Goal: Task Accomplishment & Management: Manage account settings

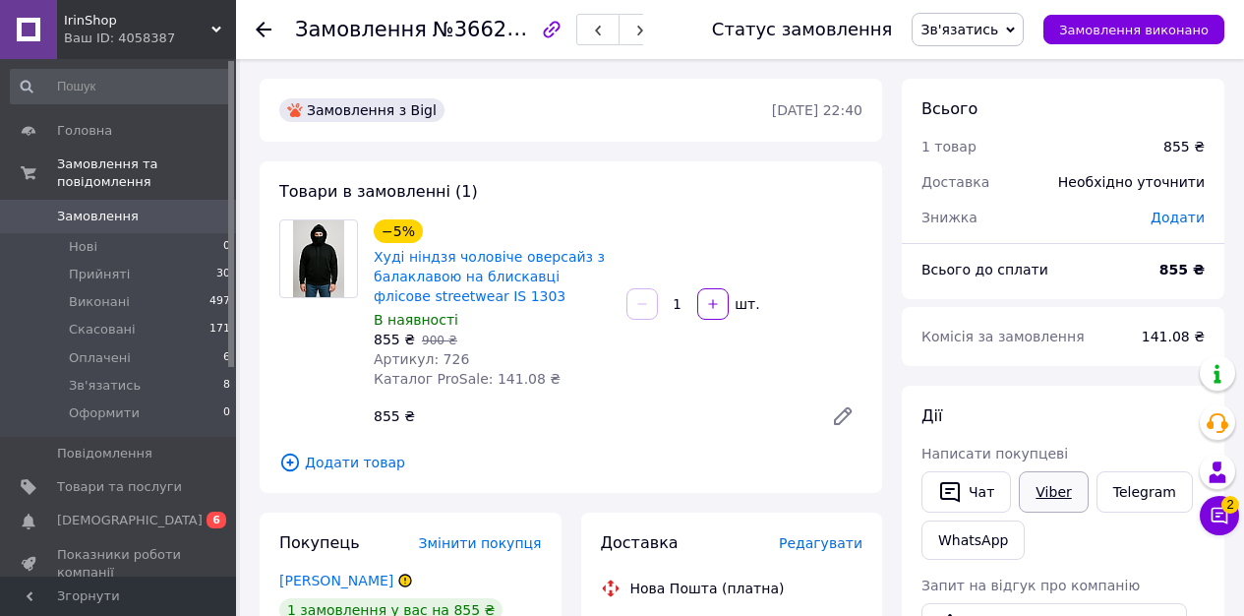
click at [1062, 491] on link "Viber" at bounding box center [1053, 491] width 69 height 41
click at [462, 30] on span "№366236988" at bounding box center [503, 29] width 140 height 25
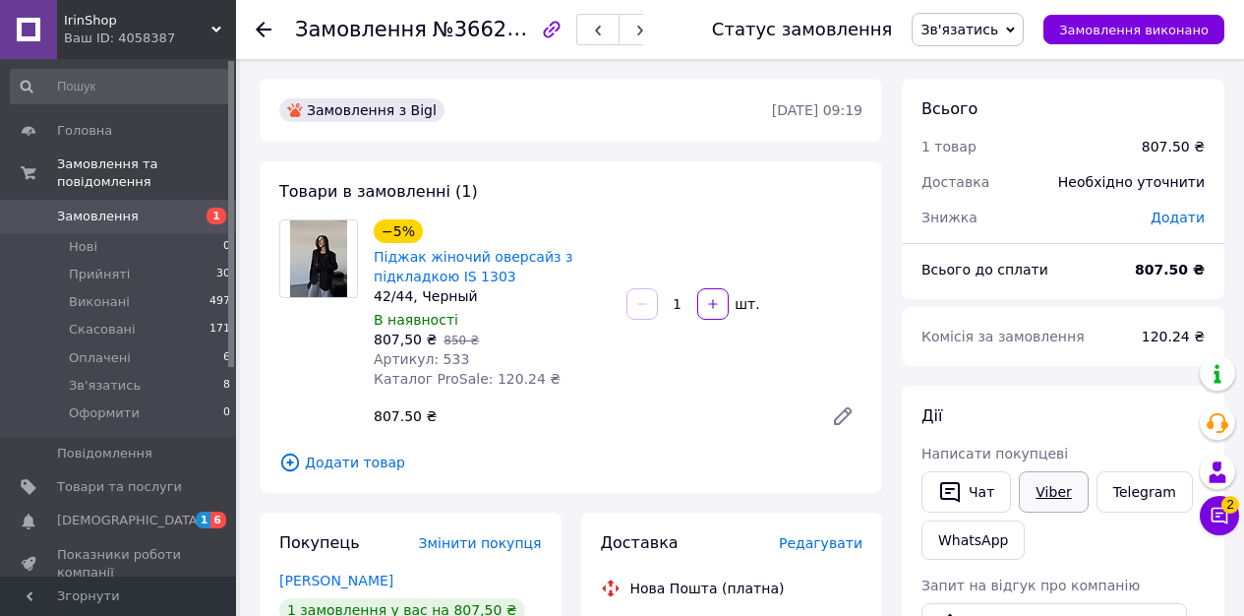
click at [1063, 493] on link "Viber" at bounding box center [1053, 491] width 69 height 41
click at [469, 35] on span "№366259425" at bounding box center [503, 29] width 140 height 25
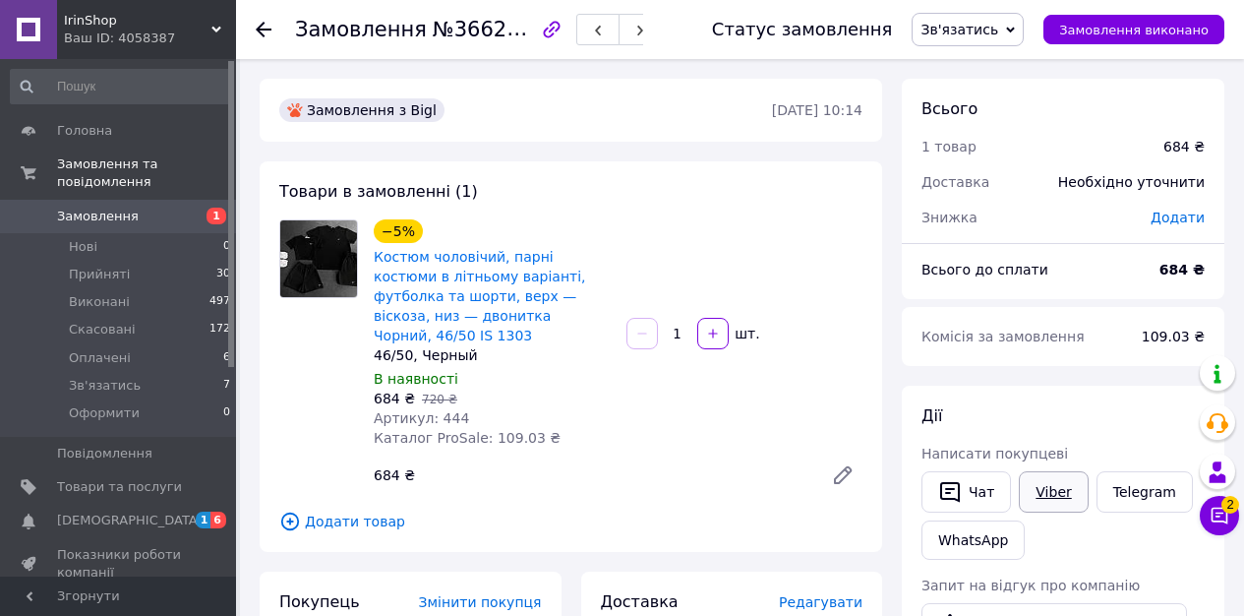
click at [1053, 488] on link "Viber" at bounding box center [1053, 491] width 69 height 41
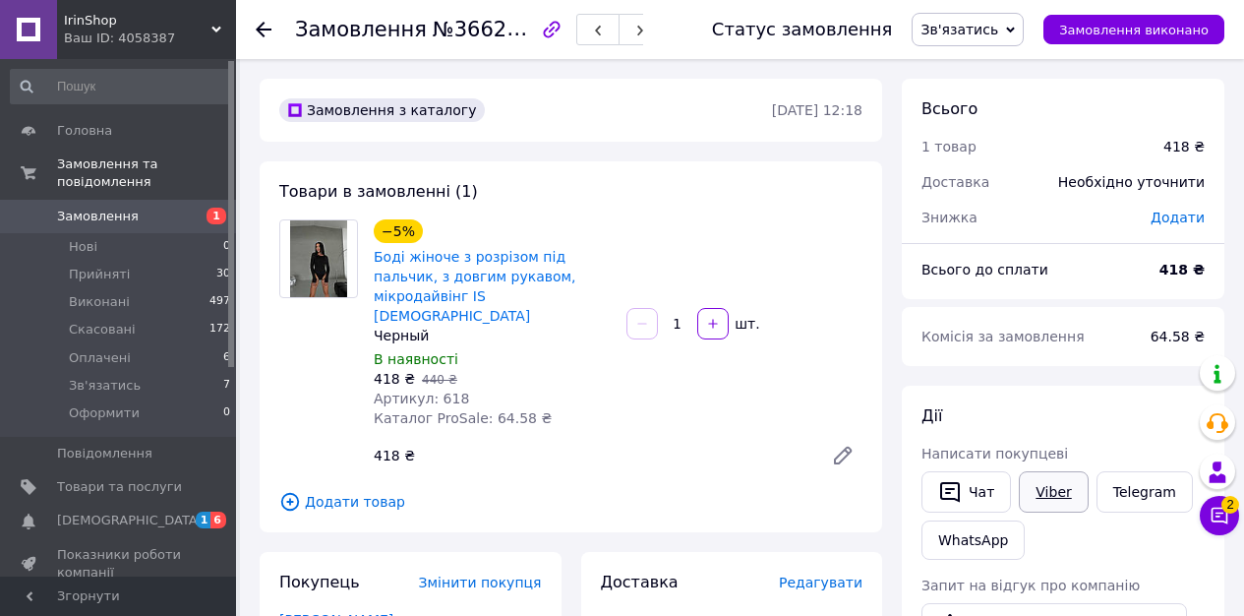
click at [1082, 491] on link "Viber" at bounding box center [1053, 491] width 69 height 41
click at [460, 33] on span "№366285407" at bounding box center [503, 29] width 140 height 25
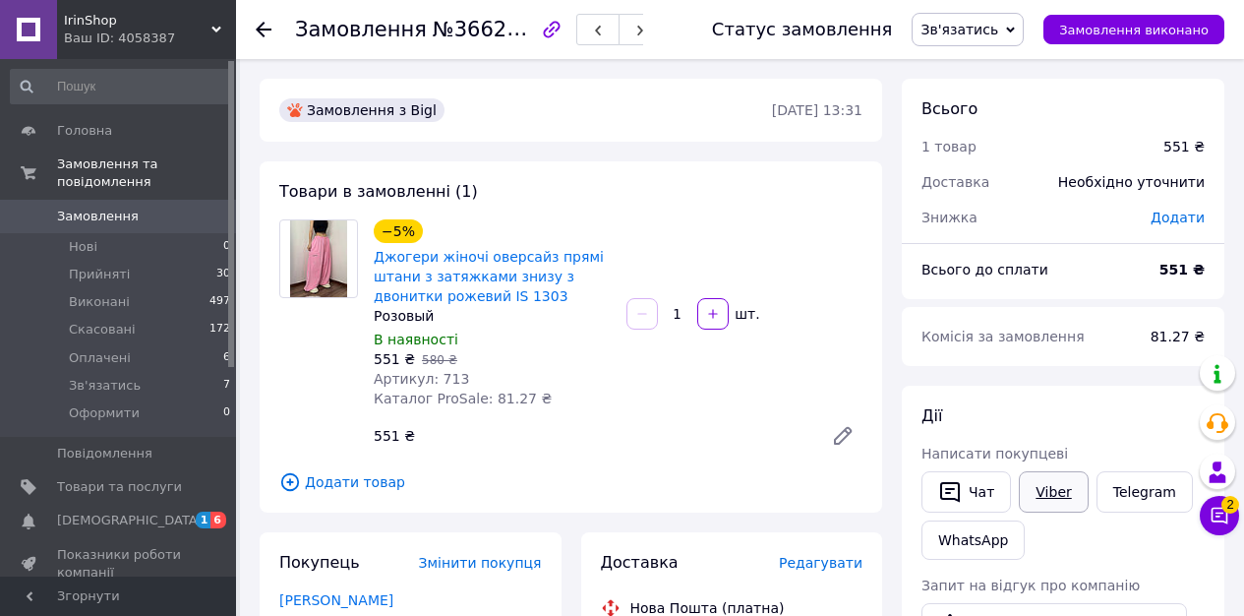
click at [1048, 491] on link "Viber" at bounding box center [1053, 491] width 69 height 41
click at [452, 32] on span "№366297805" at bounding box center [503, 29] width 140 height 25
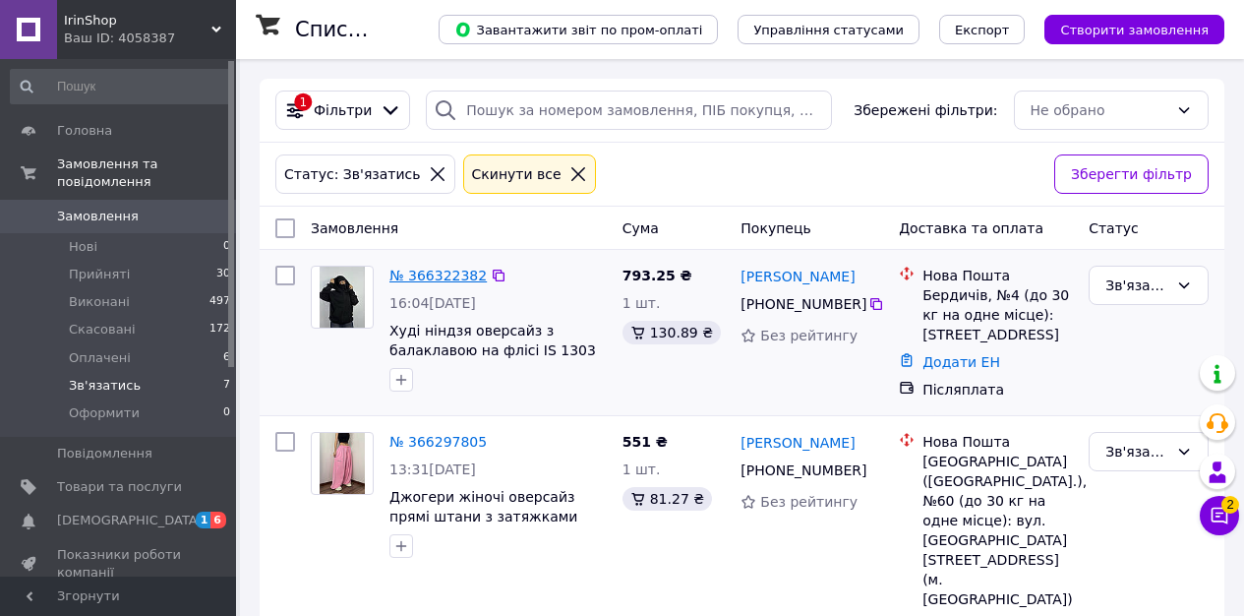
click at [414, 271] on link "№ 366322382" at bounding box center [437, 275] width 97 height 16
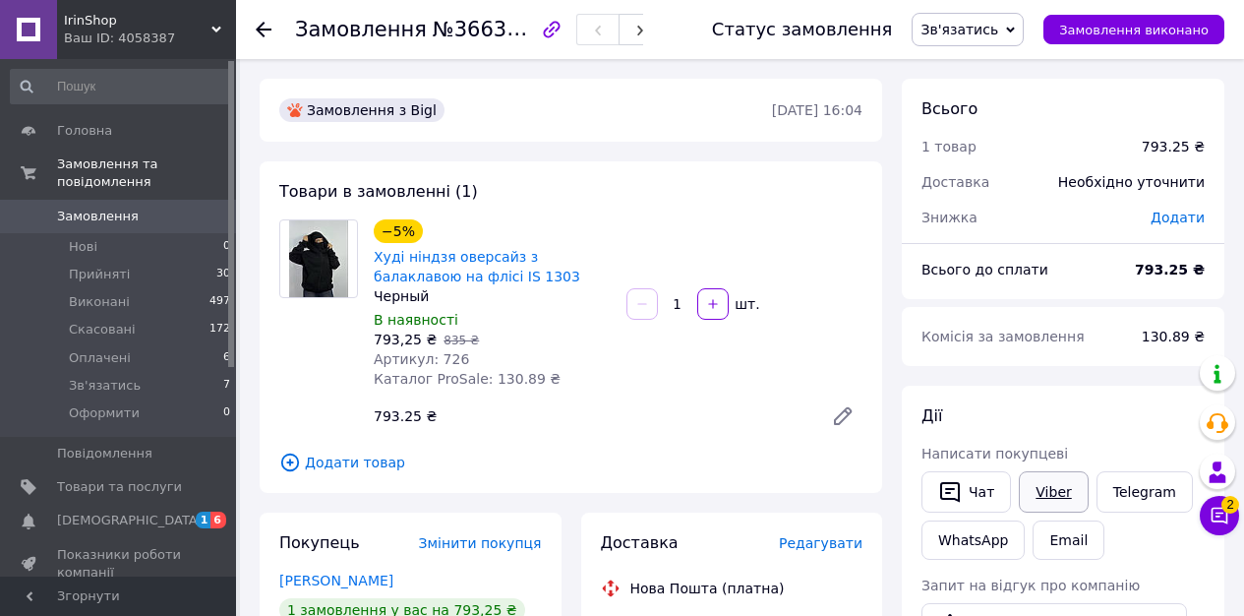
click at [1060, 498] on link "Viber" at bounding box center [1053, 491] width 69 height 41
click at [968, 492] on button "Чат" at bounding box center [965, 491] width 89 height 41
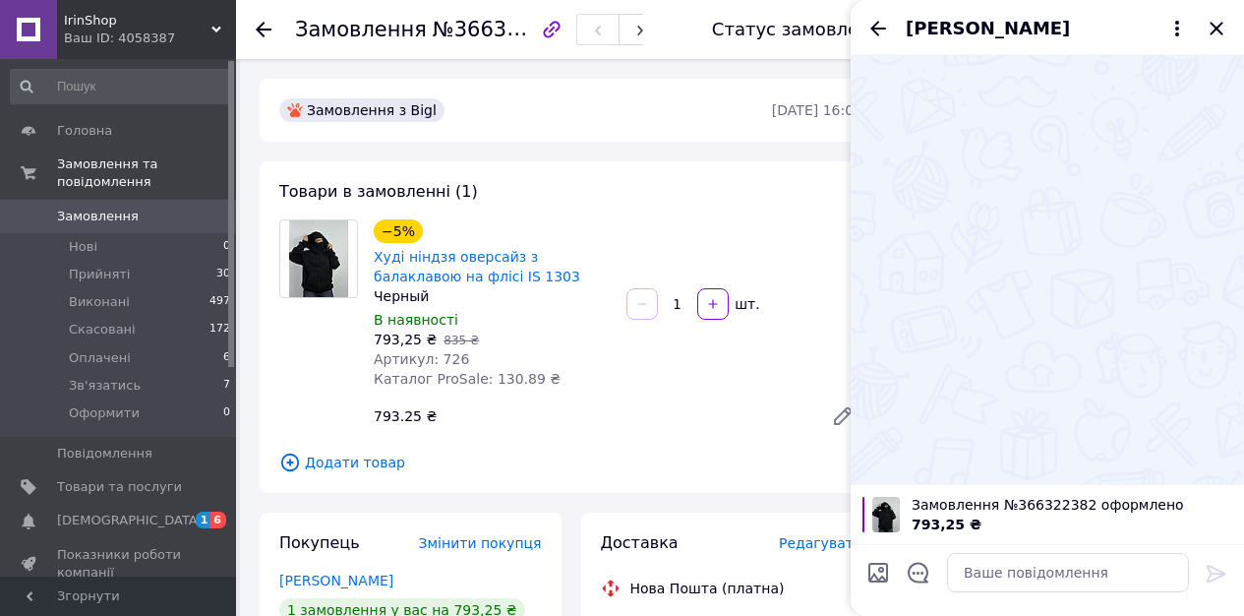
click at [1218, 26] on icon "Закрити" at bounding box center [1216, 28] width 13 height 13
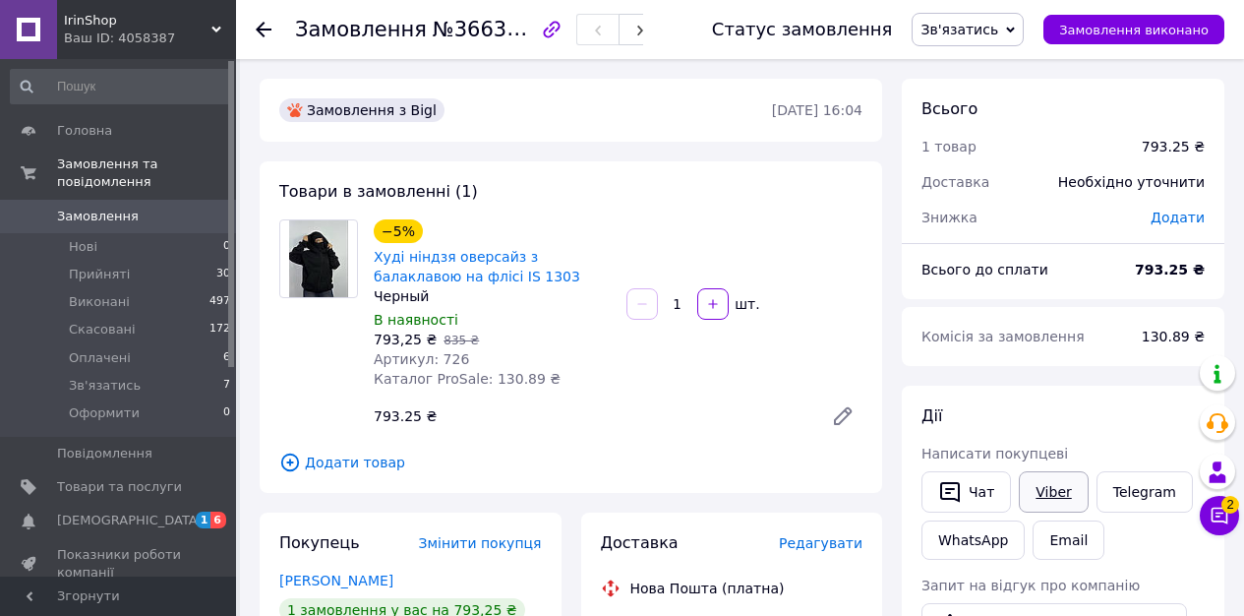
click at [1056, 493] on link "Viber" at bounding box center [1053, 491] width 69 height 41
click at [471, 28] on span "№366322382" at bounding box center [503, 29] width 140 height 25
copy span "366322382"
click at [176, 220] on span "Замовлення" at bounding box center [119, 216] width 125 height 18
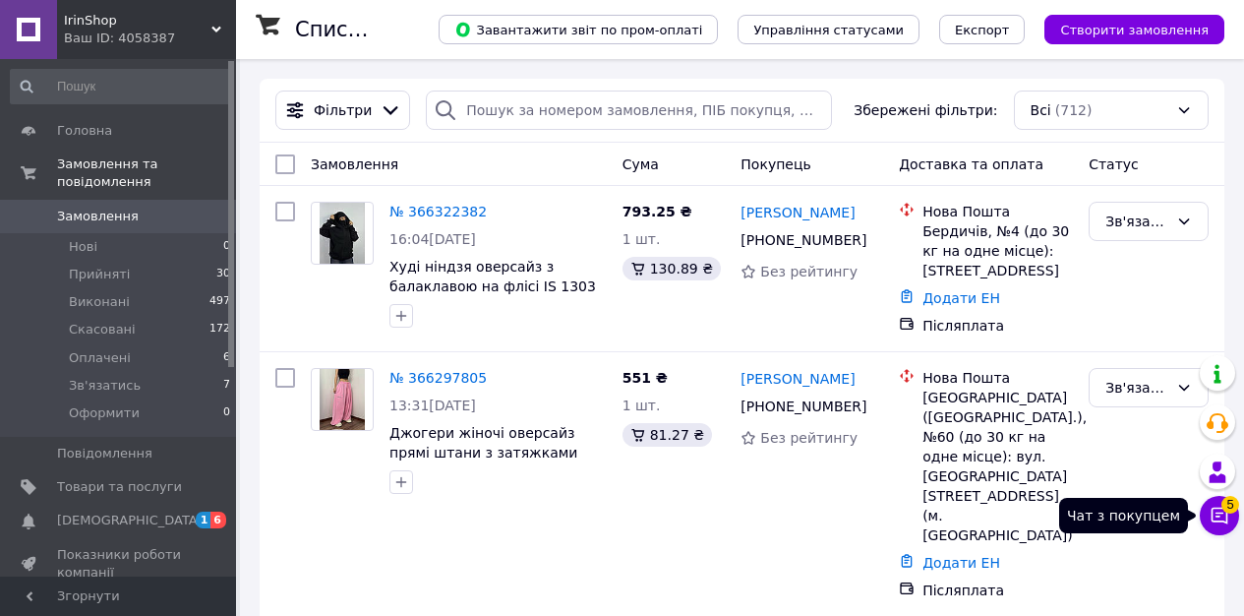
click at [1221, 522] on icon at bounding box center [1220, 515] width 20 height 20
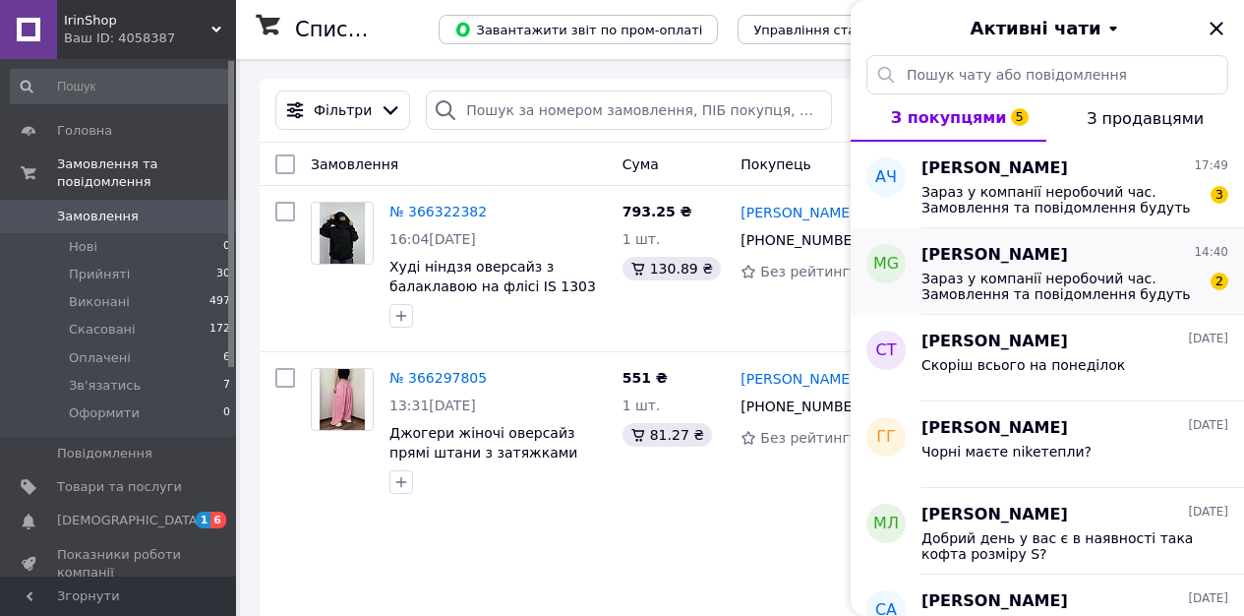
click at [1170, 261] on div "Mark Ghibv 14:40" at bounding box center [1074, 255] width 307 height 23
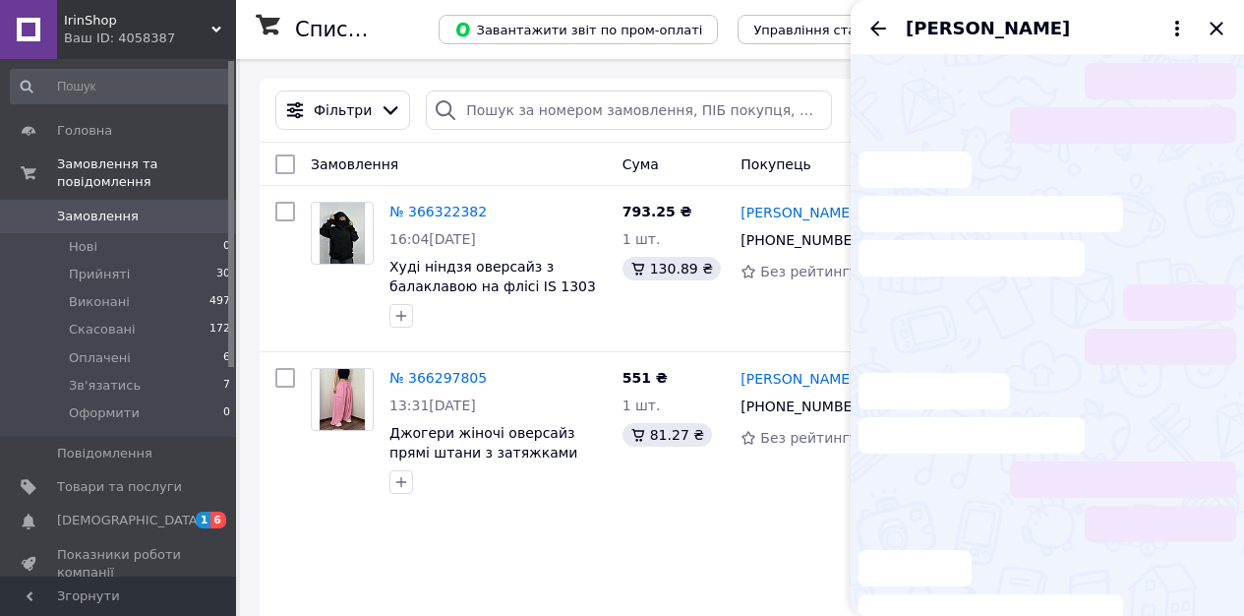
scroll to position [1128, 0]
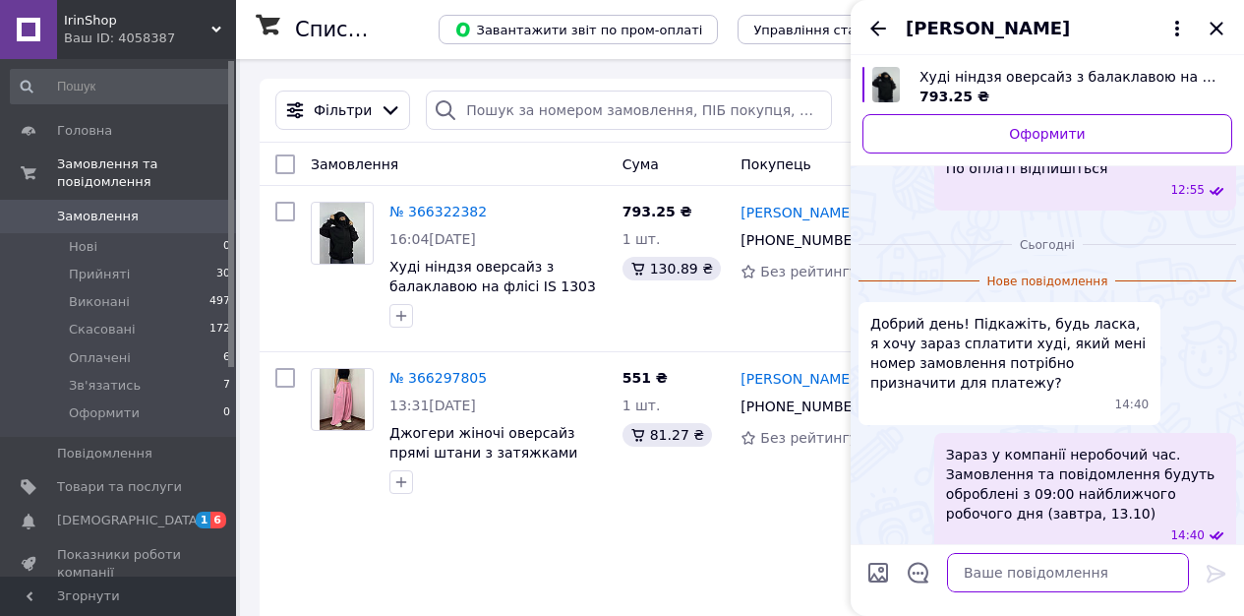
click at [976, 573] on textarea at bounding box center [1068, 572] width 242 height 39
type textarea "О"
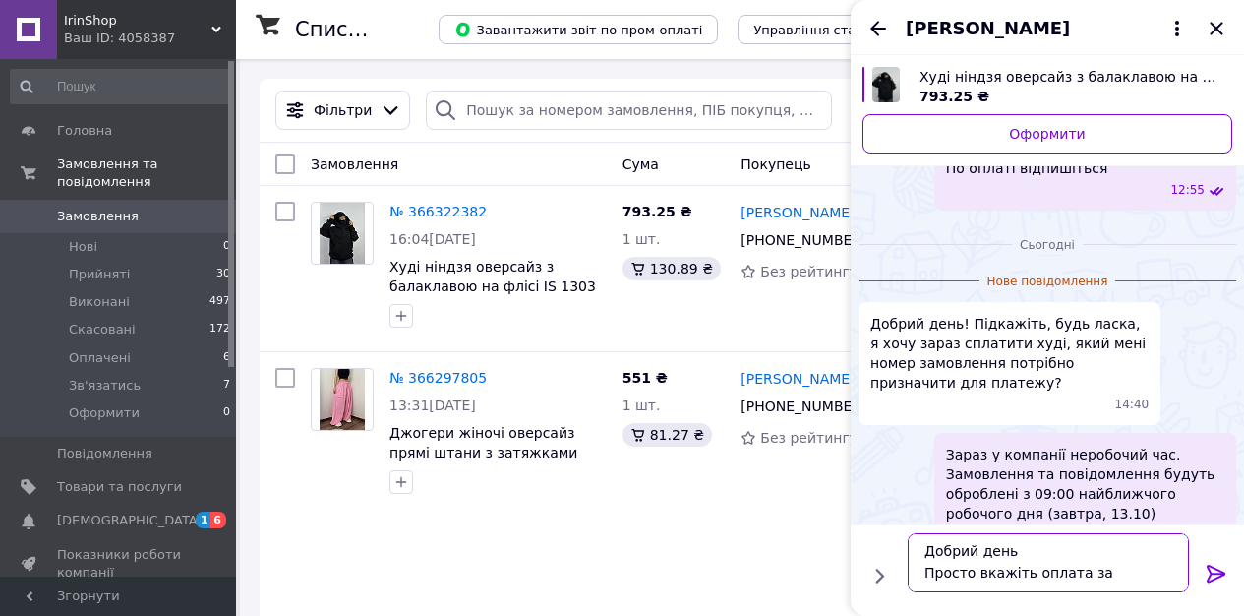
scroll to position [13, 0]
click at [957, 583] on textarea "Добрий день Просто вкажіть оплата за замовлення" at bounding box center [1048, 562] width 281 height 59
type textarea "Добрий день Просто вкажіть оплата за товар"
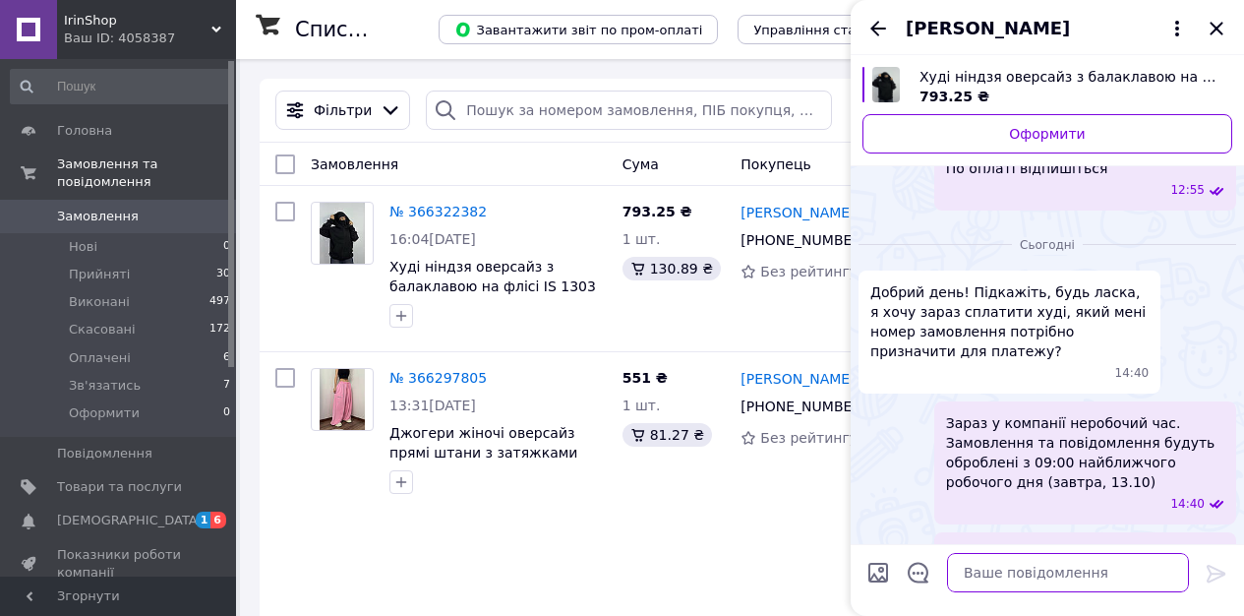
scroll to position [1117, 0]
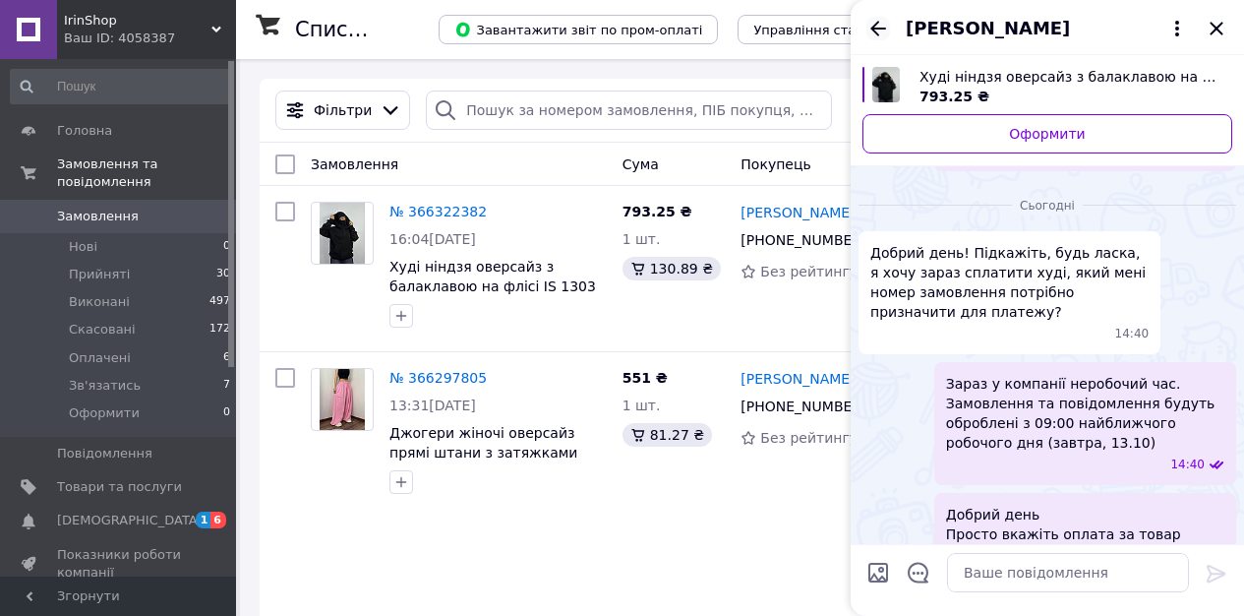
click at [882, 29] on icon "Назад" at bounding box center [878, 28] width 16 height 15
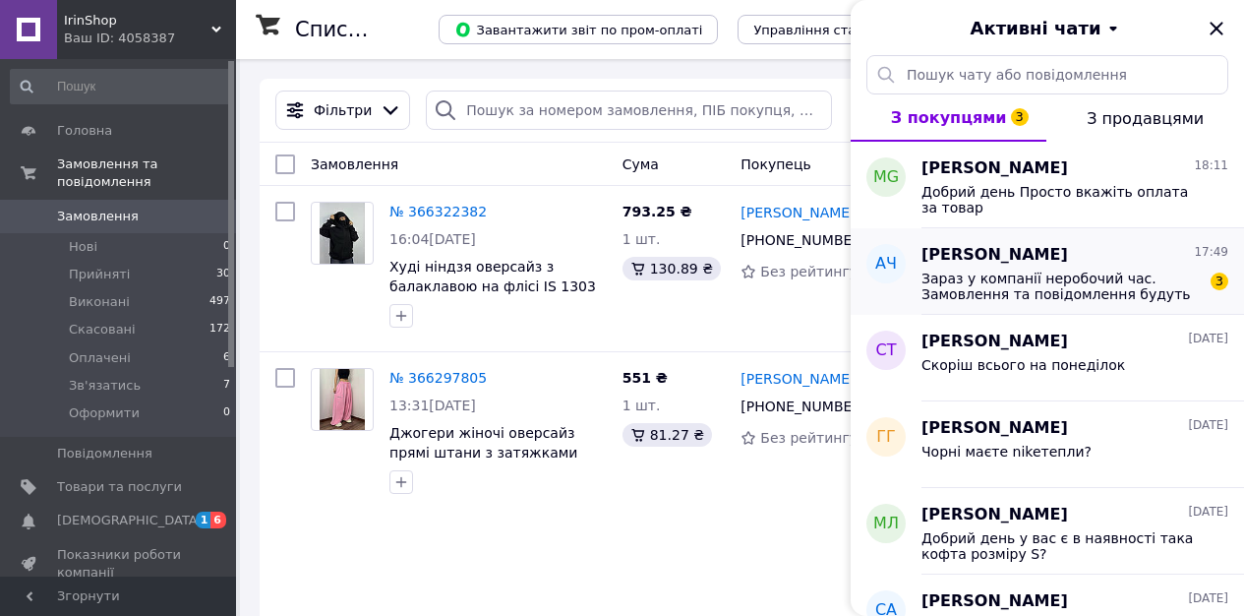
click at [1027, 270] on span "Зараз у компанії неробочий час. Замовлення та повідомлення будуть оброблені з 0…" at bounding box center [1060, 285] width 279 height 31
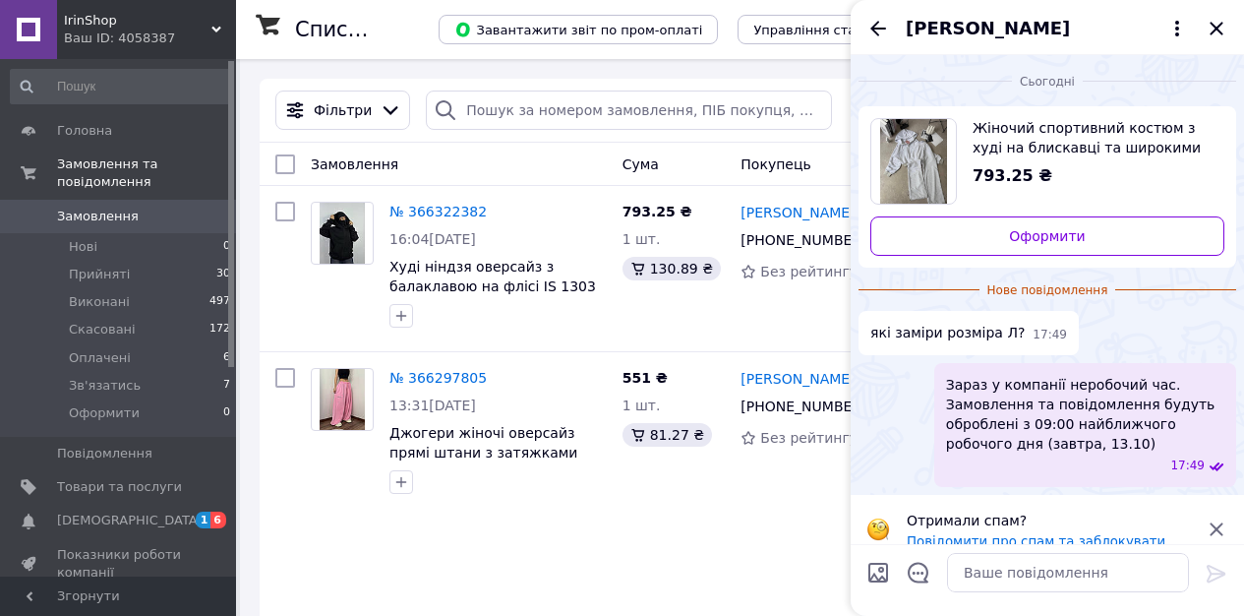
scroll to position [21, 0]
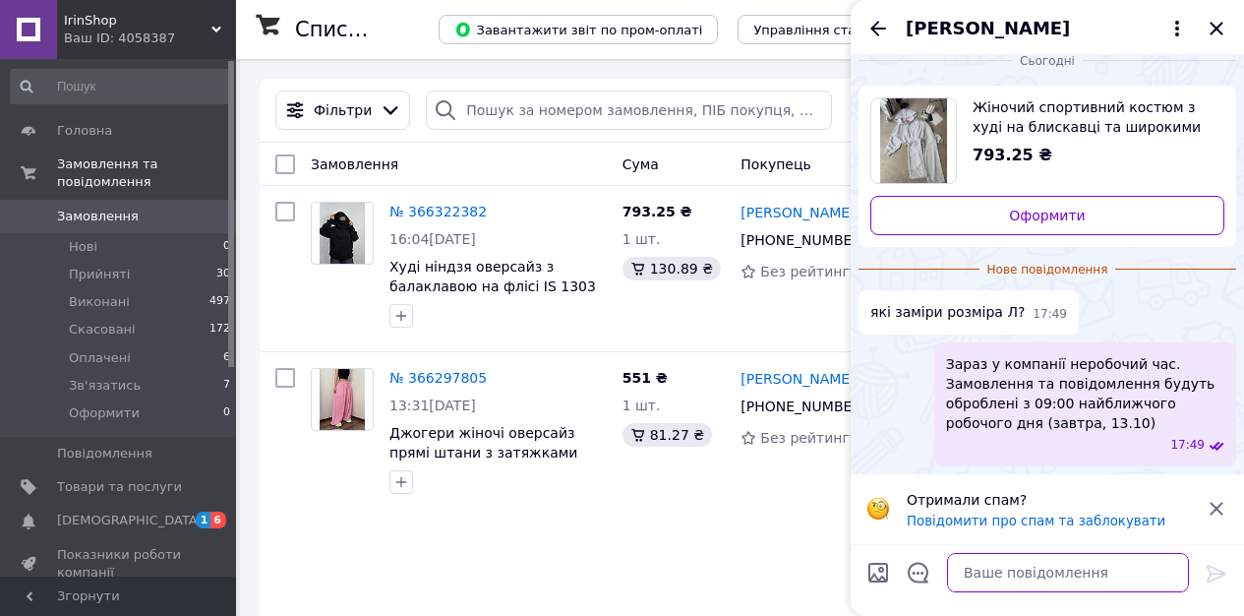
click at [996, 564] on textarea at bounding box center [1068, 572] width 242 height 39
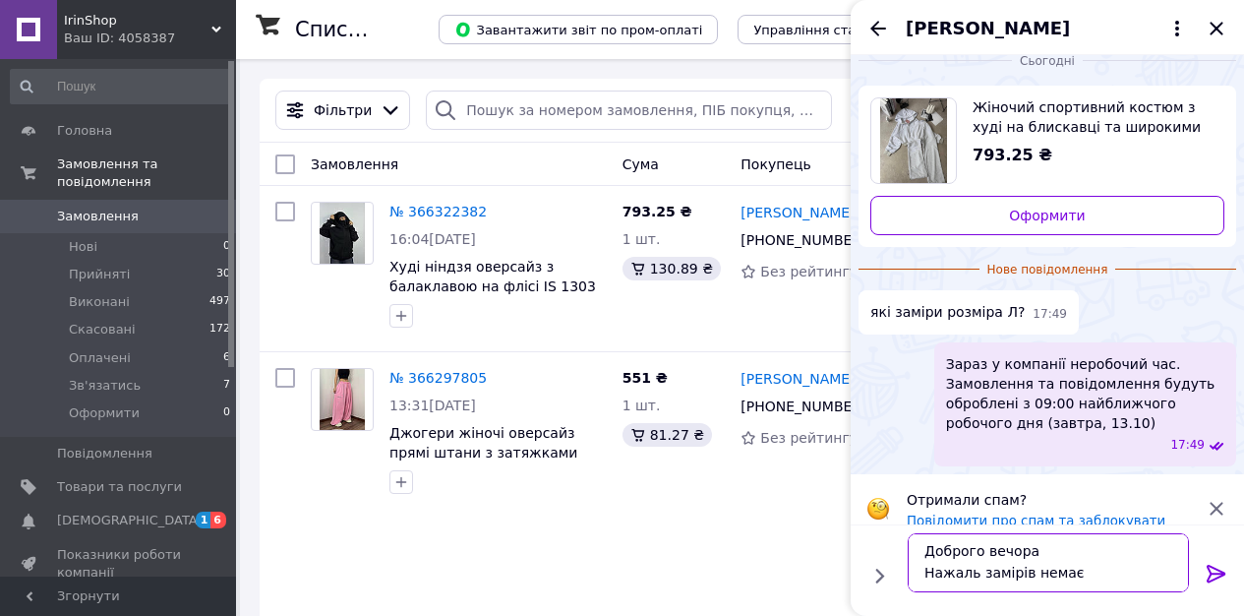
type textarea "Доброго вечора Нажаль замірів немає"
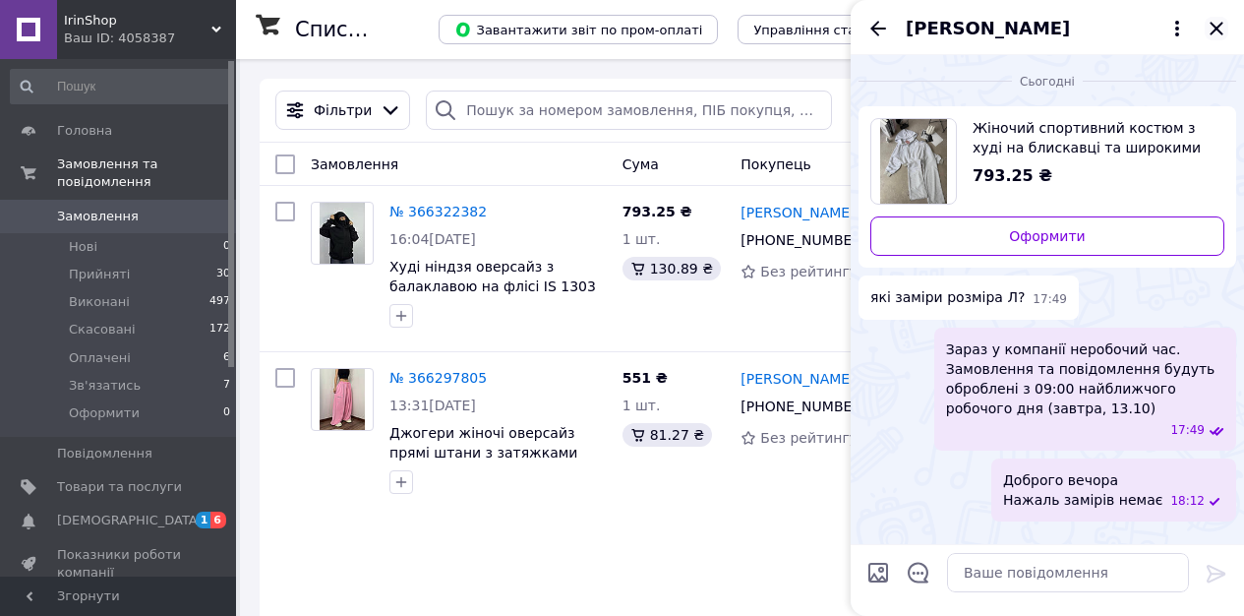
click at [1215, 32] on icon "Закрити" at bounding box center [1217, 29] width 24 height 24
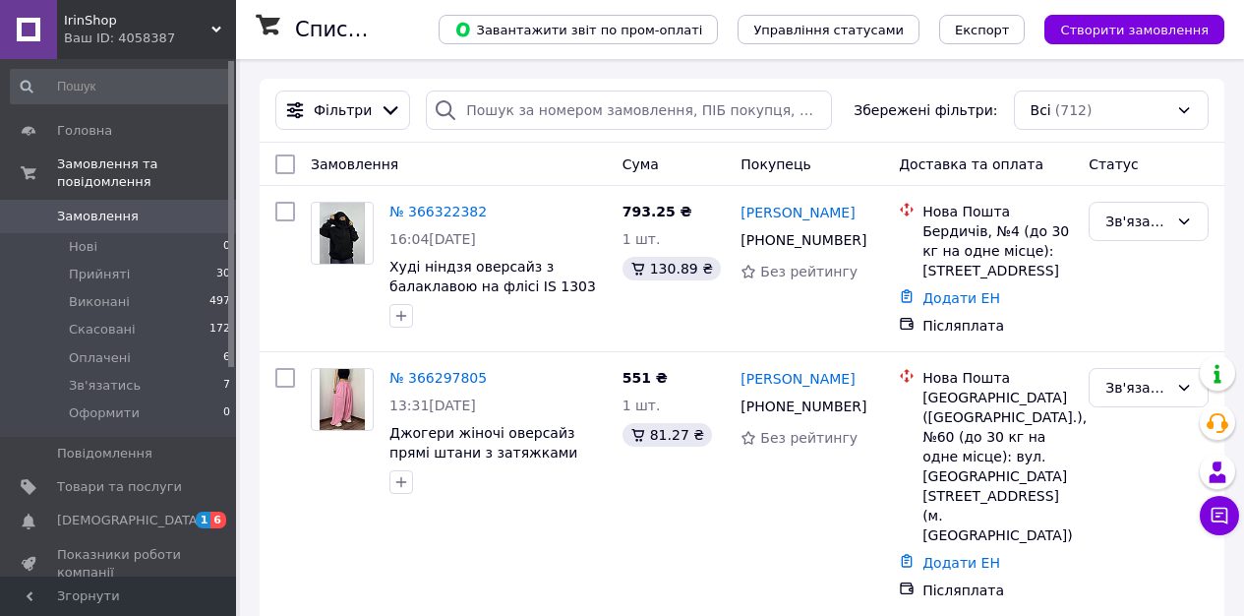
click at [92, 524] on span "[DEMOGRAPHIC_DATA]" at bounding box center [130, 520] width 146 height 18
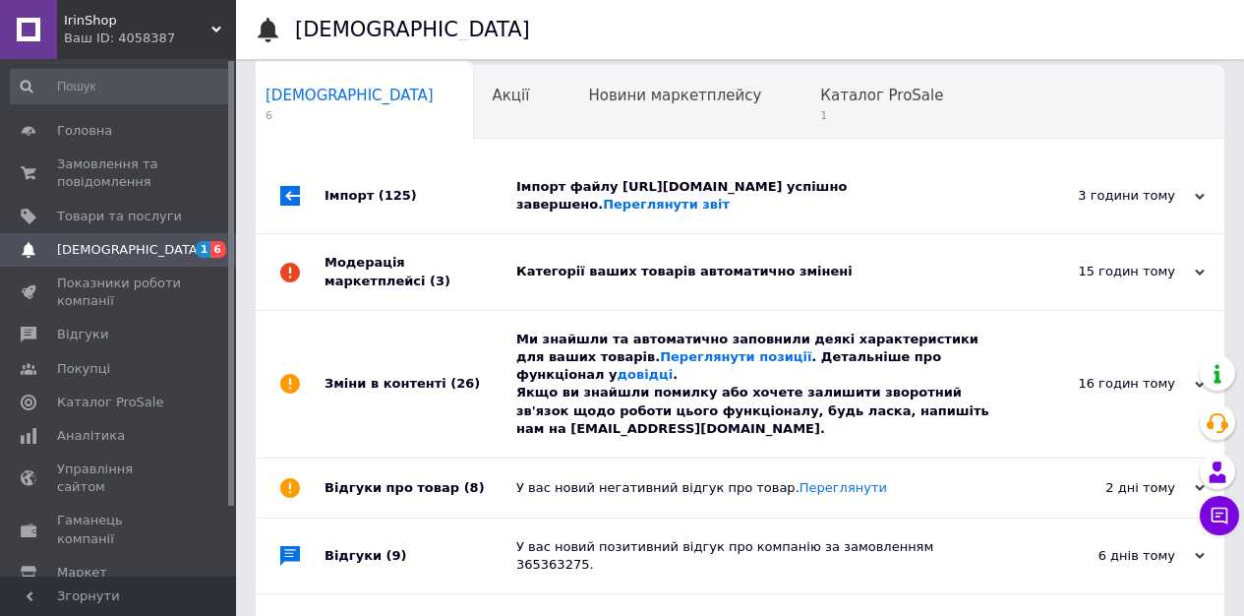
scroll to position [34, 0]
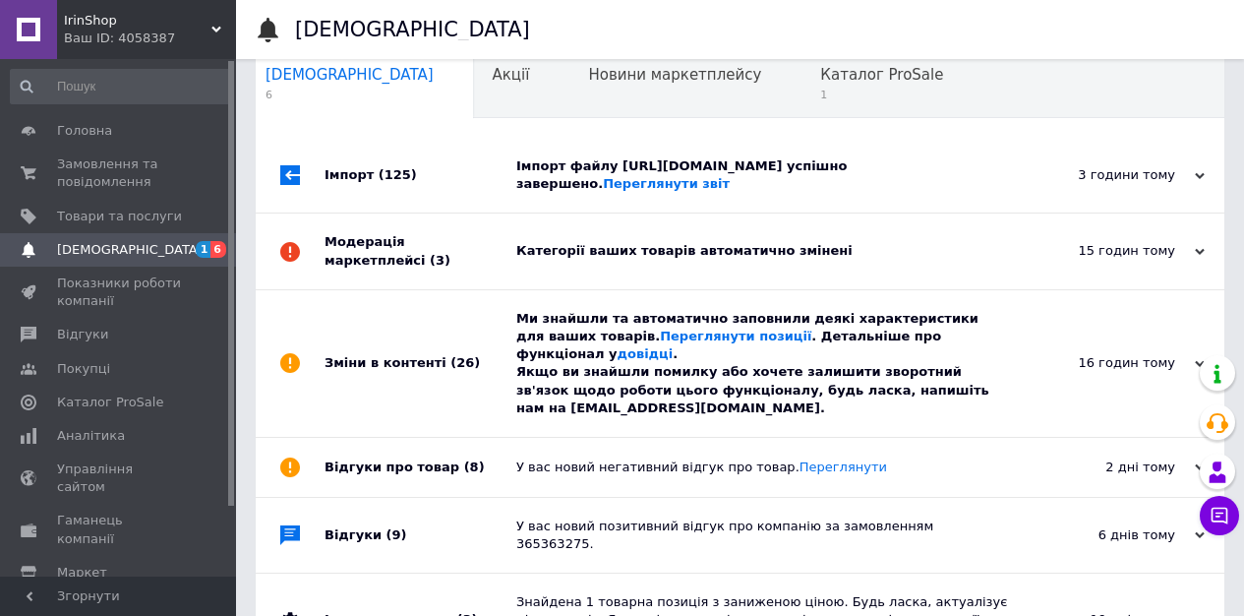
click at [443, 437] on div "Зміни в контенті (26)" at bounding box center [421, 363] width 192 height 147
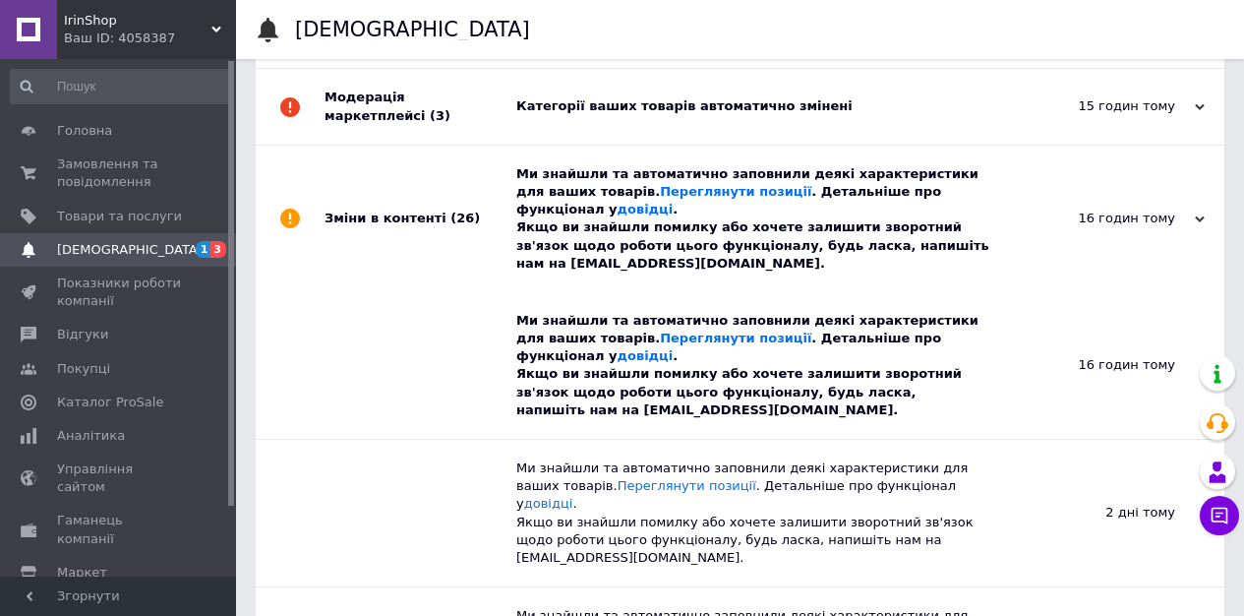
scroll to position [0, 0]
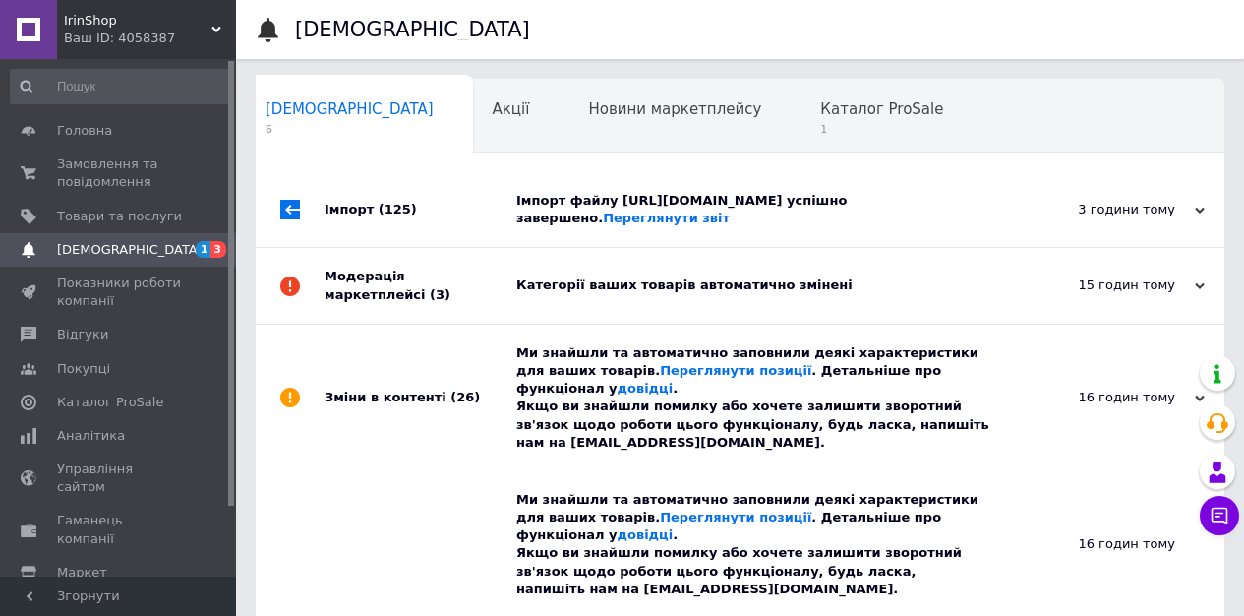
click at [471, 323] on div "Модерація маркетплейсі (3)" at bounding box center [421, 285] width 192 height 75
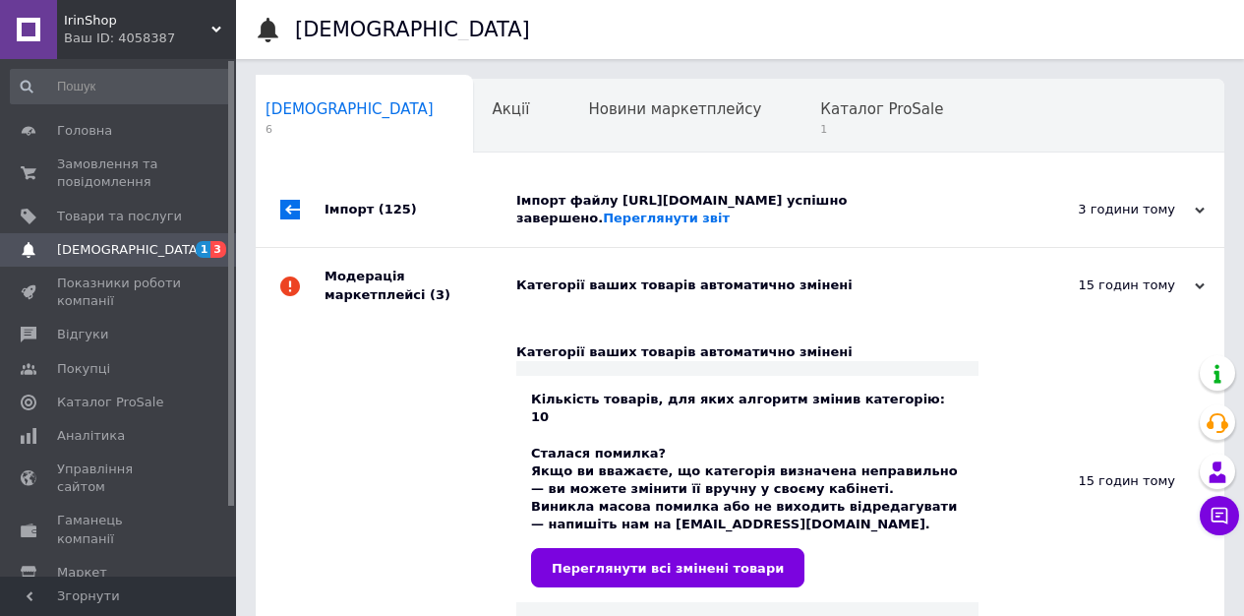
click at [465, 245] on div "Імпорт (125)" at bounding box center [421, 209] width 192 height 75
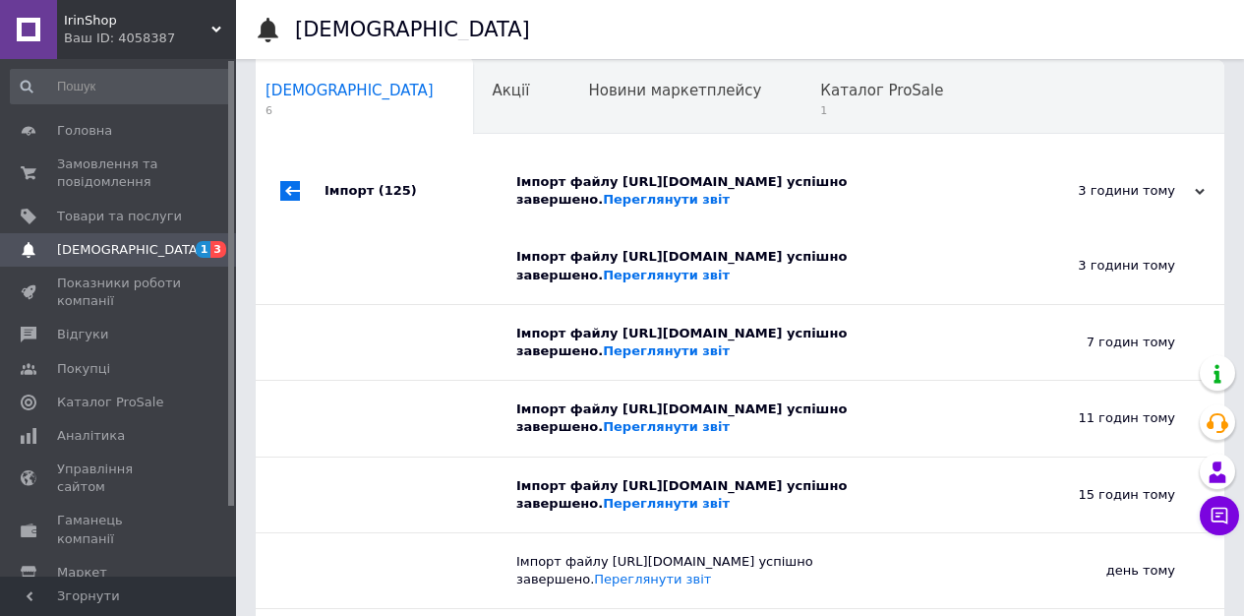
scroll to position [20, 0]
click at [820, 84] on span "Каталог ProSale" at bounding box center [881, 90] width 123 height 18
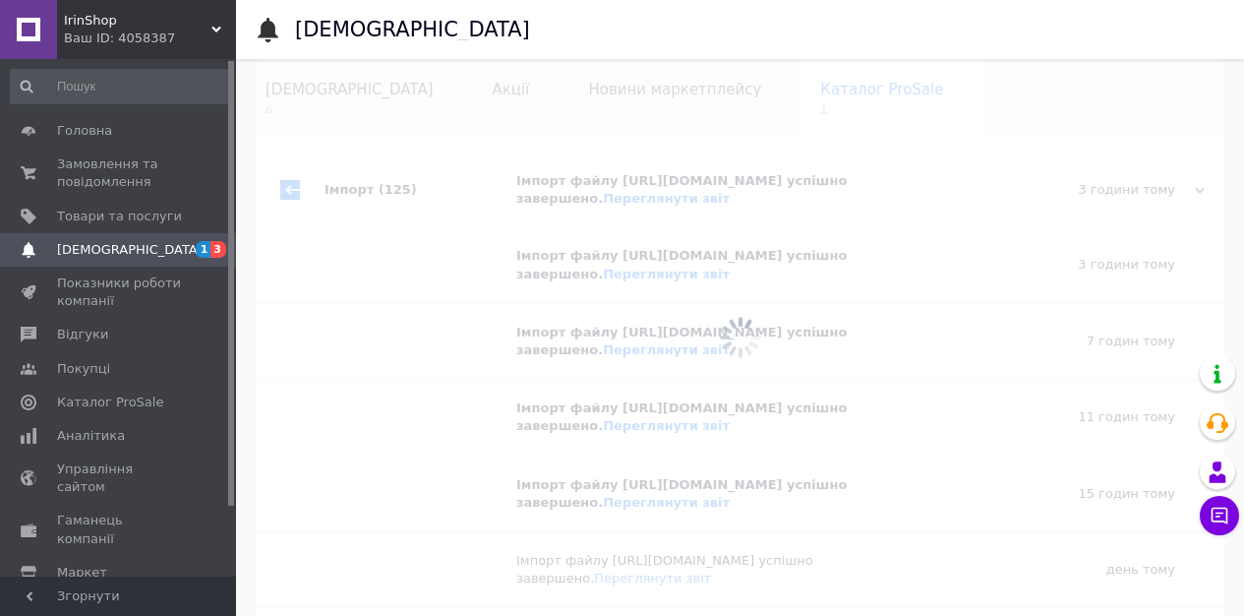
scroll to position [0, 30]
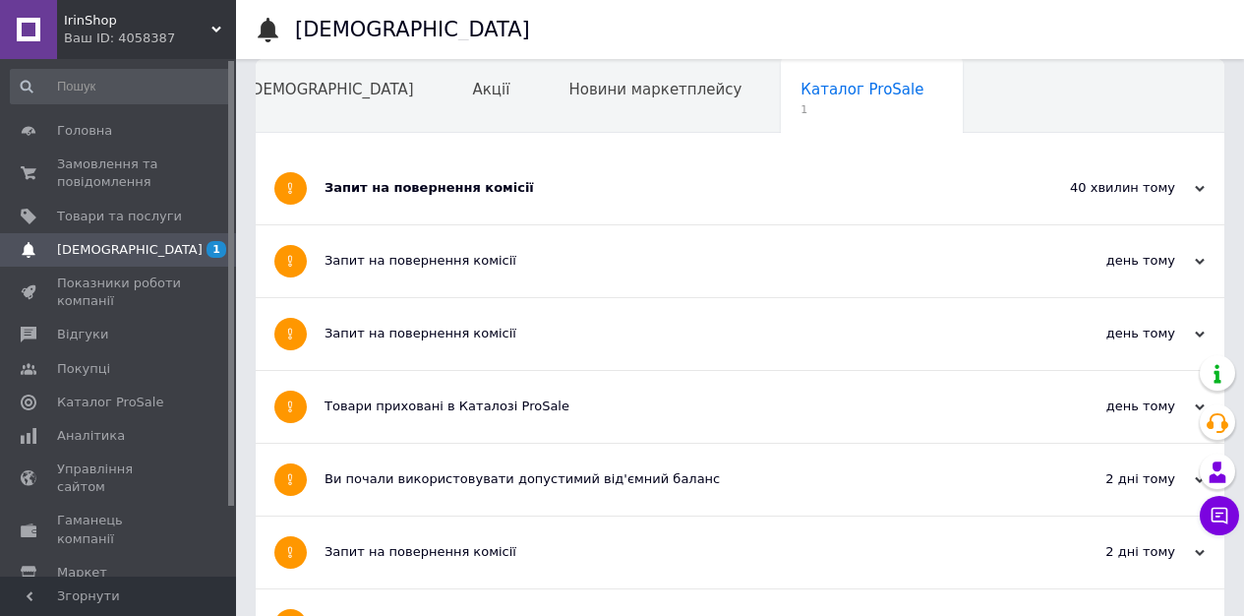
click at [445, 200] on div "Запит на повернення комісії" at bounding box center [666, 188] width 683 height 72
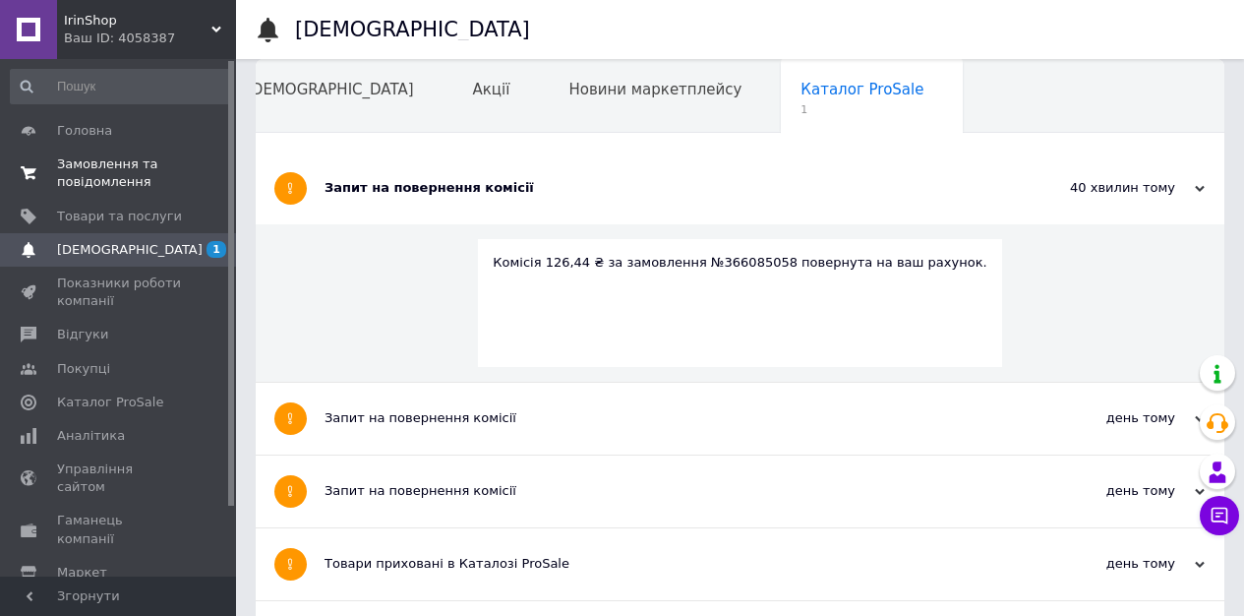
click at [92, 167] on span "Замовлення та повідомлення" at bounding box center [119, 172] width 125 height 35
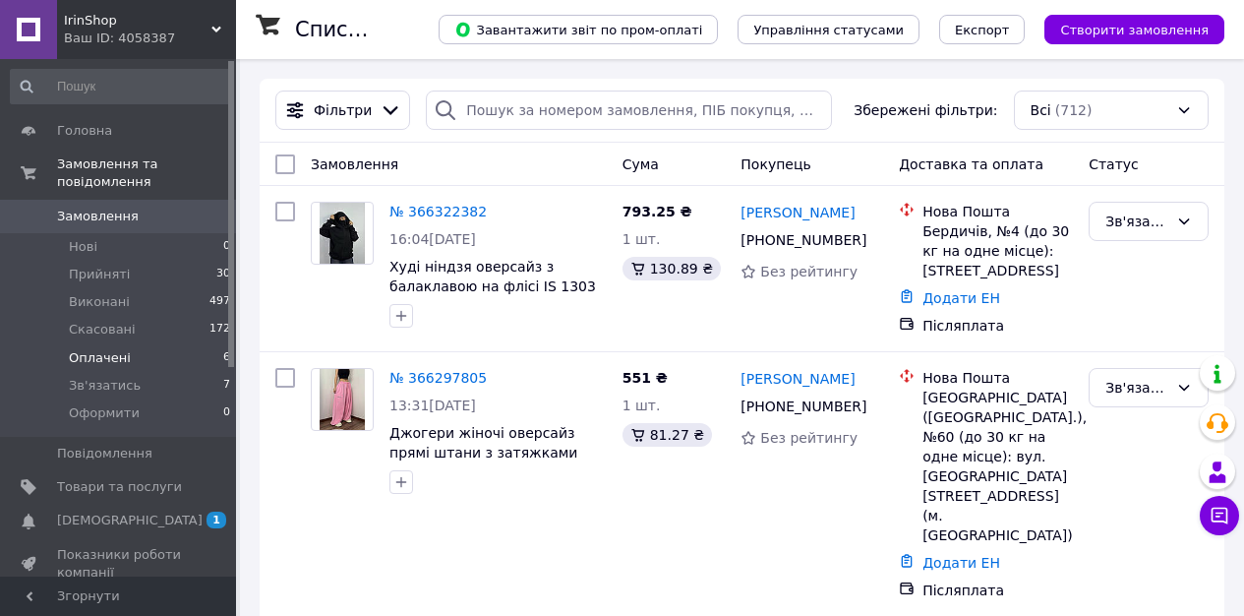
click at [97, 365] on span "Оплачені" at bounding box center [100, 358] width 62 height 18
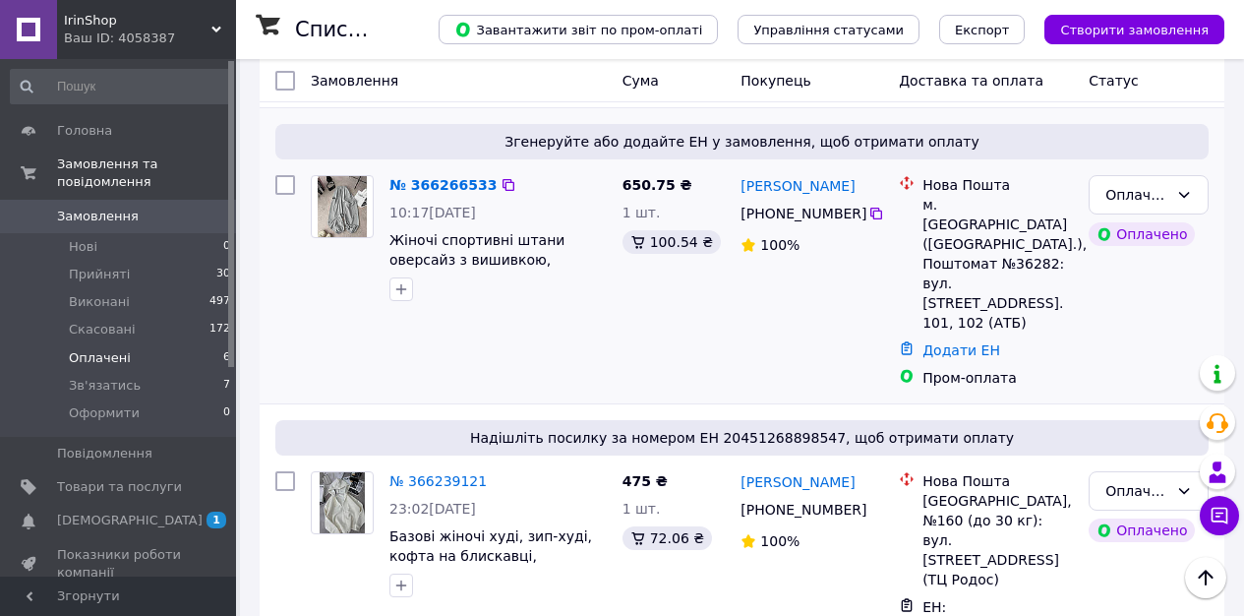
scroll to position [472, 0]
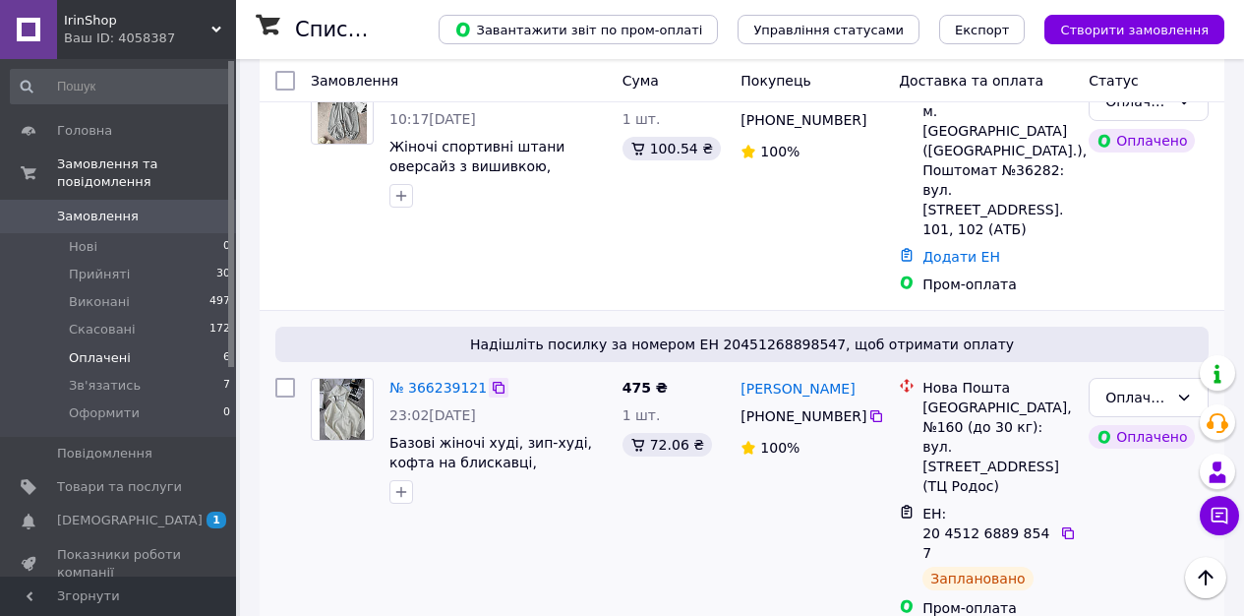
click at [494, 380] on icon at bounding box center [499, 388] width 16 height 16
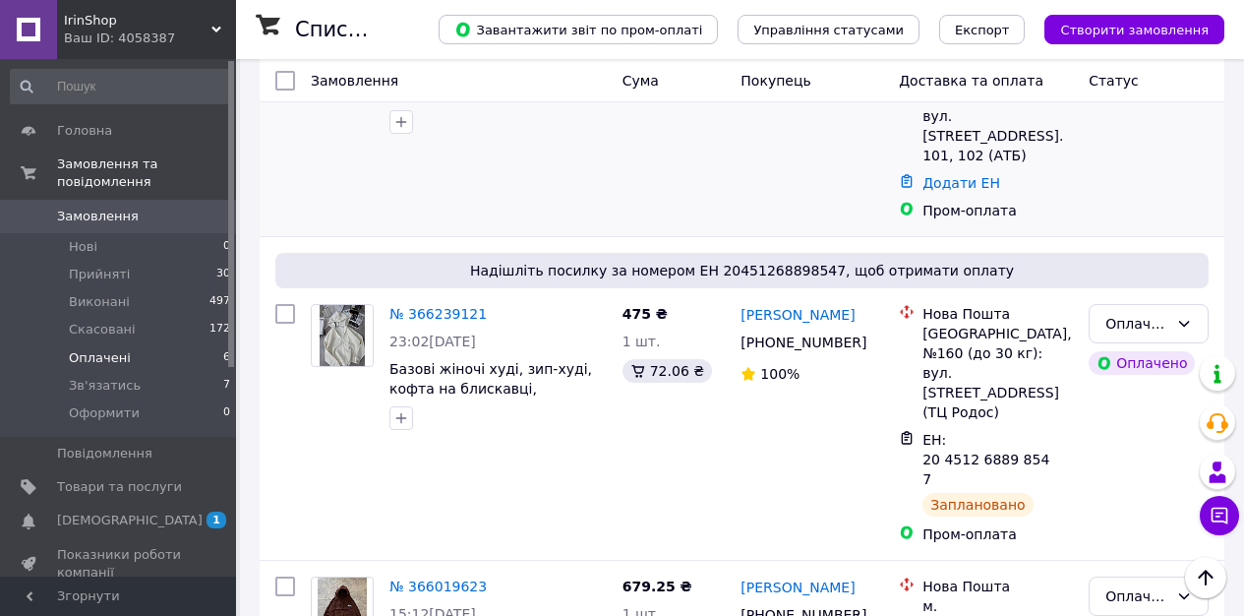
scroll to position [548, 0]
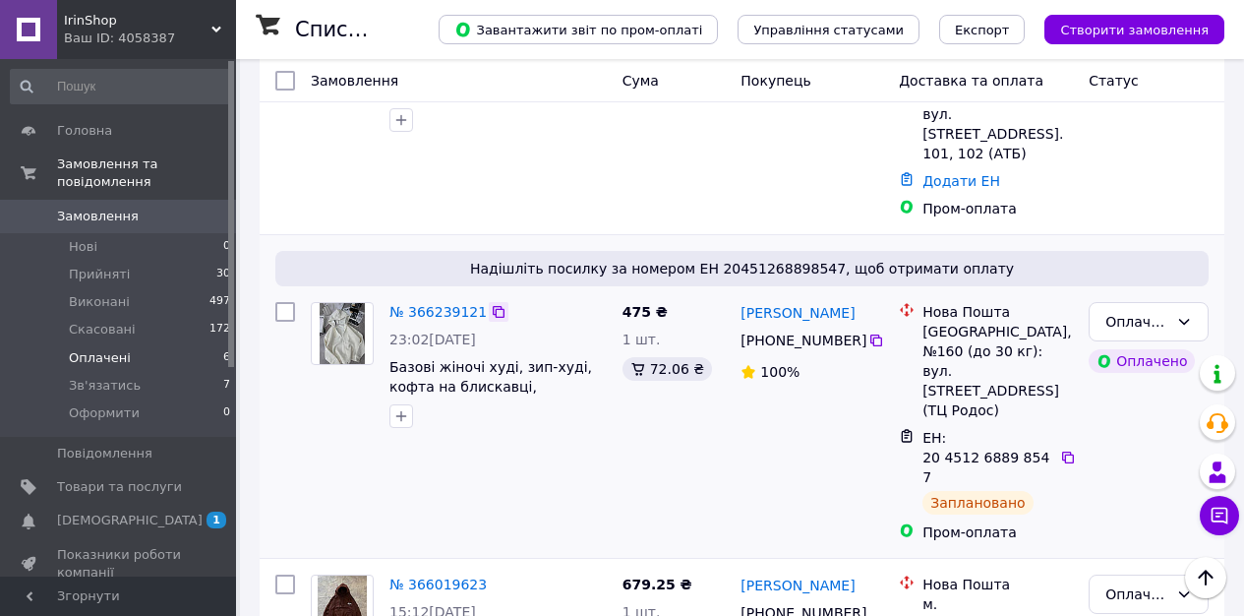
click at [492, 304] on icon at bounding box center [499, 312] width 16 height 16
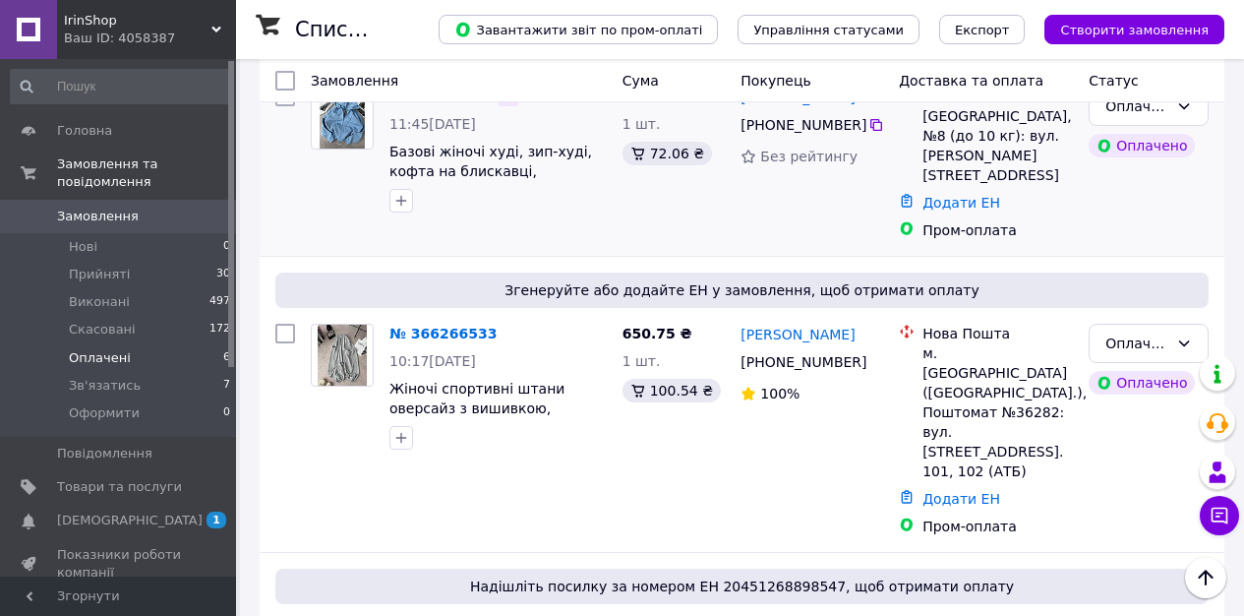
scroll to position [68, 0]
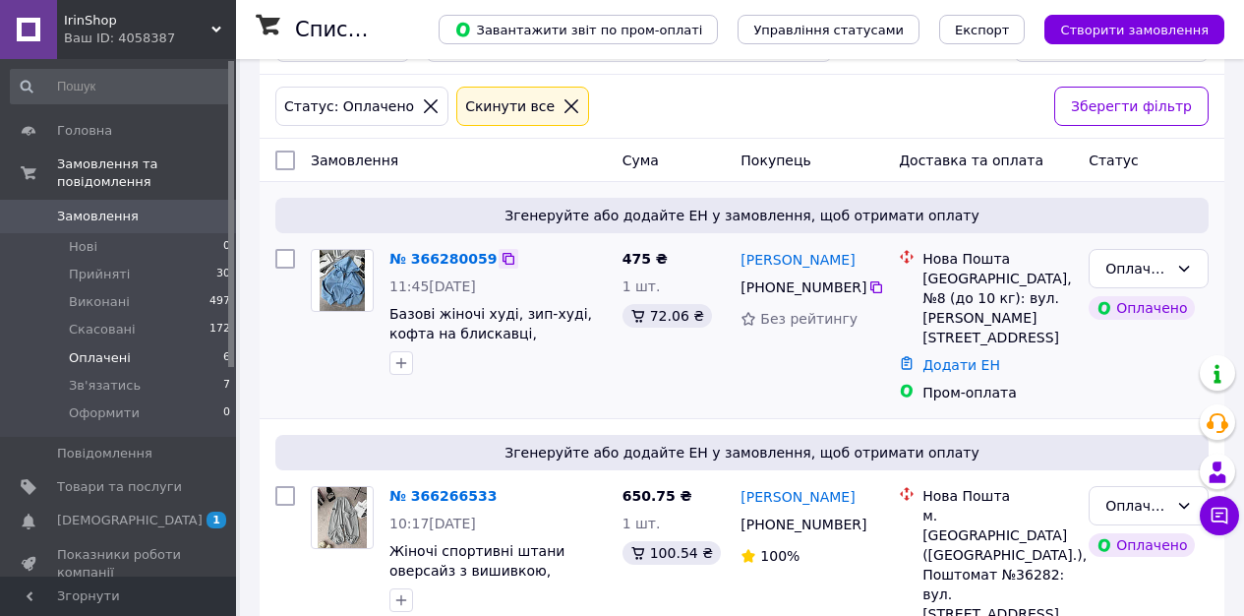
click at [501, 255] on icon at bounding box center [509, 259] width 16 height 16
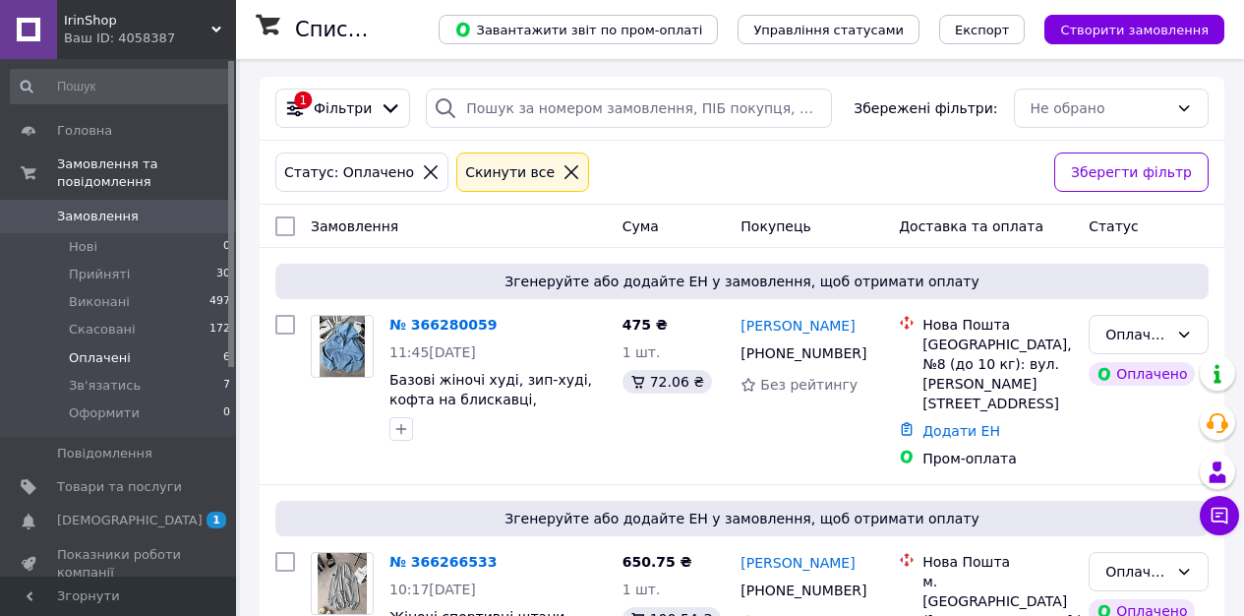
scroll to position [0, 0]
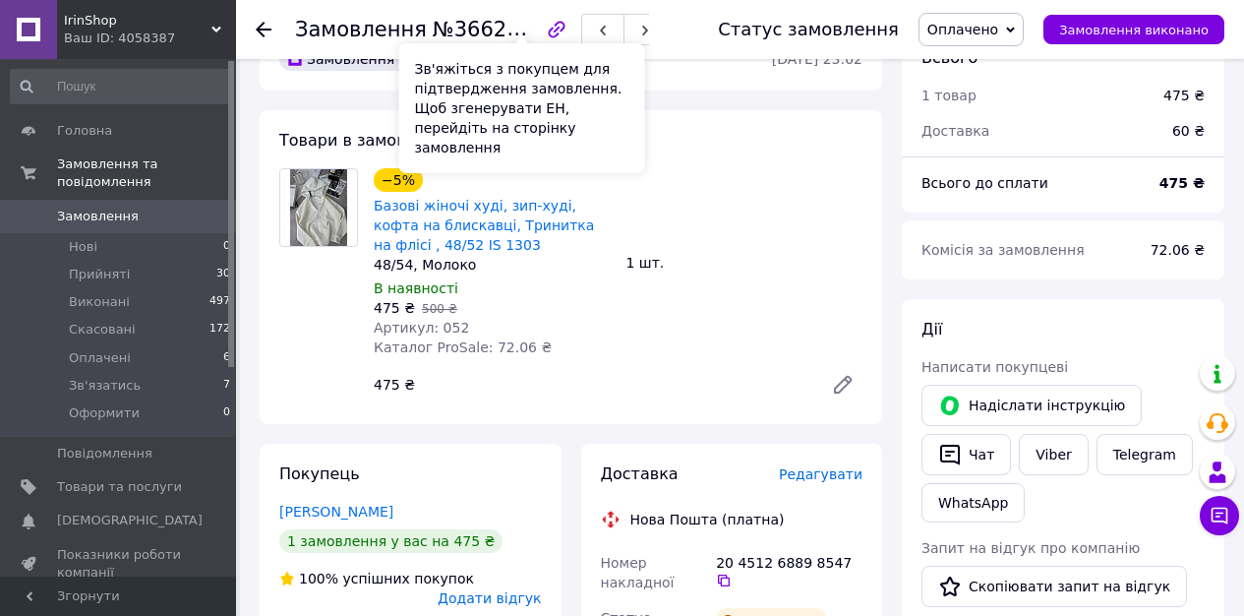
scroll to position [812, 0]
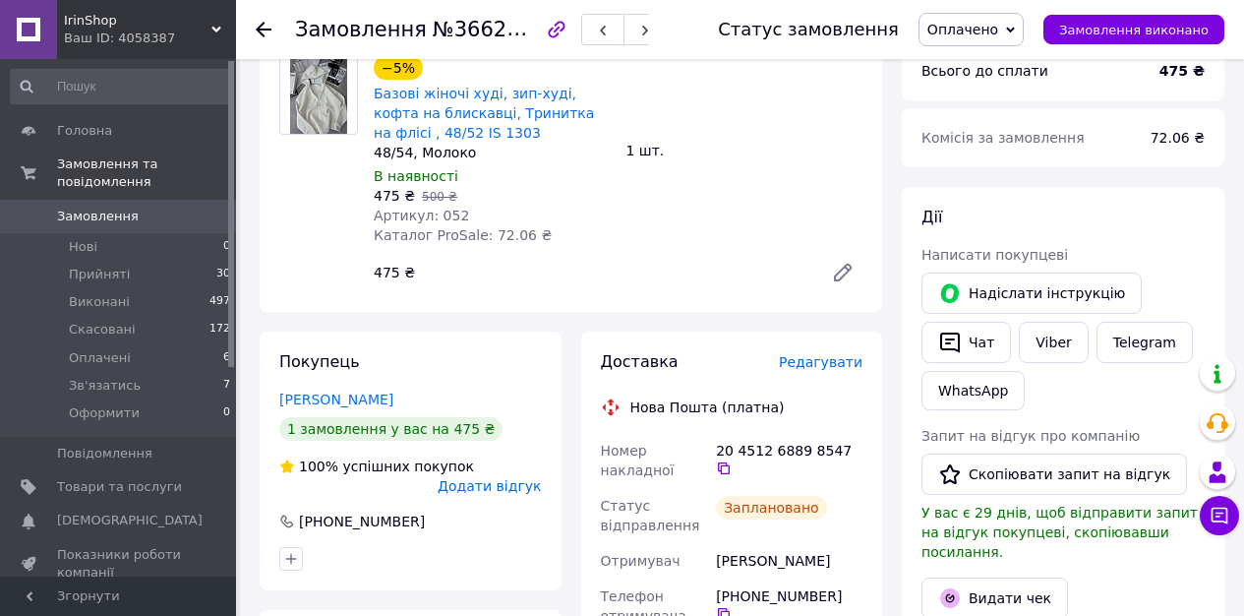
click at [763, 543] on div "[PERSON_NAME]" at bounding box center [789, 560] width 154 height 35
click at [762, 543] on div "[PERSON_NAME]" at bounding box center [789, 560] width 154 height 35
copy div "[PERSON_NAME]"
click at [718, 462] on icon at bounding box center [724, 468] width 12 height 12
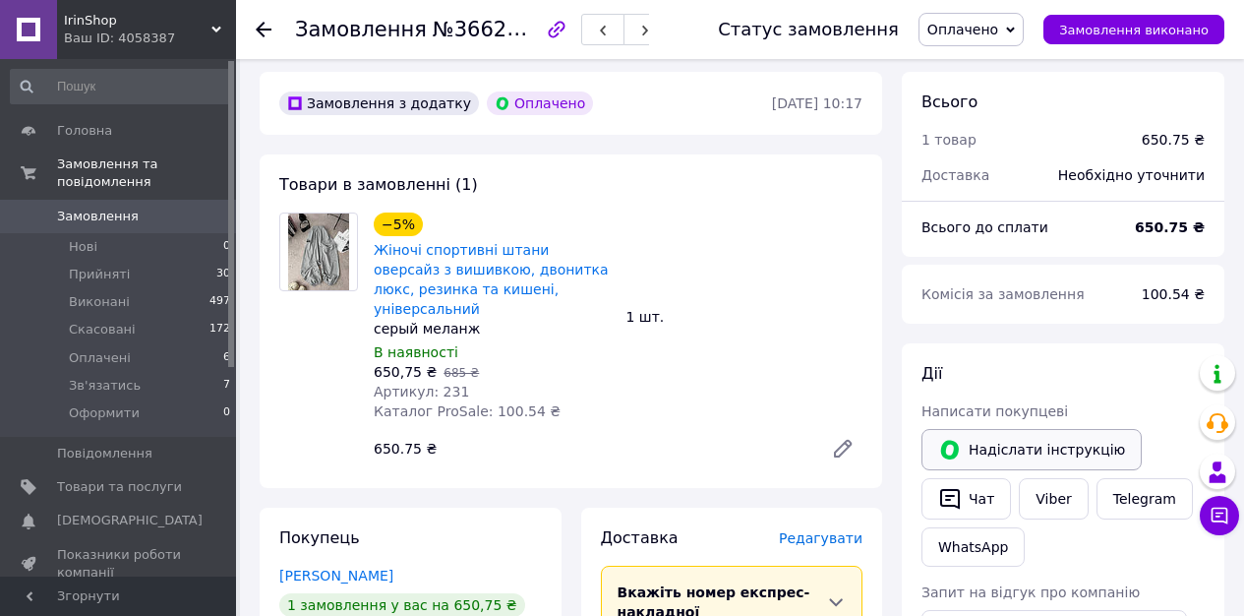
scroll to position [676, 0]
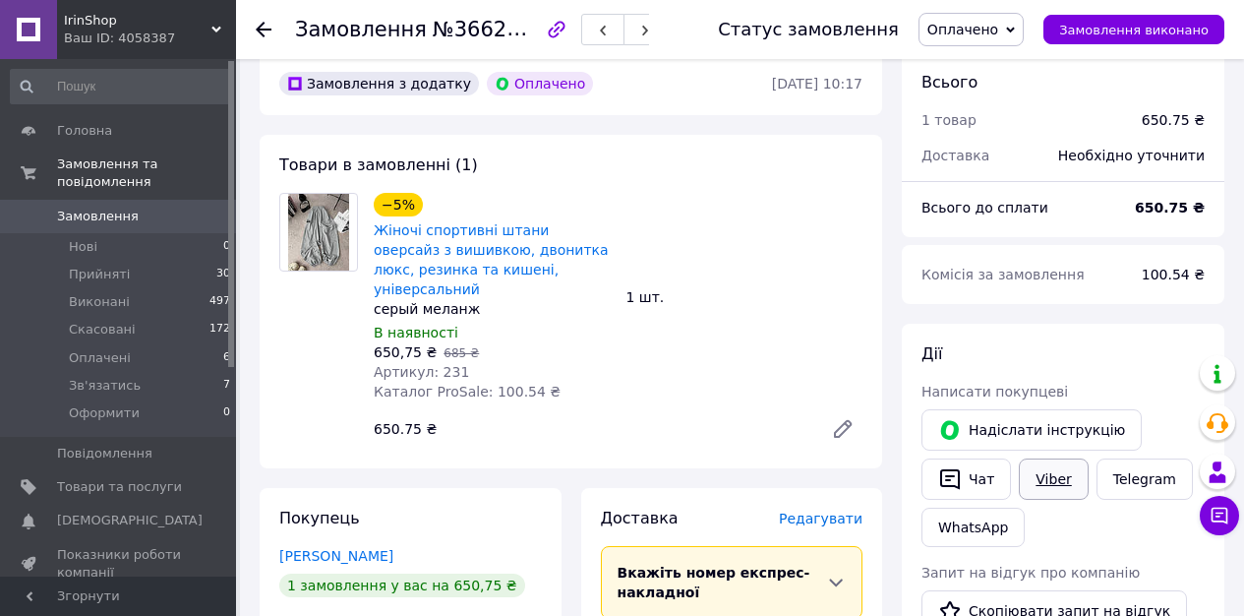
click at [1053, 458] on link "Viber" at bounding box center [1053, 478] width 69 height 41
drag, startPoint x: 297, startPoint y: 29, endPoint x: 550, endPoint y: 28, distance: 252.7
click at [551, 28] on div "Замовлення №366266533" at bounding box center [472, 29] width 354 height 33
click at [550, 29] on div "Замовлення №366266533" at bounding box center [472, 29] width 354 height 33
copy h1 "Замовлення №366266533"
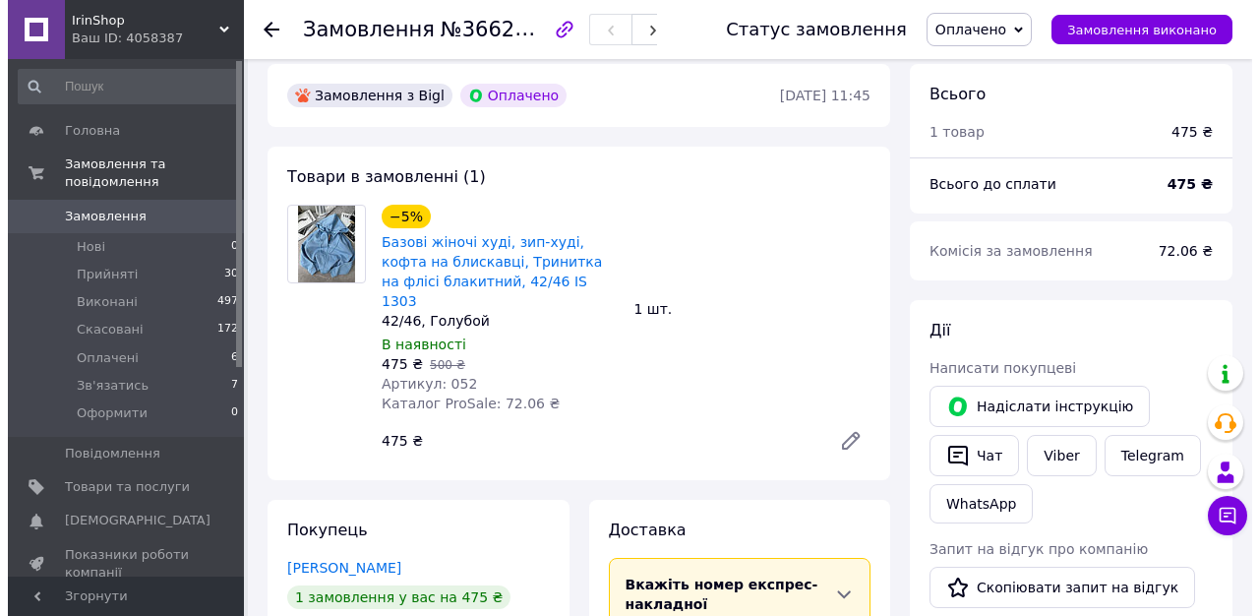
scroll to position [841, 0]
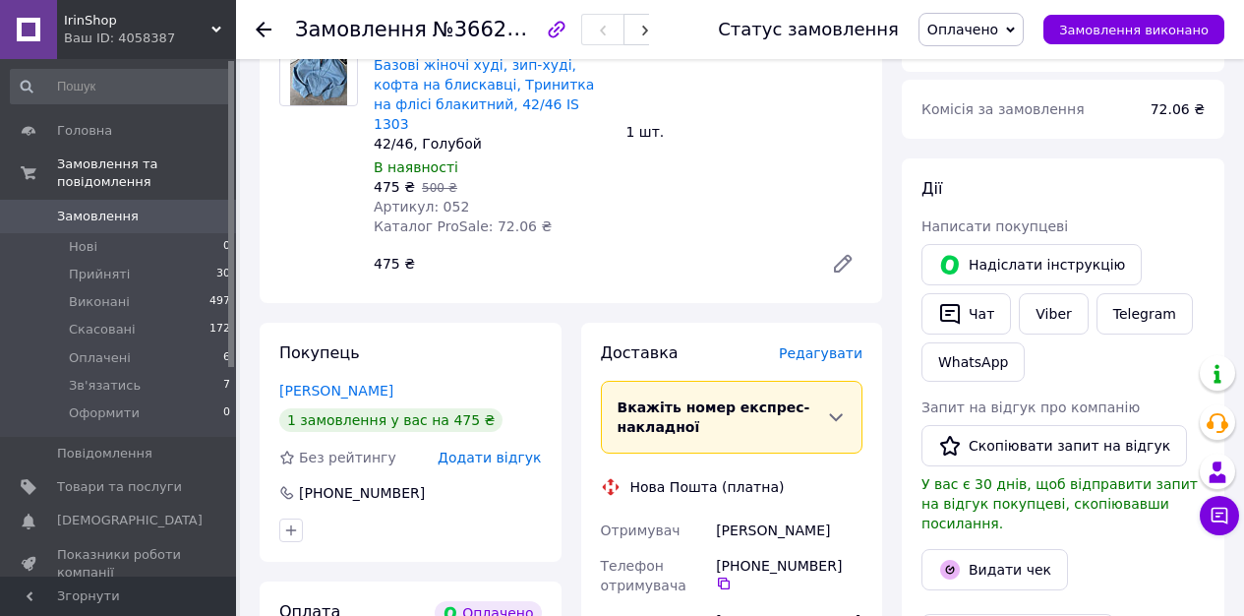
click at [821, 345] on span "Редагувати" at bounding box center [821, 353] width 84 height 16
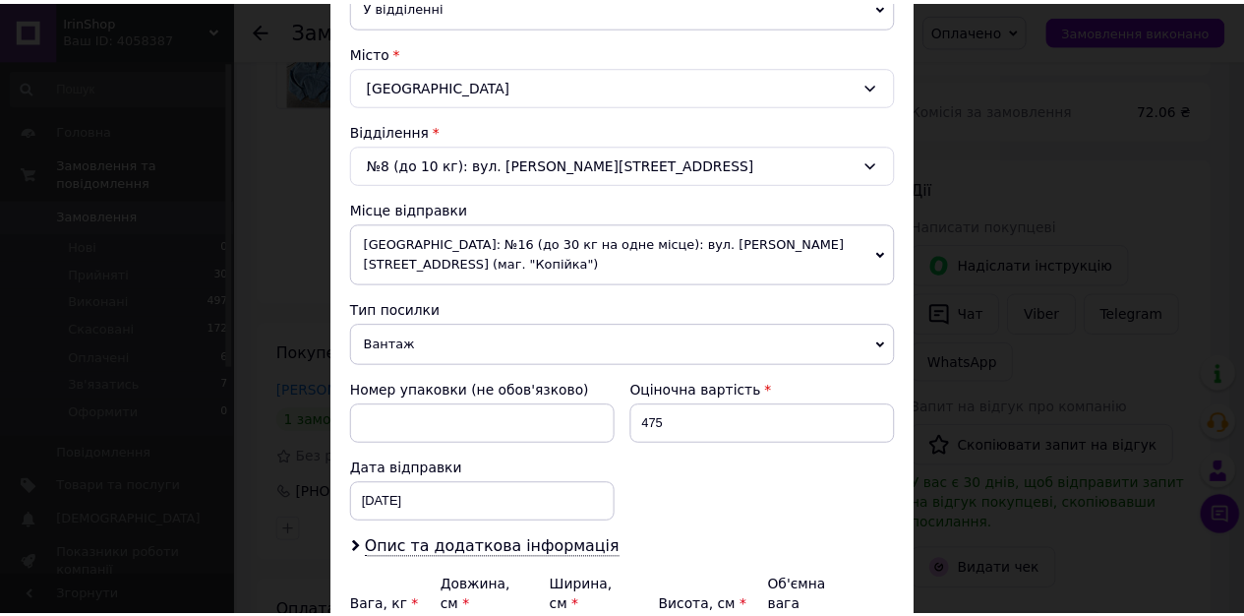
scroll to position [730, 0]
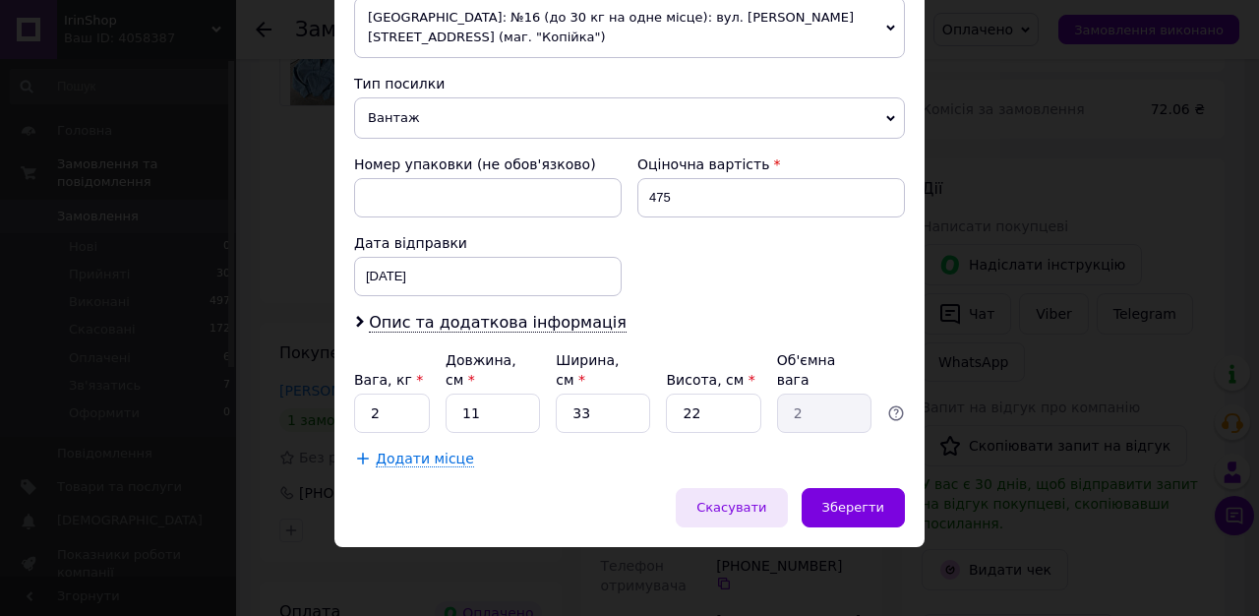
click at [745, 511] on span "Скасувати" at bounding box center [731, 507] width 70 height 15
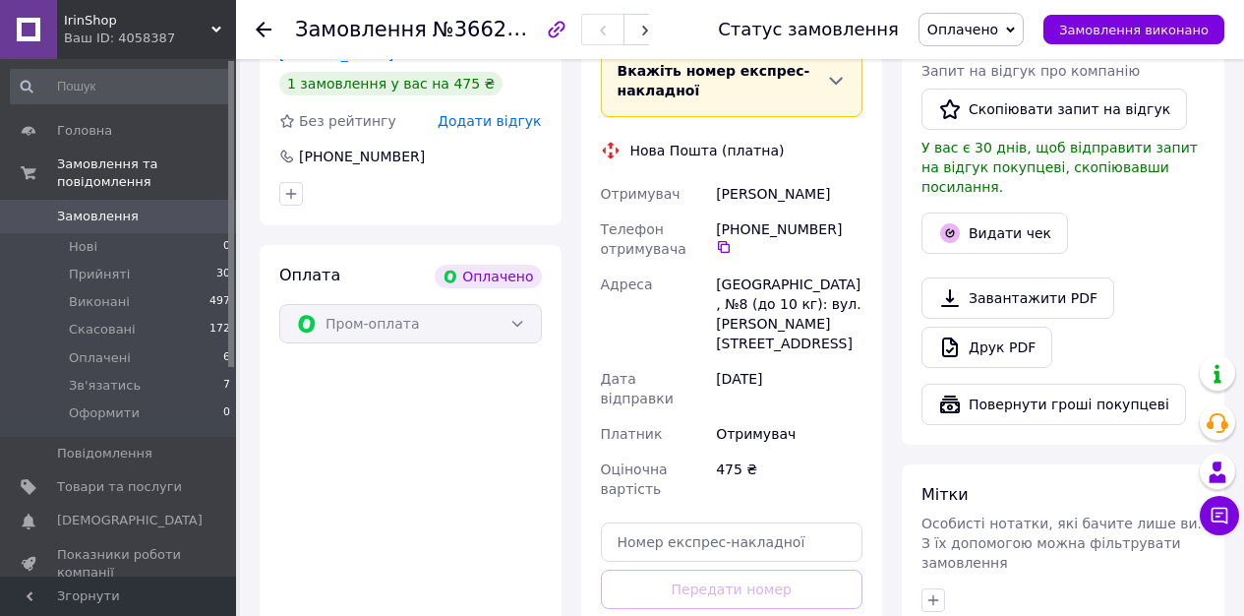
scroll to position [1376, 0]
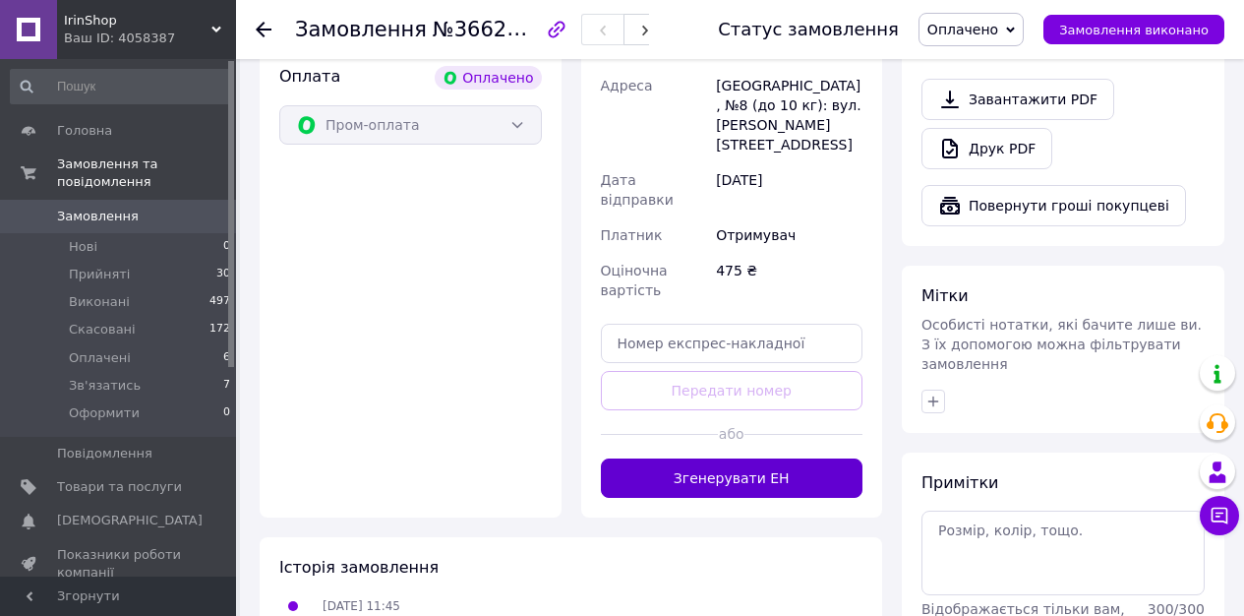
click at [730, 458] on button "Згенерувати ЕН" at bounding box center [732, 477] width 263 height 39
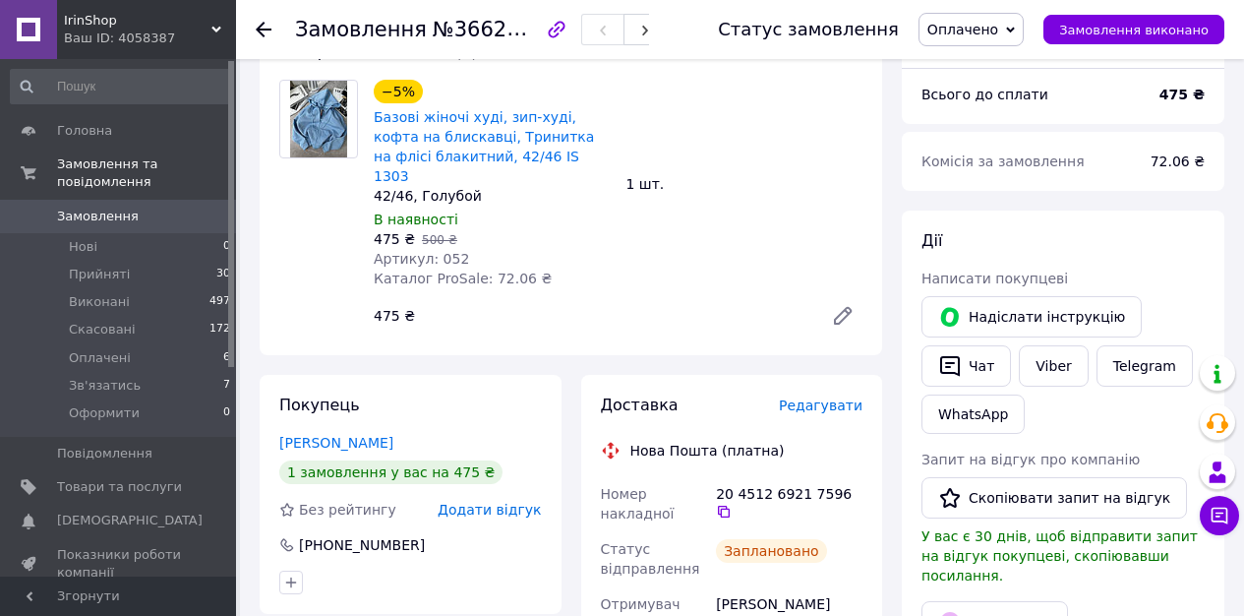
scroll to position [987, 0]
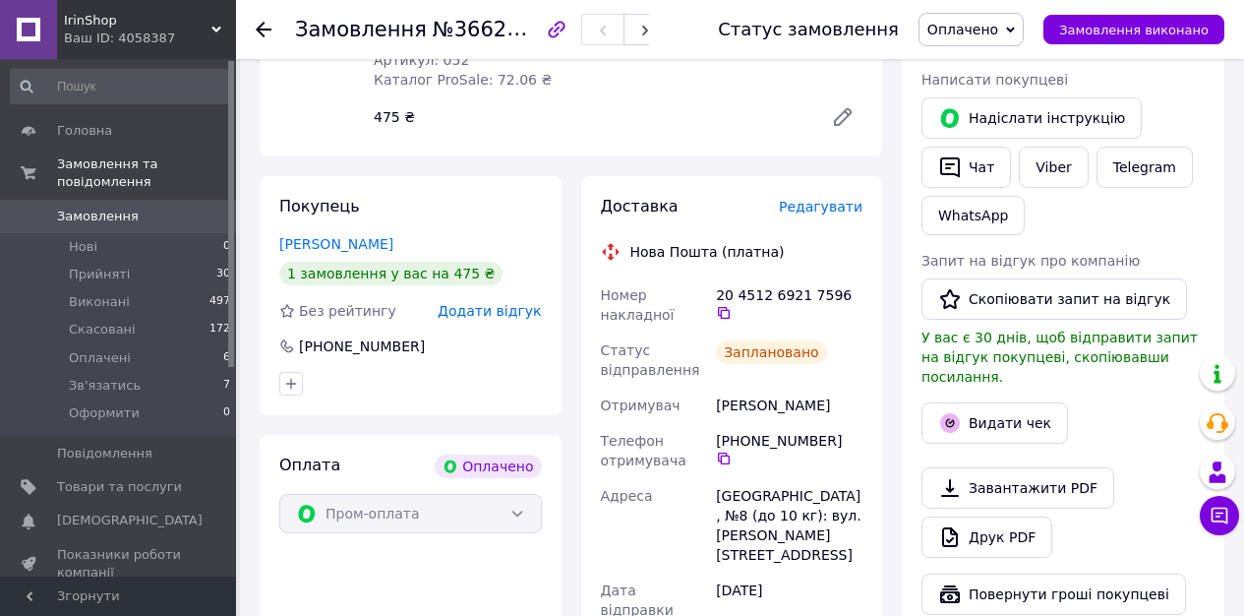
click at [744, 387] on div "Липовик Ірина" at bounding box center [789, 404] width 154 height 35
click at [745, 387] on div "Липовик Ірина" at bounding box center [789, 404] width 154 height 35
copy div "Липовик Ірина"
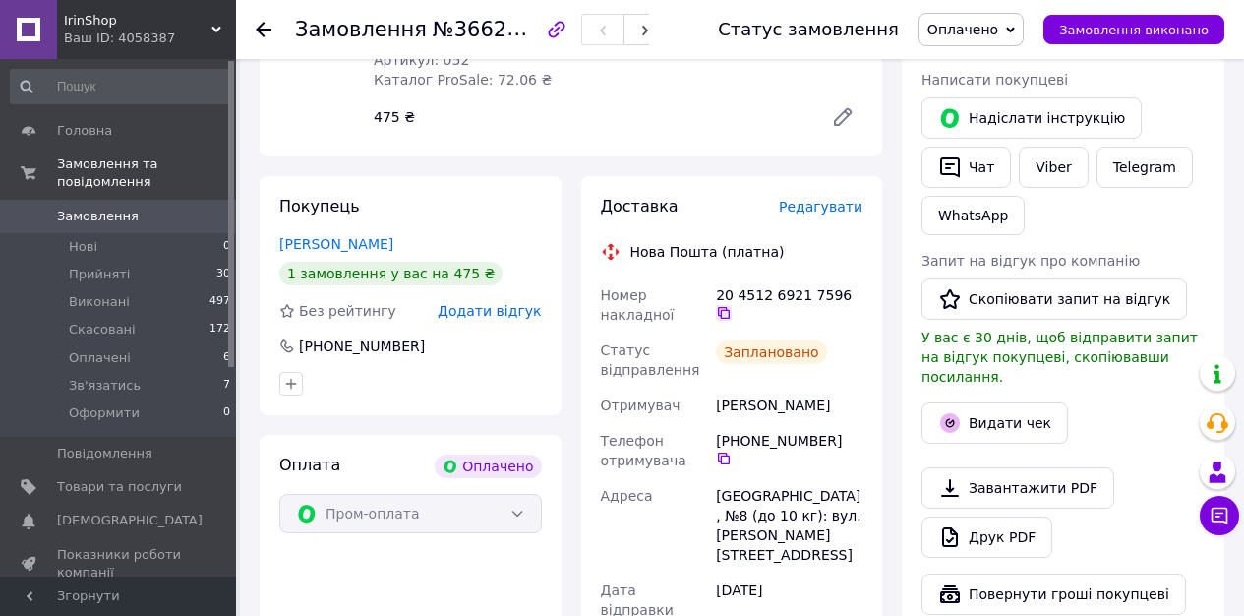
click at [725, 305] on icon at bounding box center [724, 313] width 16 height 16
click at [1052, 147] on link "Viber" at bounding box center [1053, 167] width 69 height 41
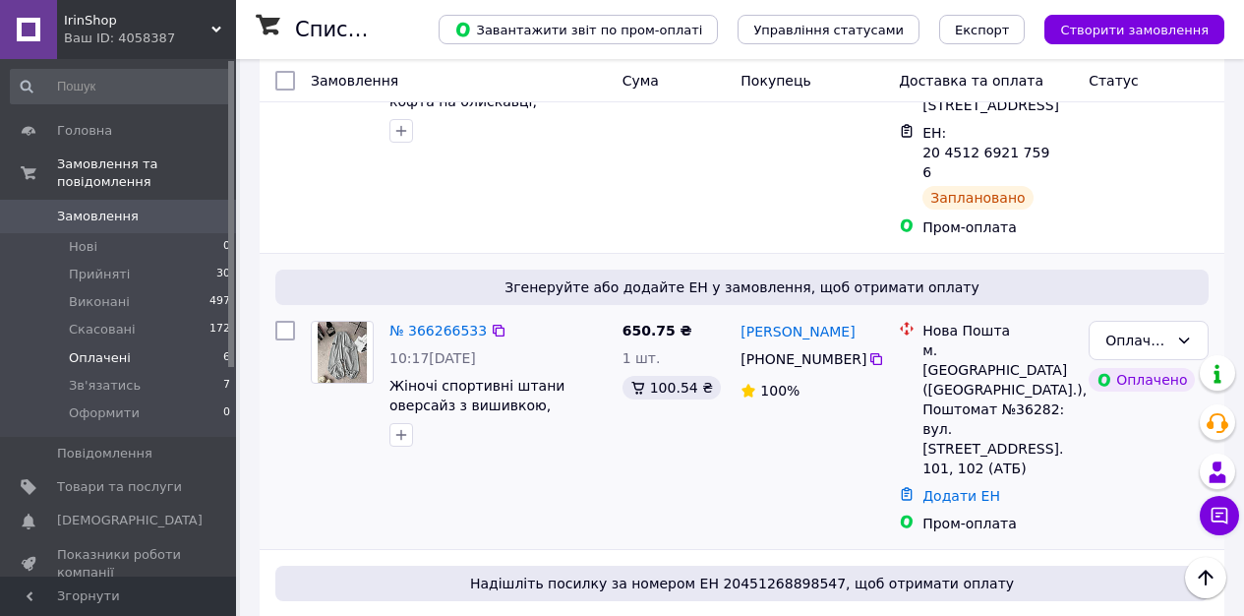
scroll to position [302, 0]
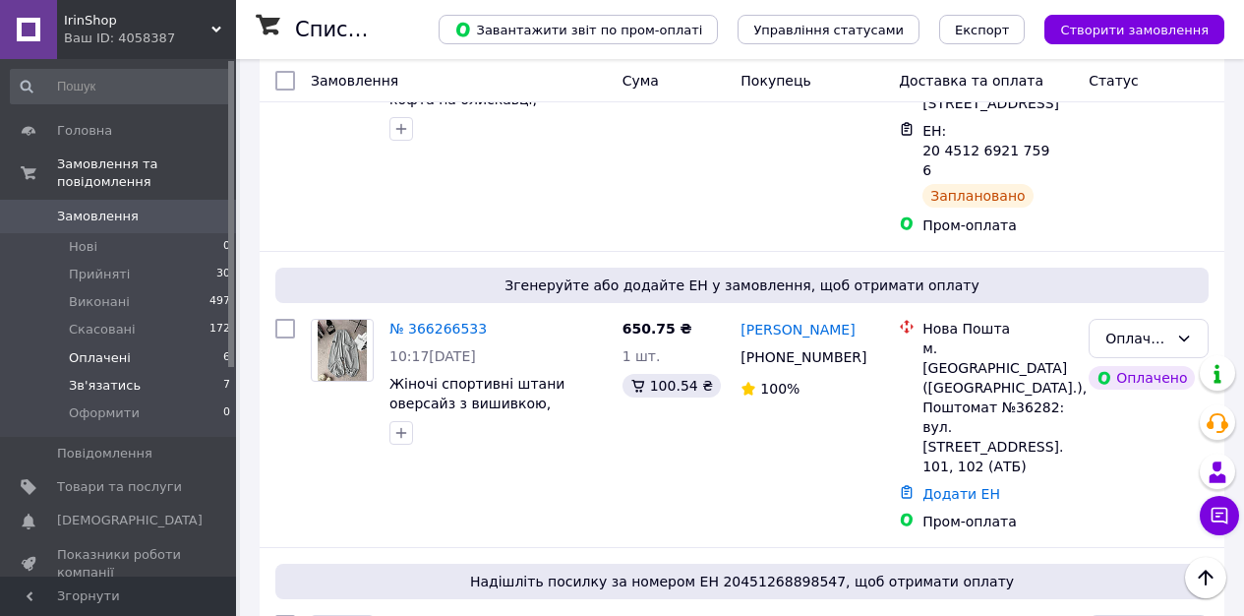
click at [173, 384] on li "Зв'язатись 7" at bounding box center [121, 386] width 242 height 28
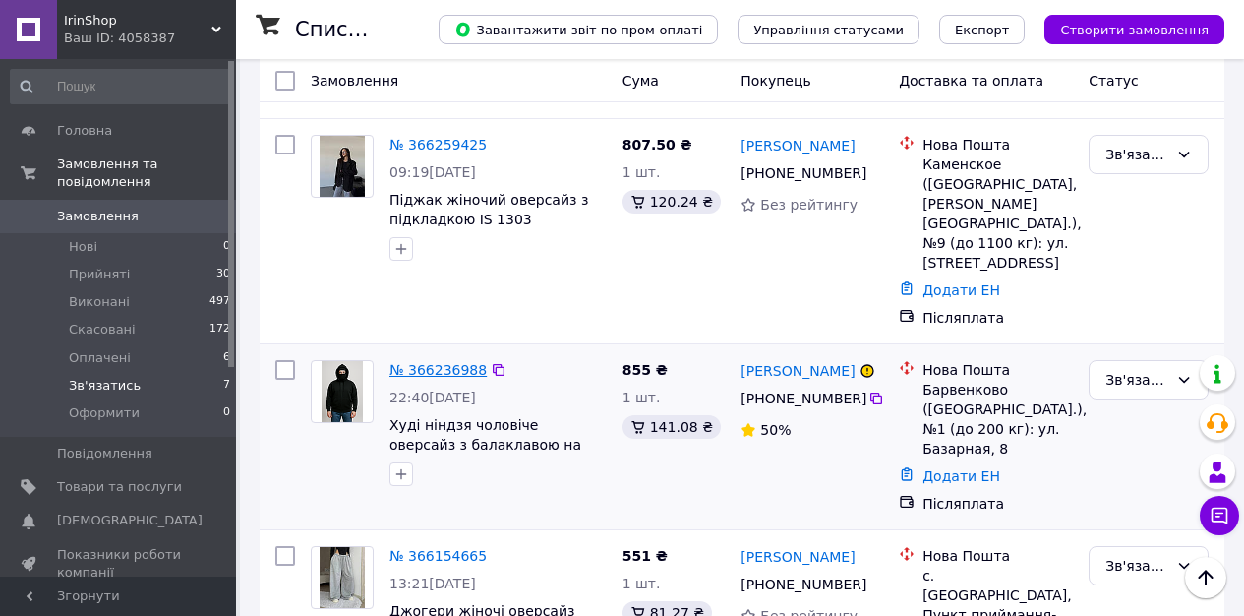
scroll to position [1013, 0]
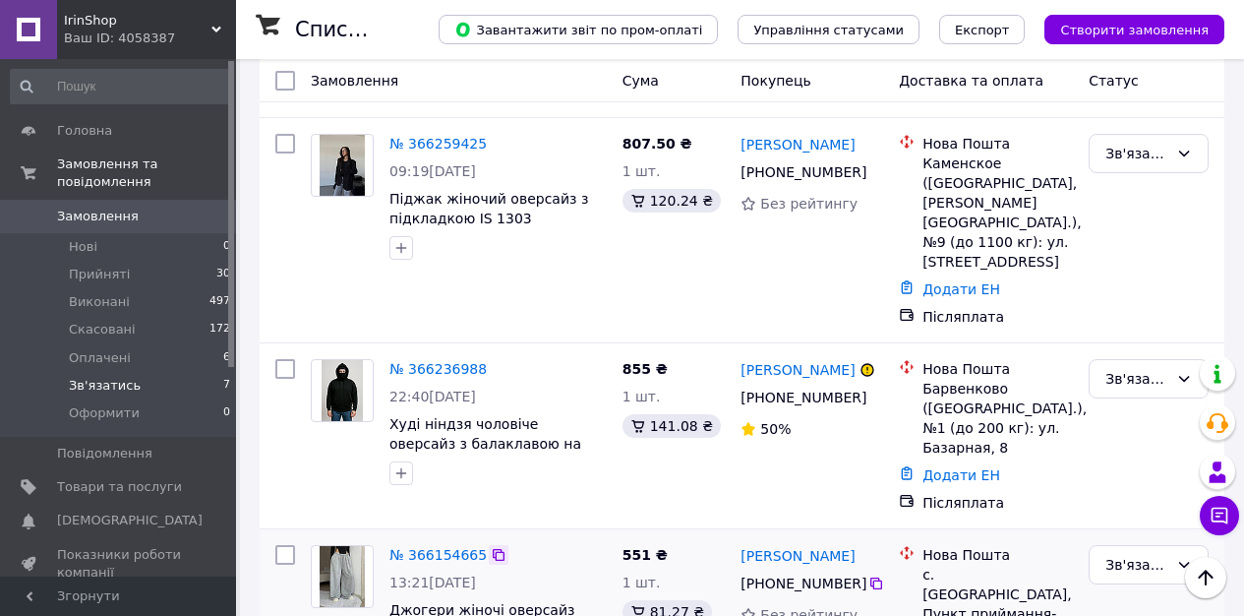
click at [497, 549] on icon at bounding box center [499, 555] width 12 height 12
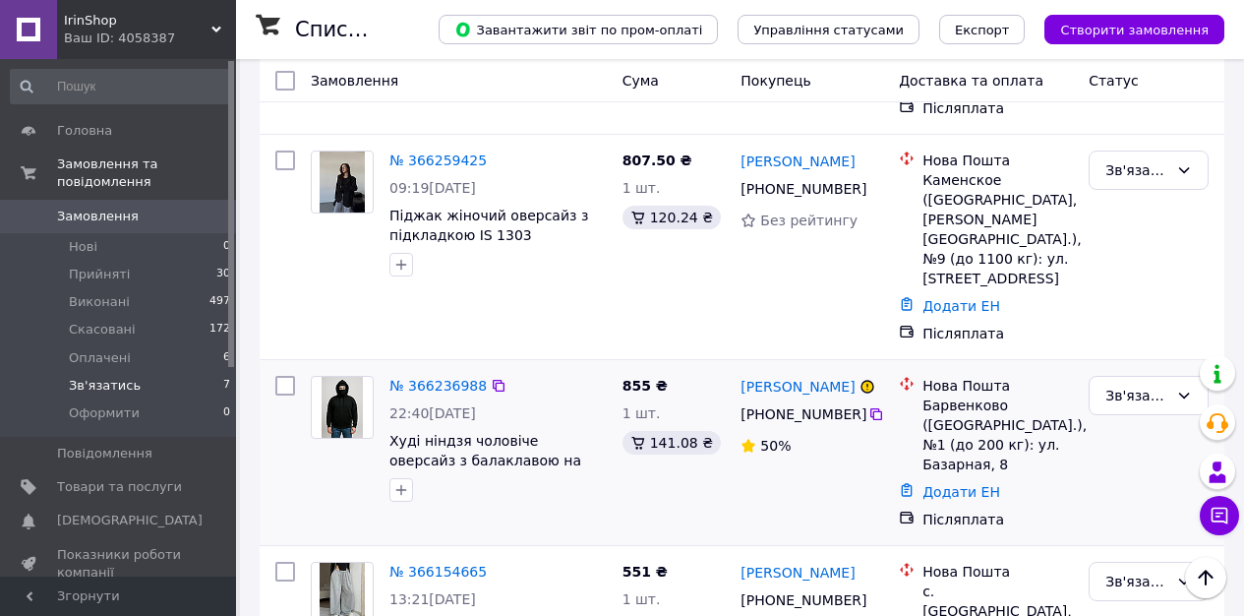
scroll to position [978, 0]
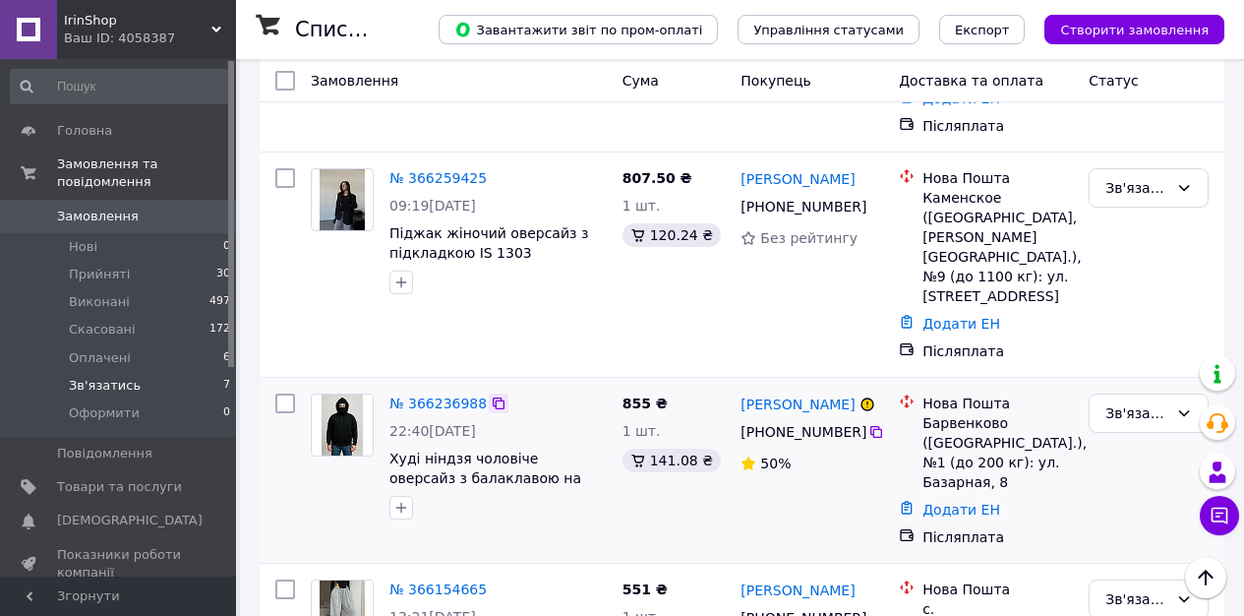
click at [491, 395] on icon at bounding box center [499, 403] width 16 height 16
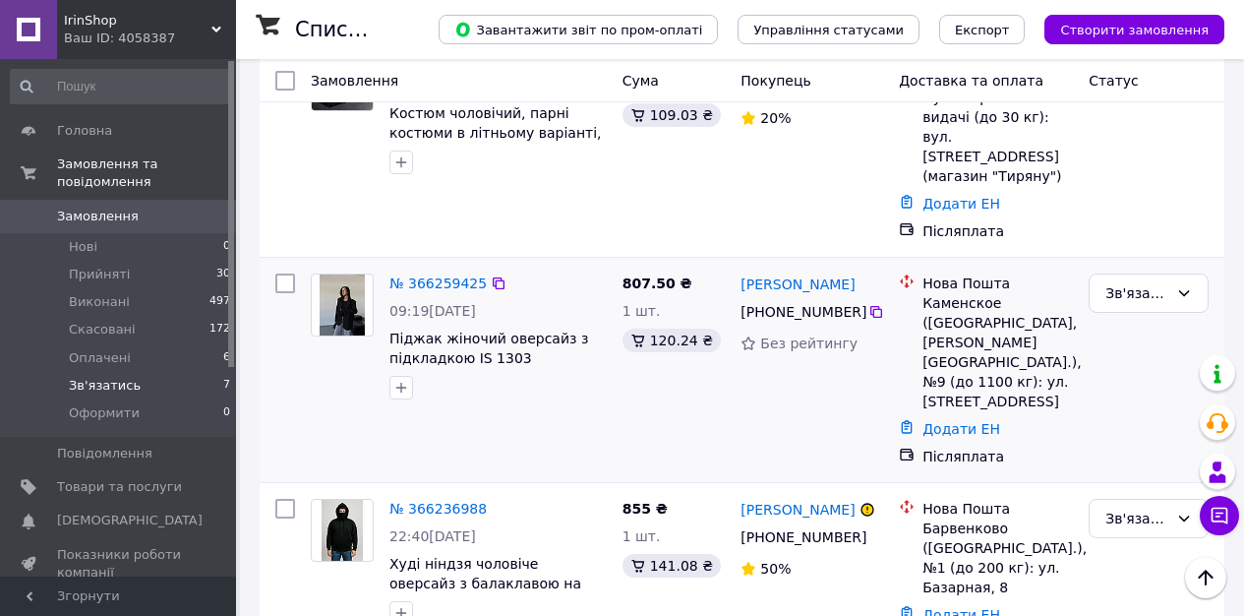
scroll to position [819, 0]
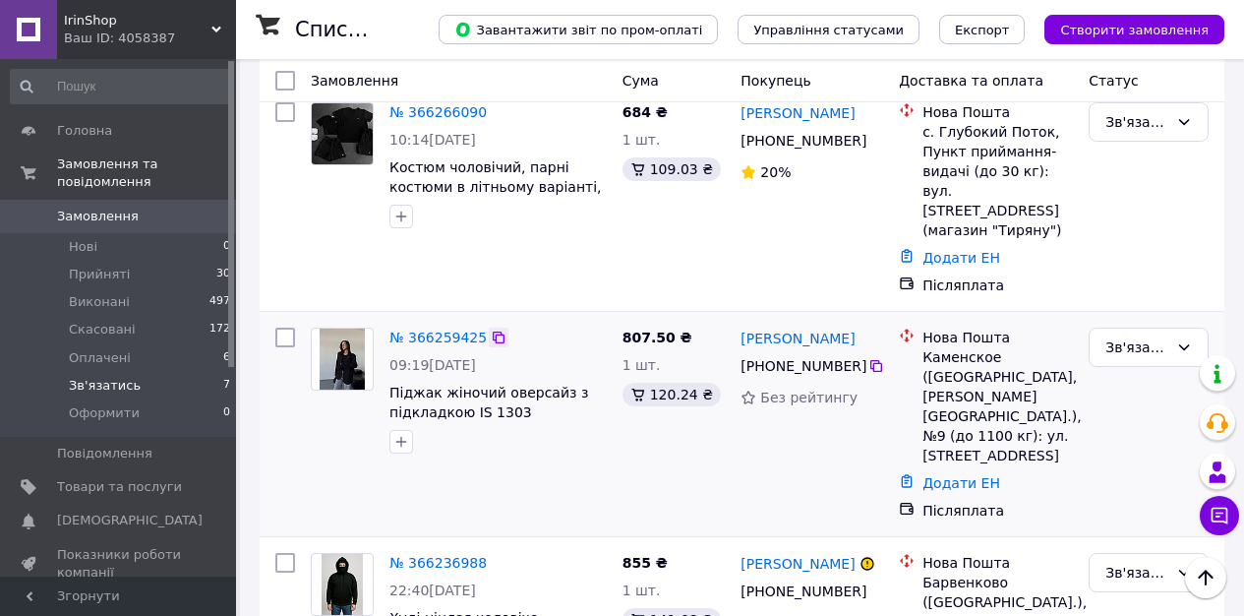
click at [493, 329] on icon at bounding box center [499, 337] width 16 height 16
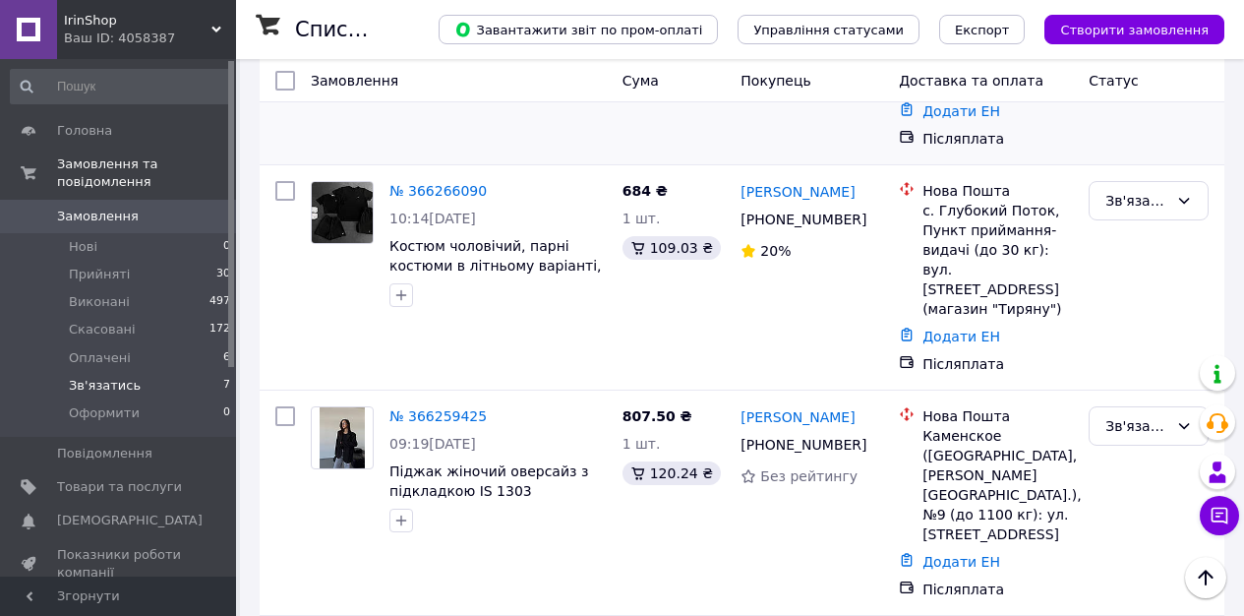
scroll to position [468, 0]
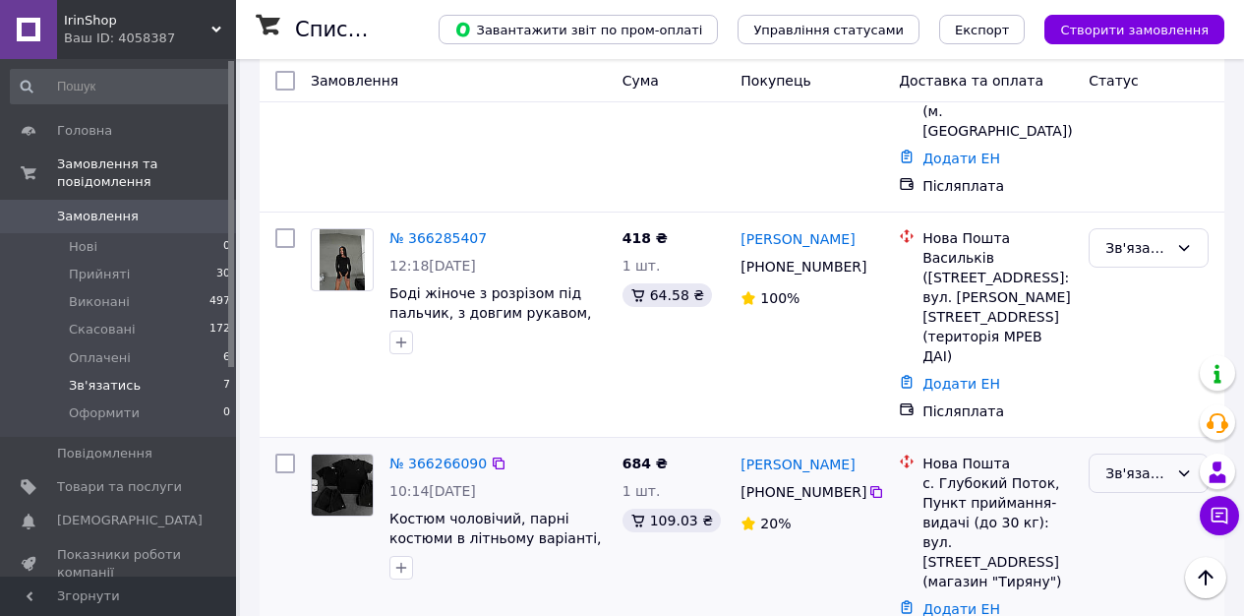
click at [1128, 462] on div "Зв'язатись" at bounding box center [1136, 473] width 63 height 22
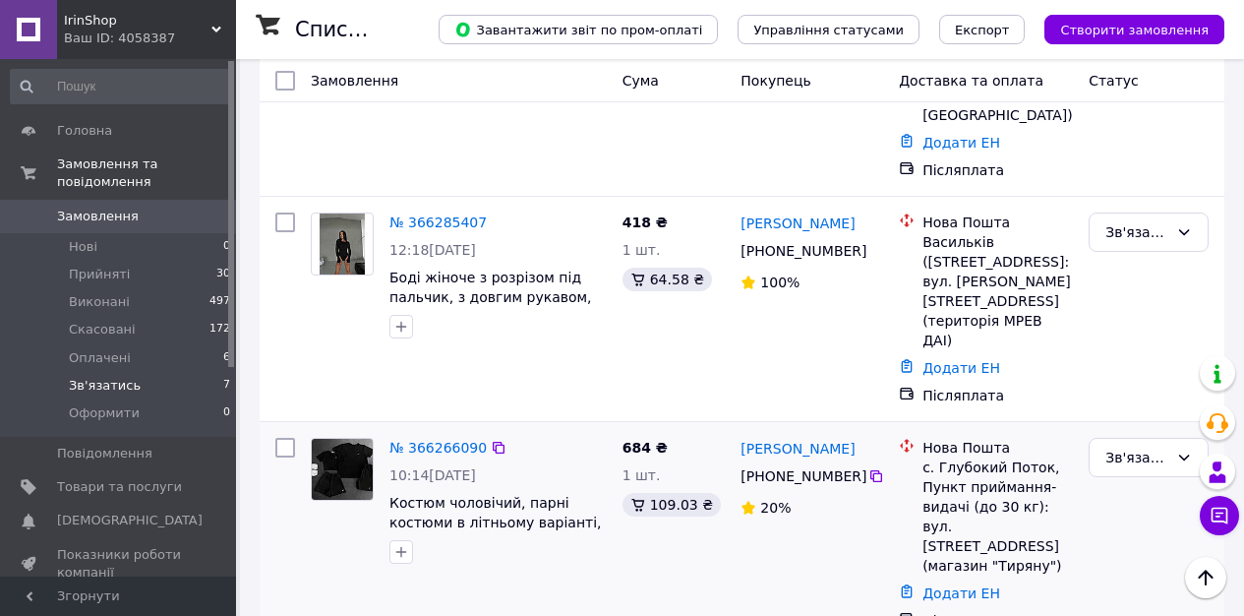
scroll to position [502, 0]
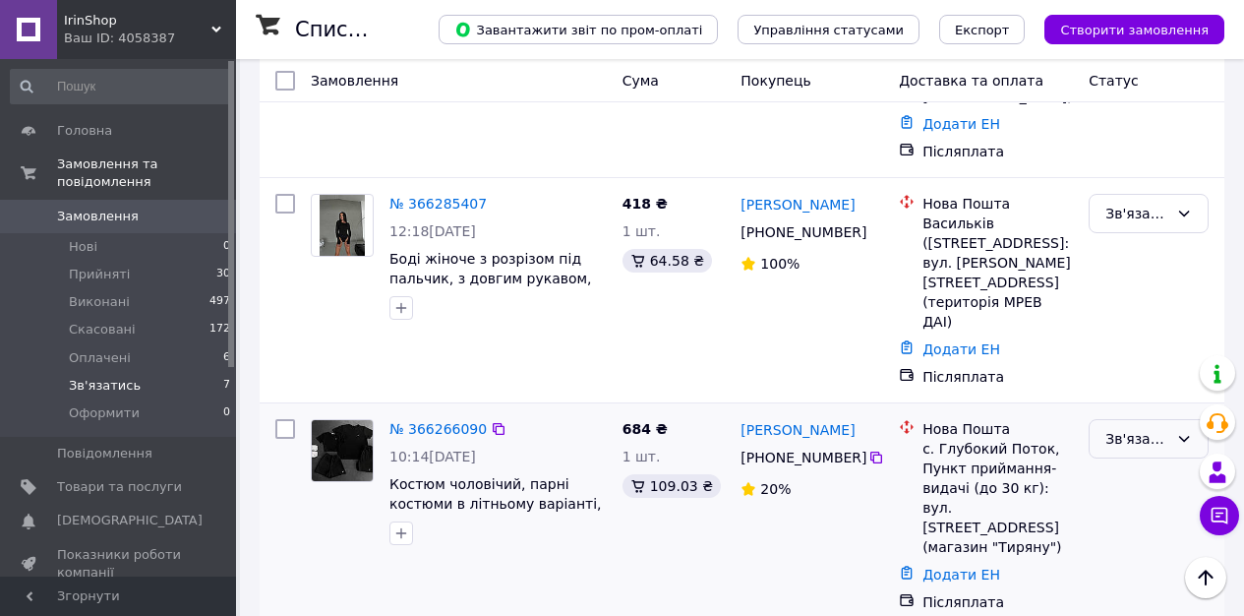
click at [1132, 428] on div "Зв'язатись" at bounding box center [1136, 439] width 63 height 22
click at [1123, 475] on li "Скасовано" at bounding box center [1149, 472] width 118 height 35
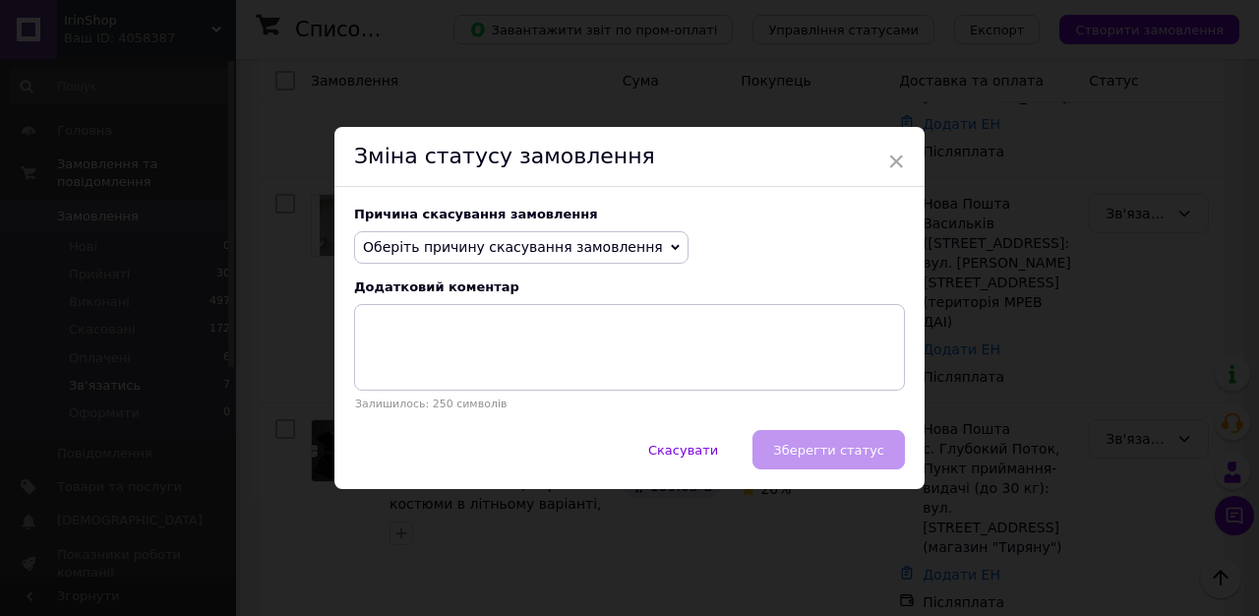
click at [423, 247] on span "Оберіть причину скасування замовлення" at bounding box center [513, 247] width 300 height 16
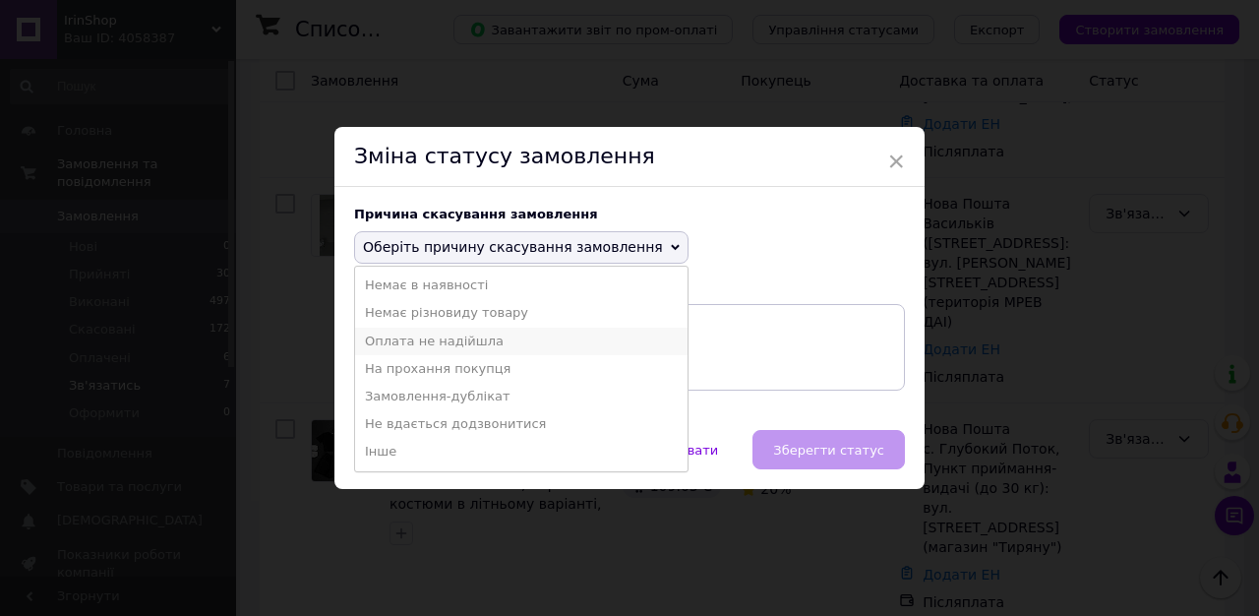
click at [436, 344] on li "Оплата не надійшла" at bounding box center [521, 341] width 332 height 28
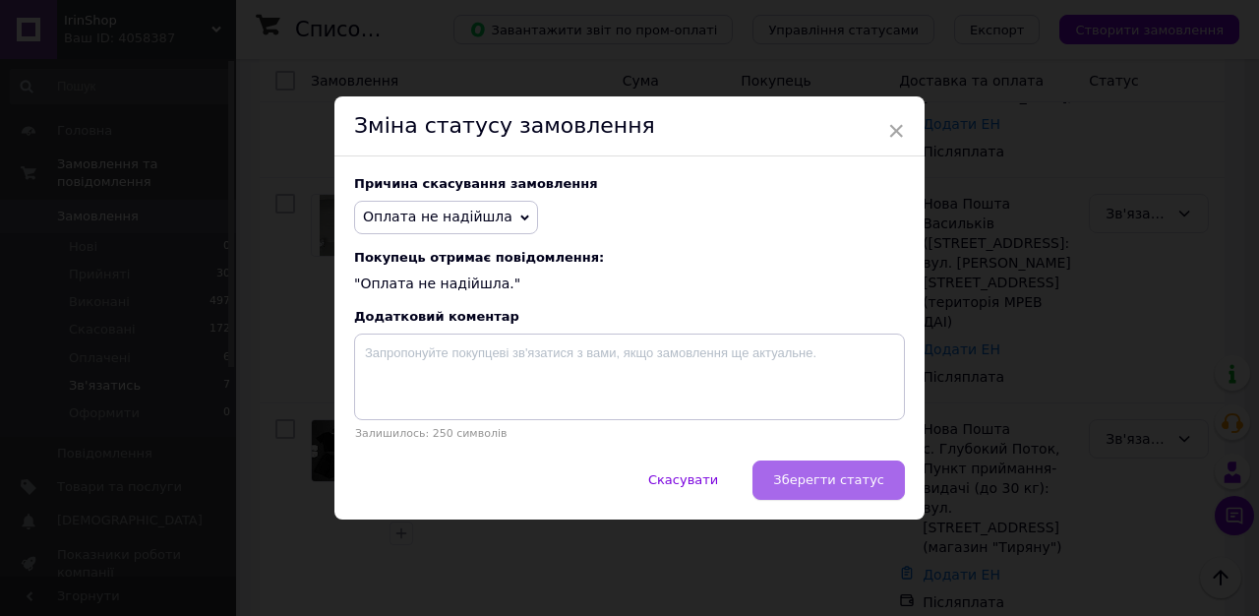
click at [819, 486] on span "Зберегти статус" at bounding box center [828, 479] width 111 height 15
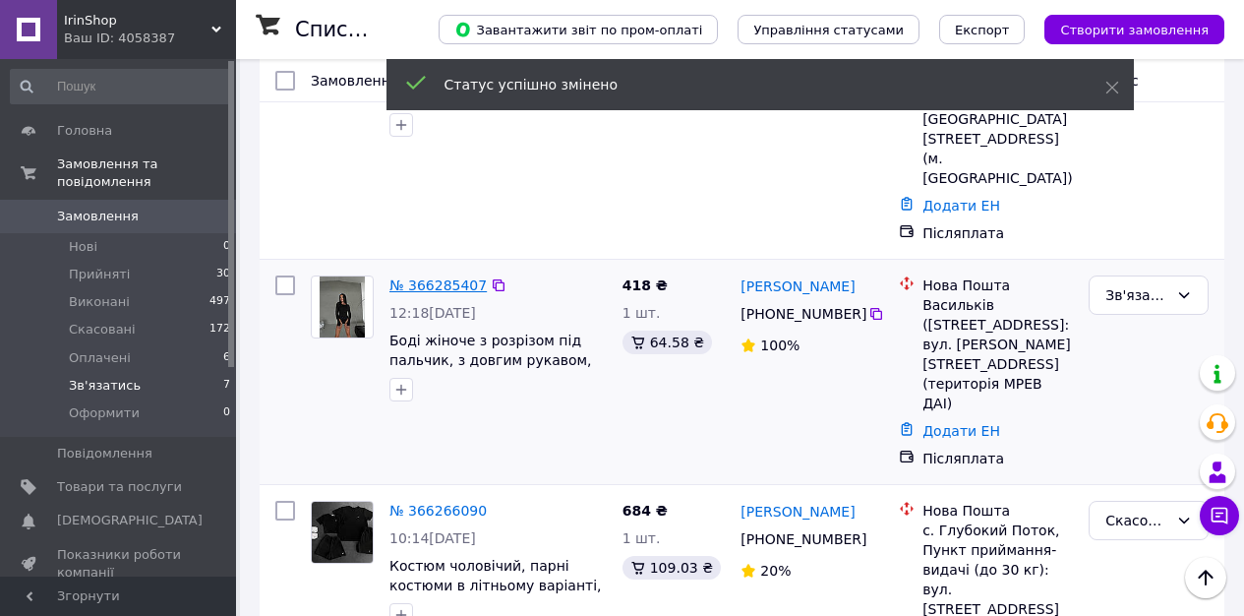
scroll to position [320, 0]
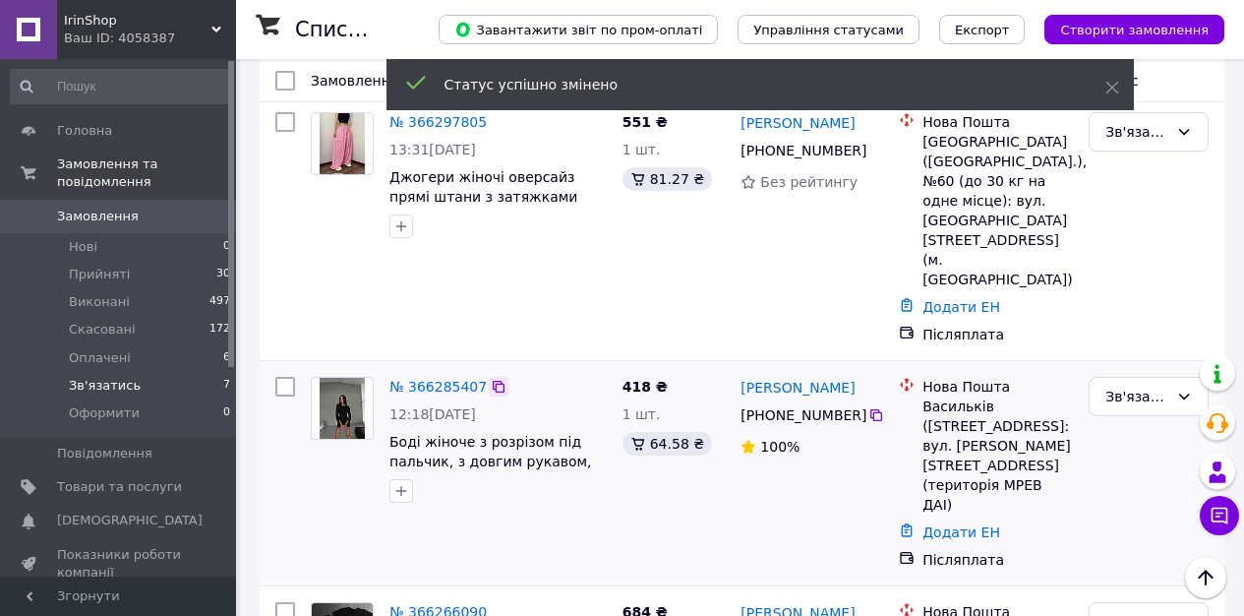
click at [495, 381] on icon at bounding box center [499, 387] width 12 height 12
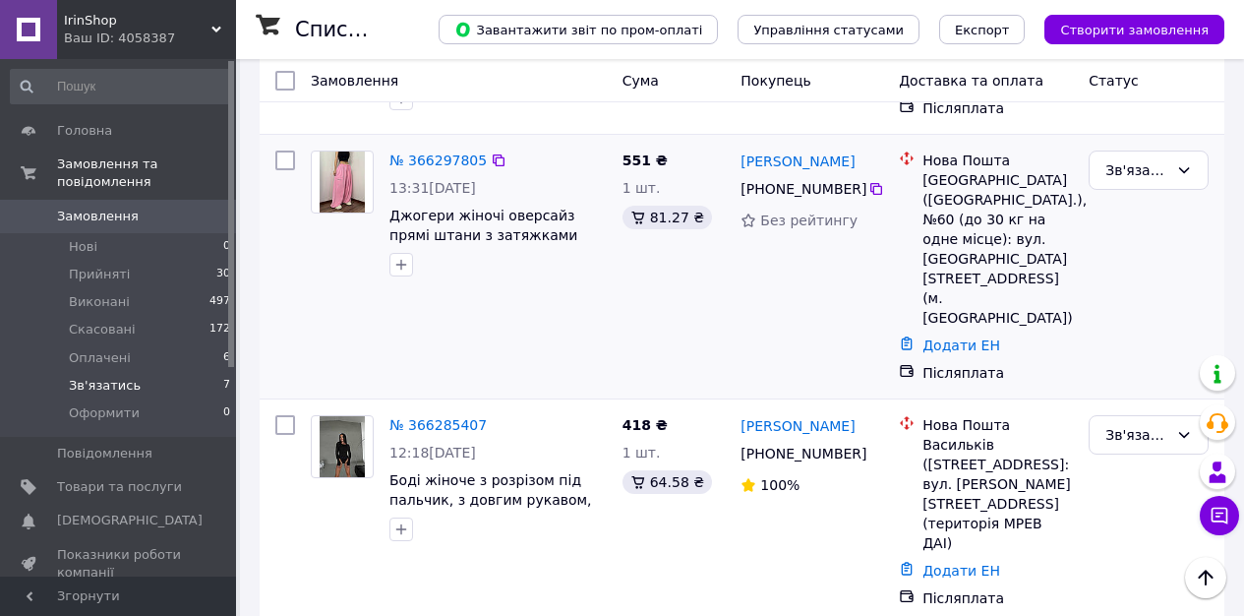
scroll to position [280, 0]
click at [495, 157] on icon at bounding box center [499, 161] width 16 height 16
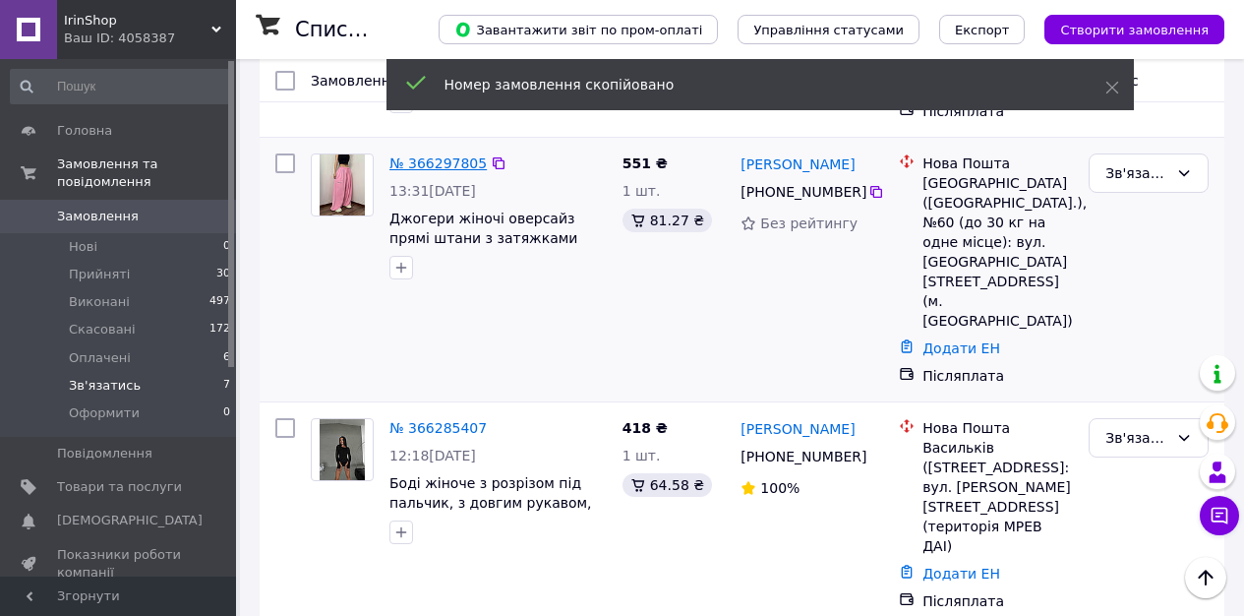
scroll to position [276, 0]
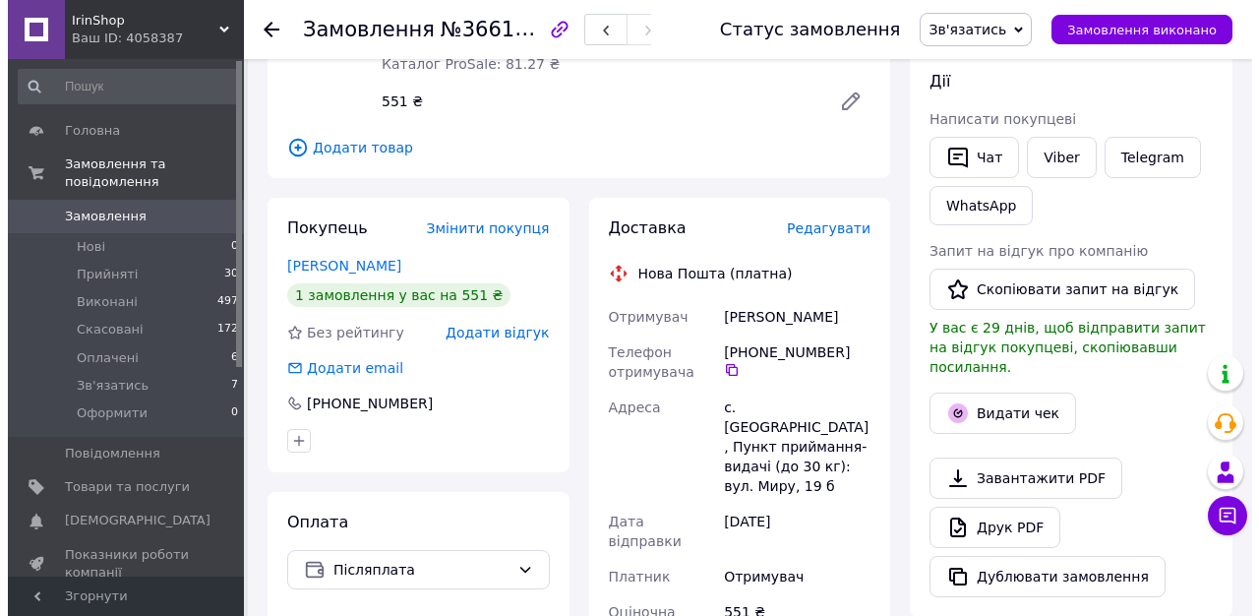
scroll to position [356, 0]
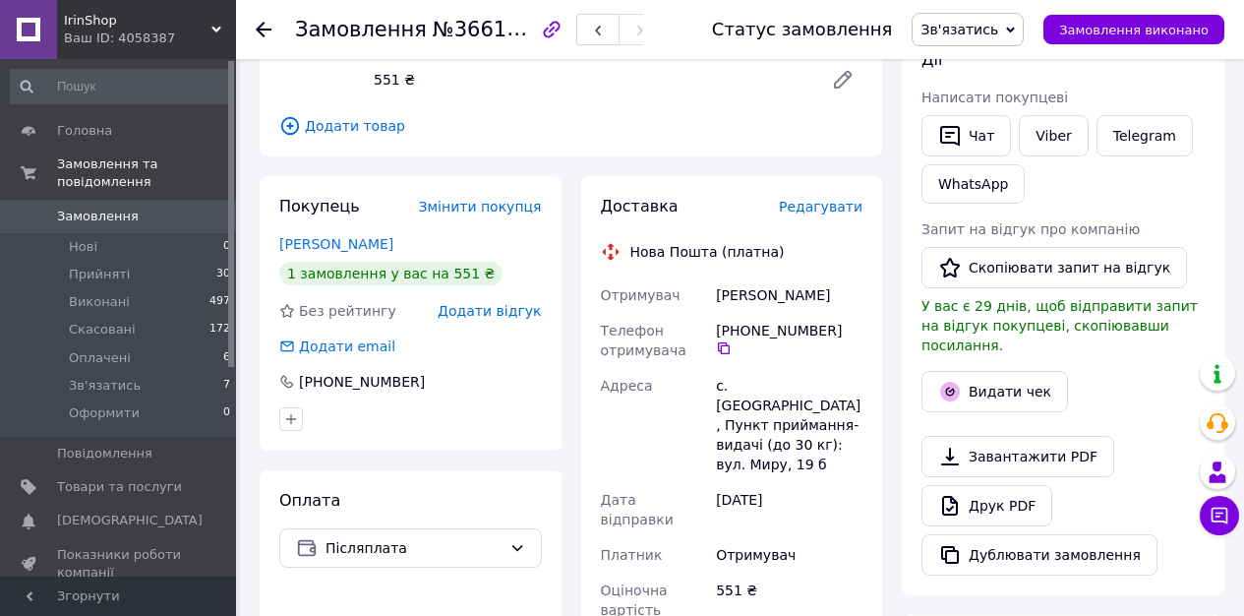
click at [755, 290] on div "[PERSON_NAME]" at bounding box center [789, 294] width 154 height 35
copy div "[PERSON_NAME]"
click at [828, 199] on span "Редагувати" at bounding box center [821, 207] width 84 height 16
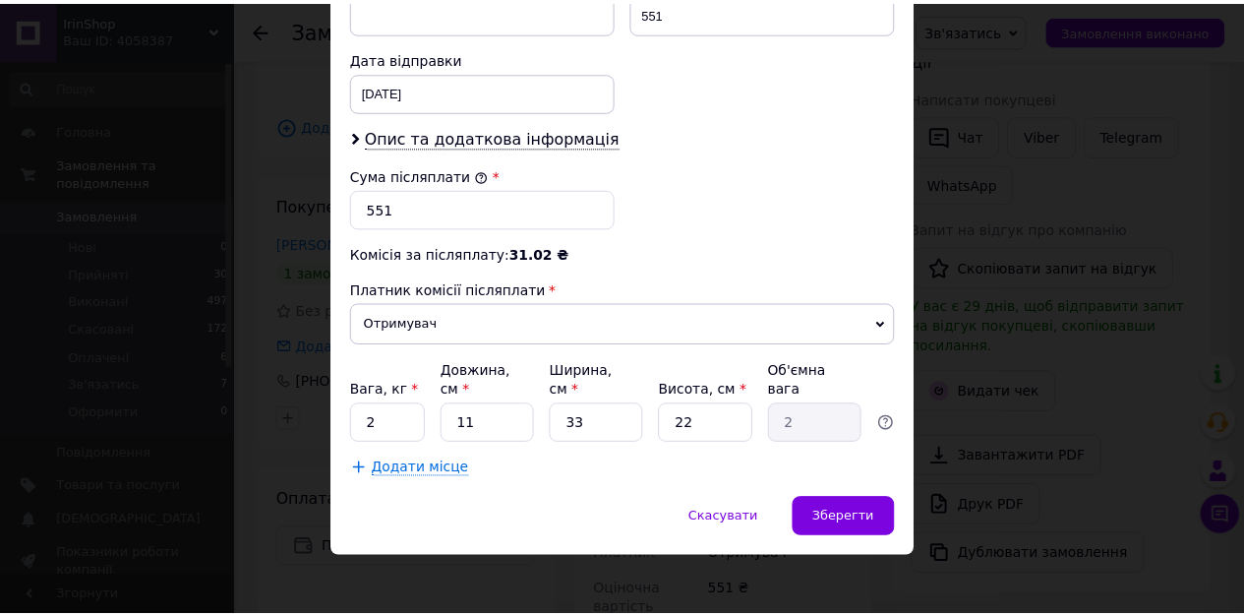
scroll to position [924, 0]
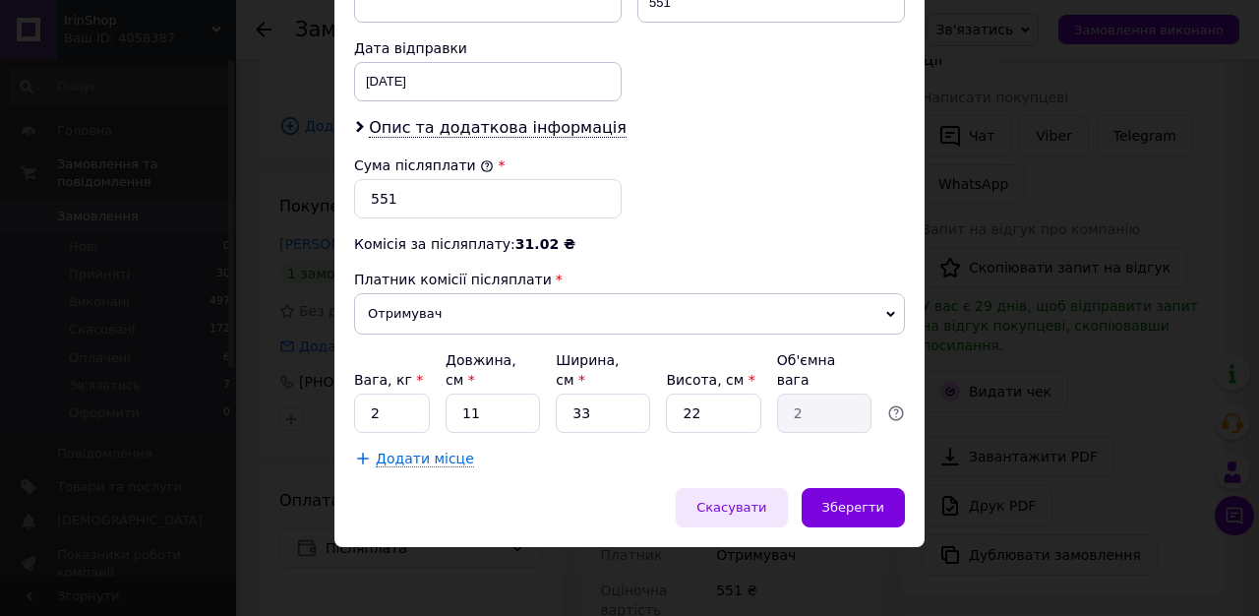
click at [728, 509] on span "Скасувати" at bounding box center [731, 507] width 70 height 15
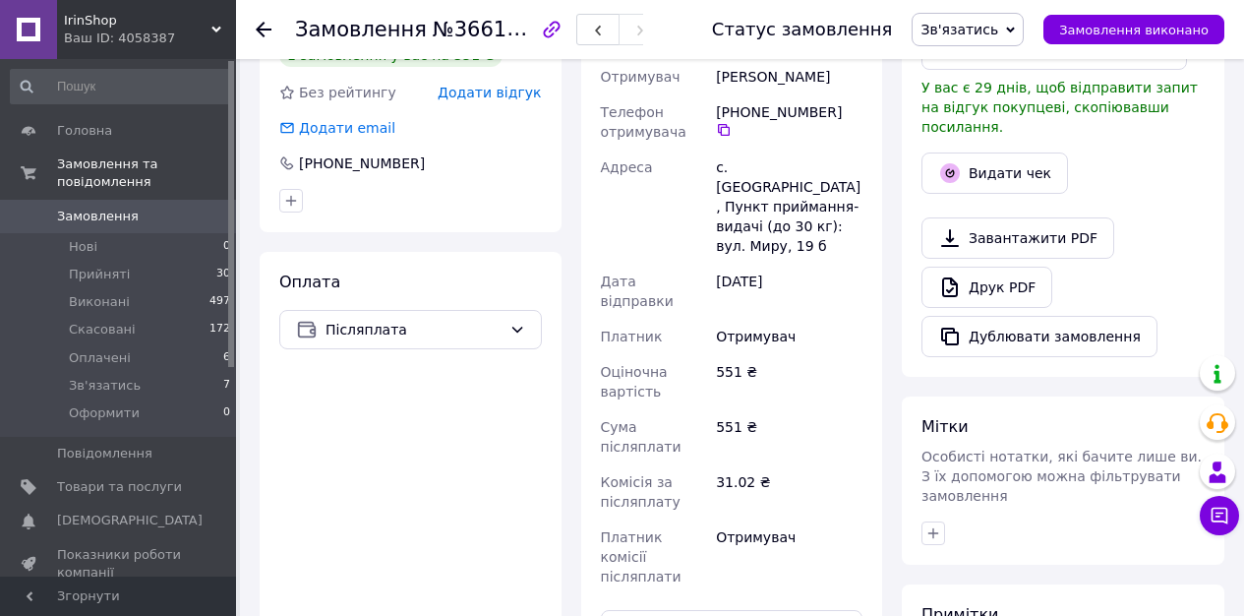
scroll to position [711, 0]
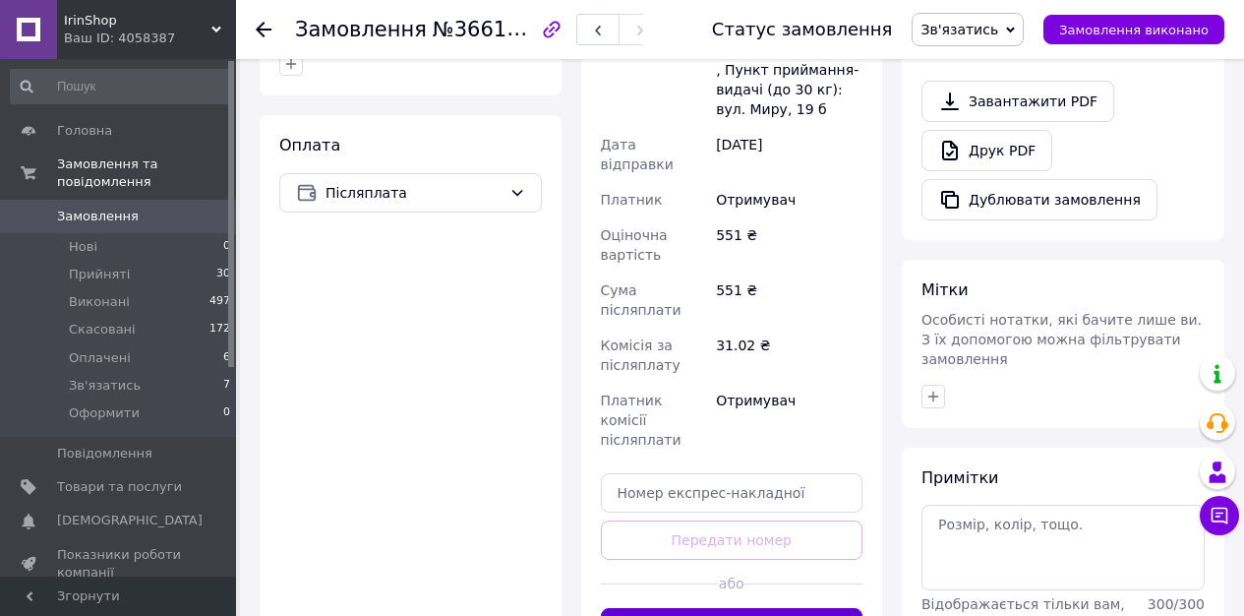
click at [740, 608] on button "Згенерувати ЕН" at bounding box center [732, 627] width 263 height 39
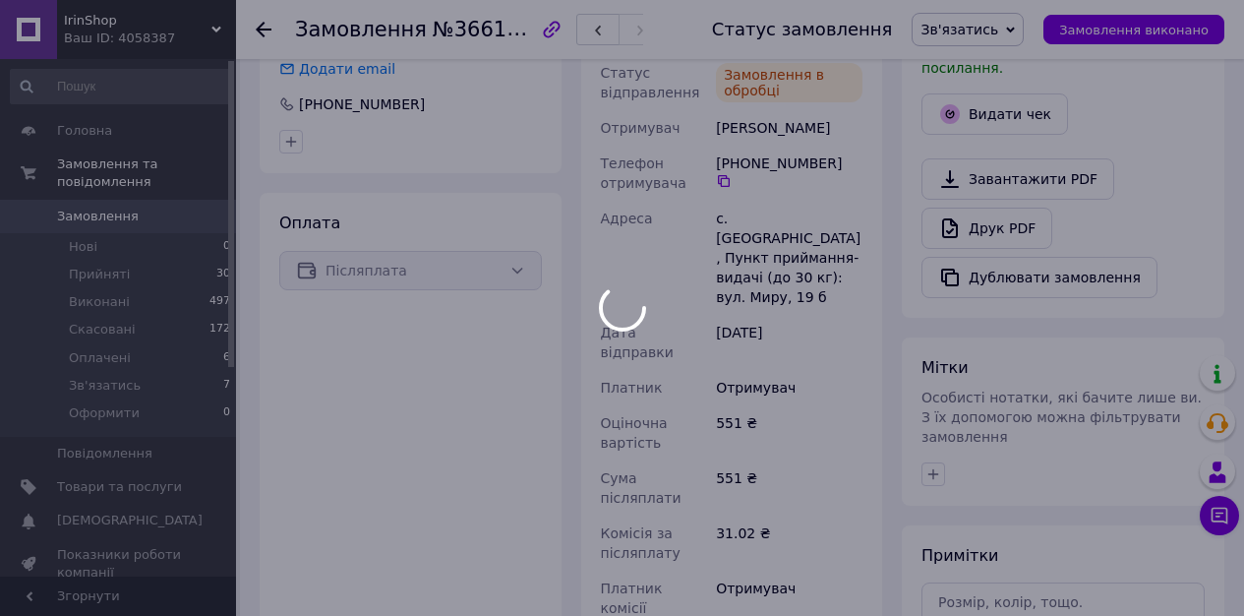
scroll to position [311, 0]
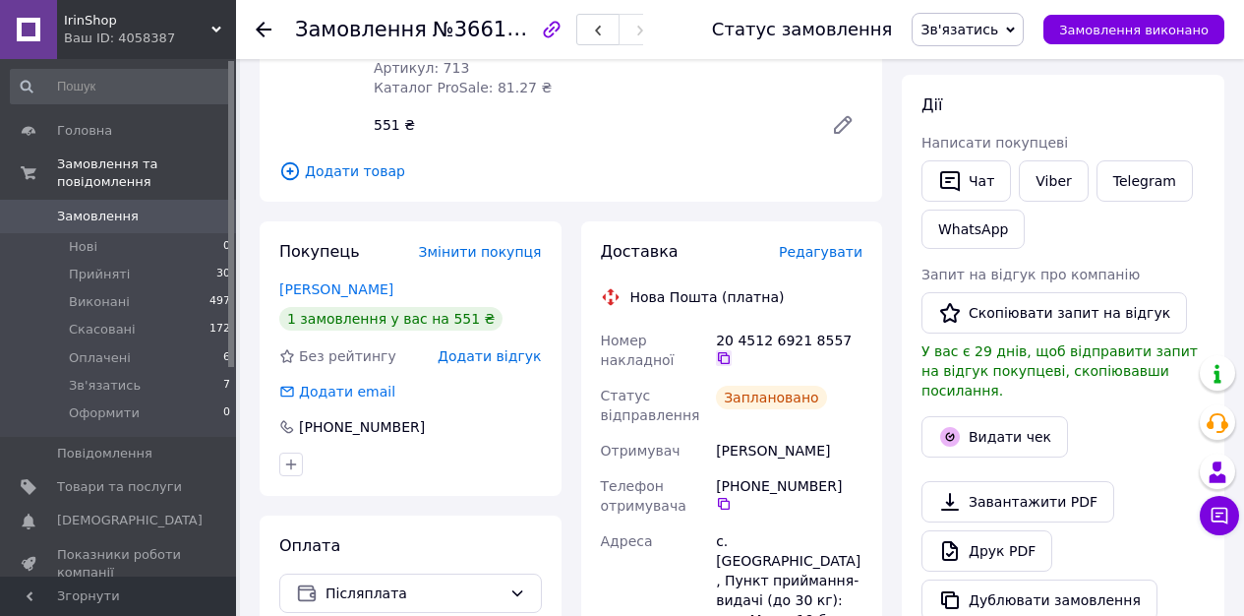
click at [727, 360] on icon at bounding box center [724, 358] width 16 height 16
click at [724, 360] on icon at bounding box center [724, 358] width 16 height 16
click at [953, 31] on span "Зв'язатись" at bounding box center [959, 30] width 78 height 16
click at [979, 76] on li "Прийнято" at bounding box center [968, 69] width 110 height 30
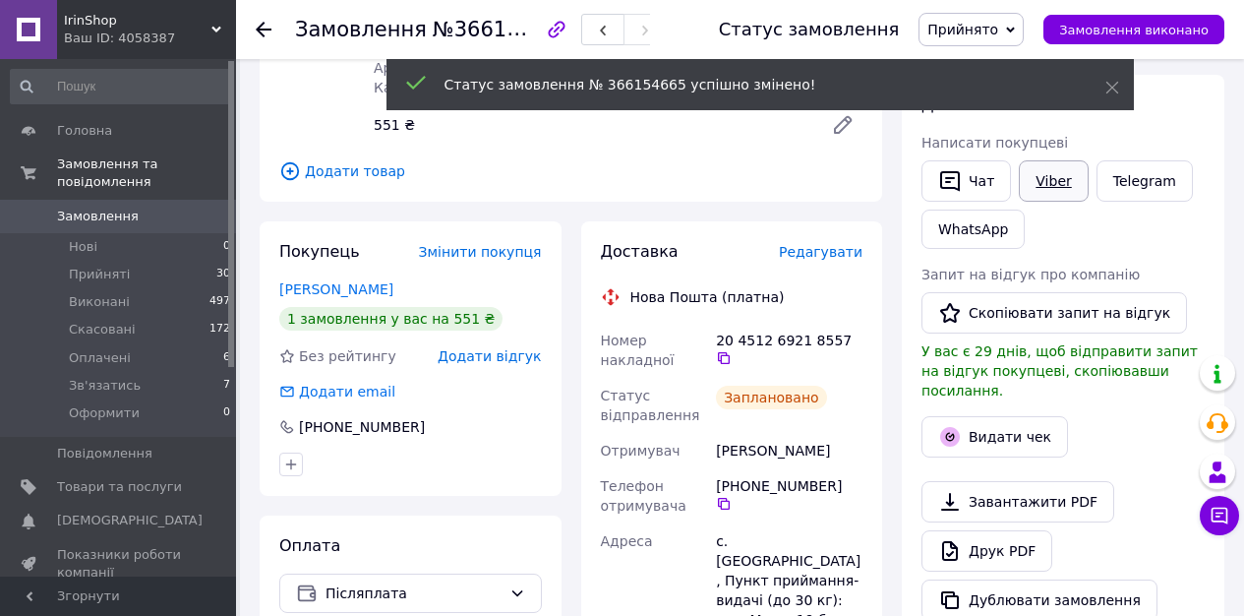
click at [1059, 172] on link "Viber" at bounding box center [1053, 180] width 69 height 41
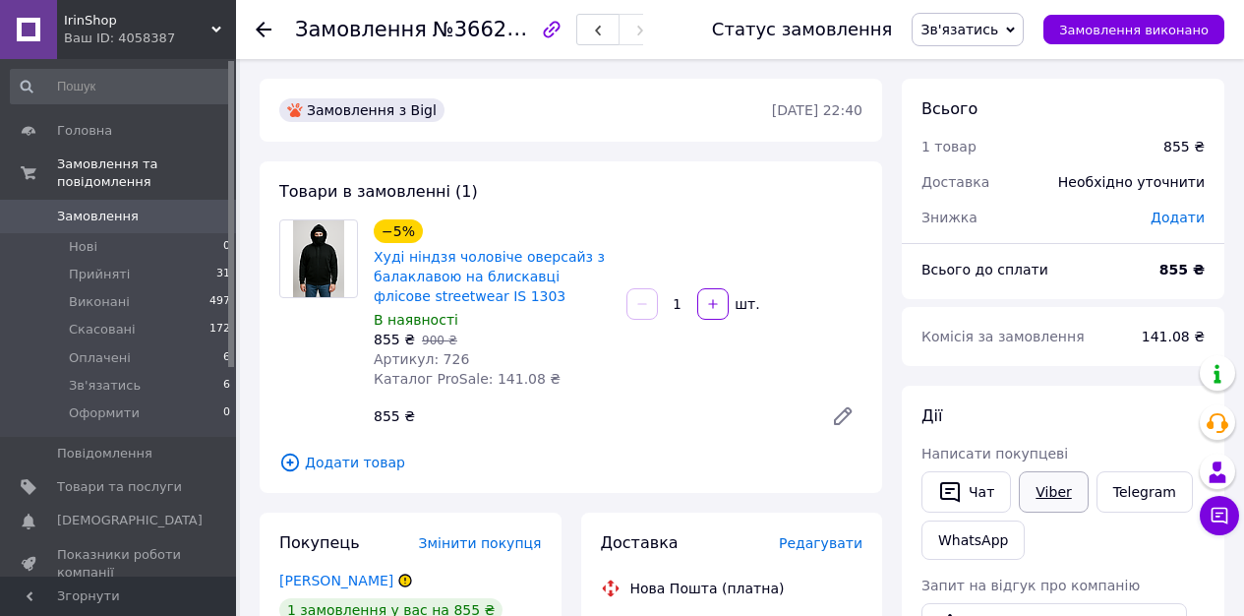
click at [1056, 487] on link "Viber" at bounding box center [1053, 491] width 69 height 41
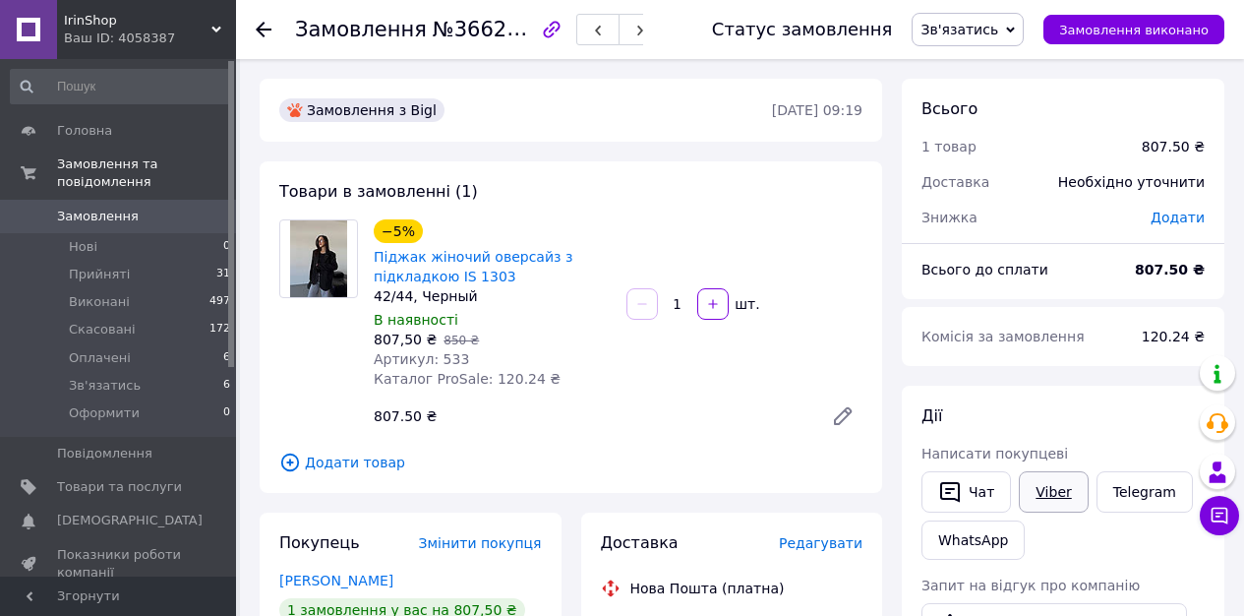
click at [1066, 491] on link "Viber" at bounding box center [1053, 491] width 69 height 41
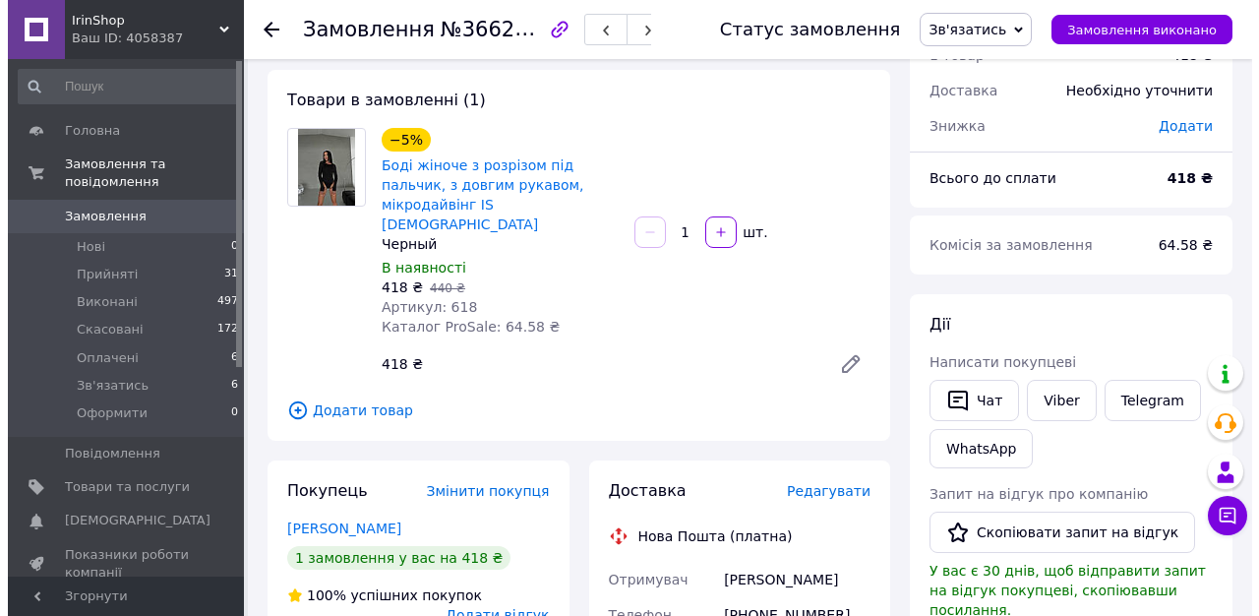
scroll to position [174, 0]
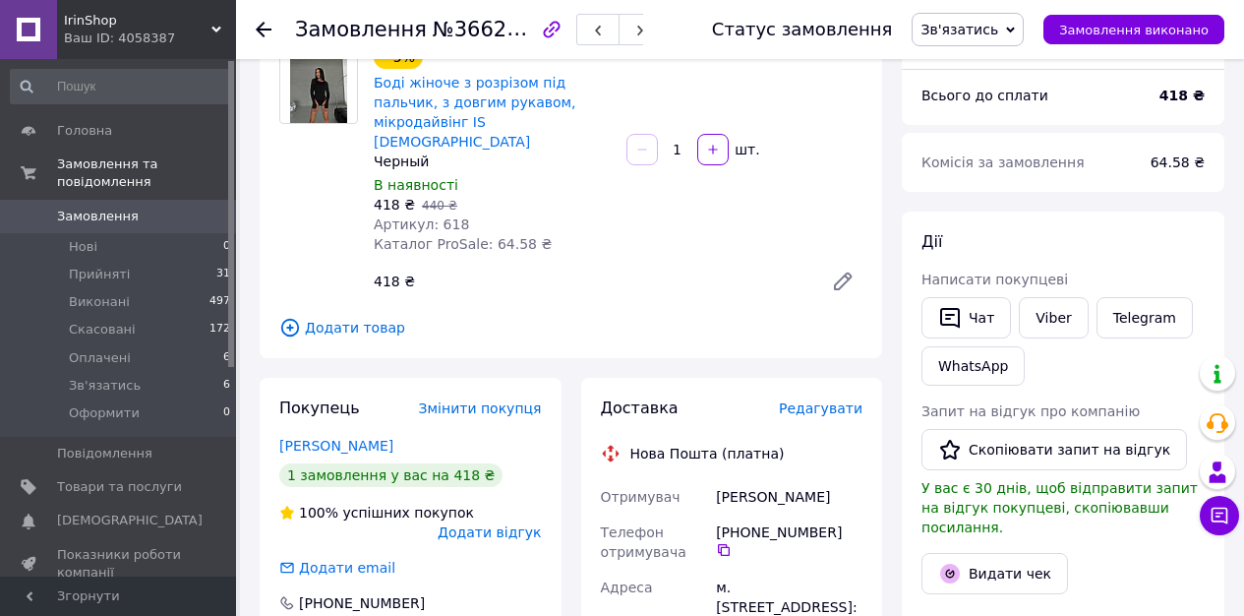
click at [724, 479] on div "[PERSON_NAME]" at bounding box center [789, 496] width 154 height 35
copy div "[PERSON_NAME]"
click at [833, 397] on div "Доставка Редагувати" at bounding box center [732, 408] width 263 height 23
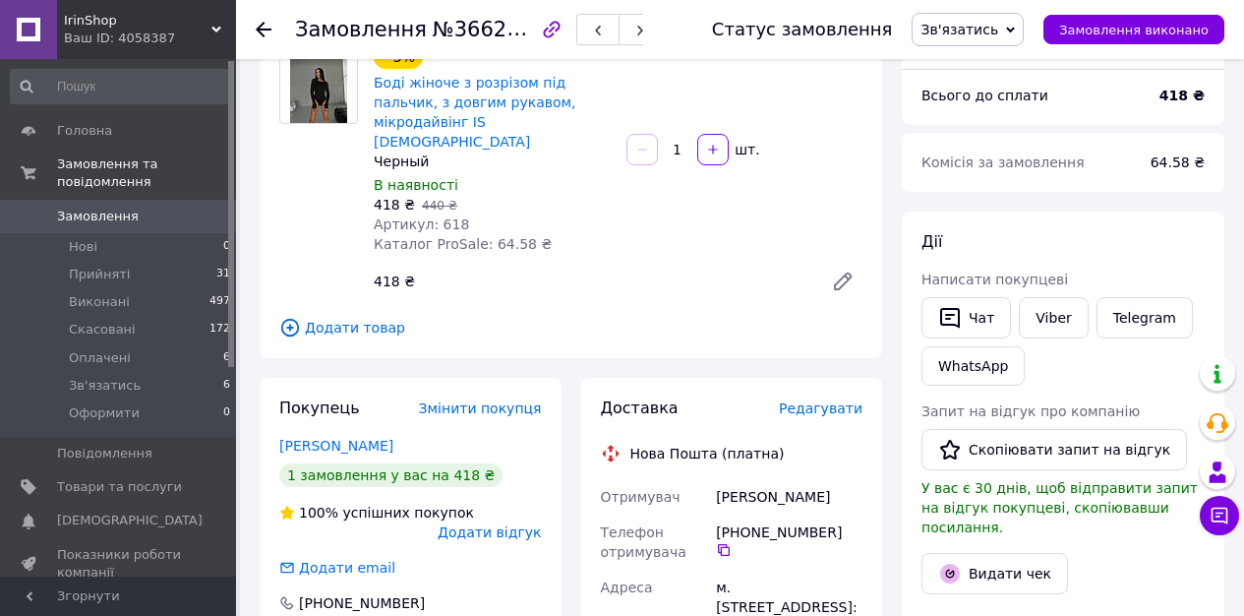
click at [833, 400] on span "Редагувати" at bounding box center [821, 408] width 84 height 16
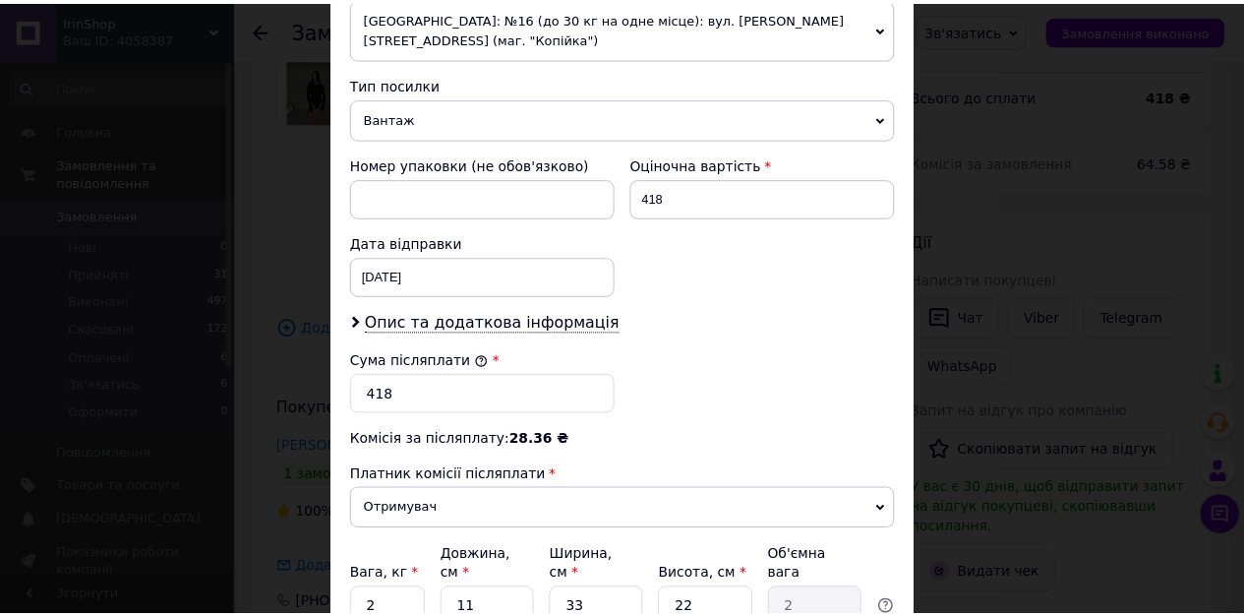
scroll to position [924, 0]
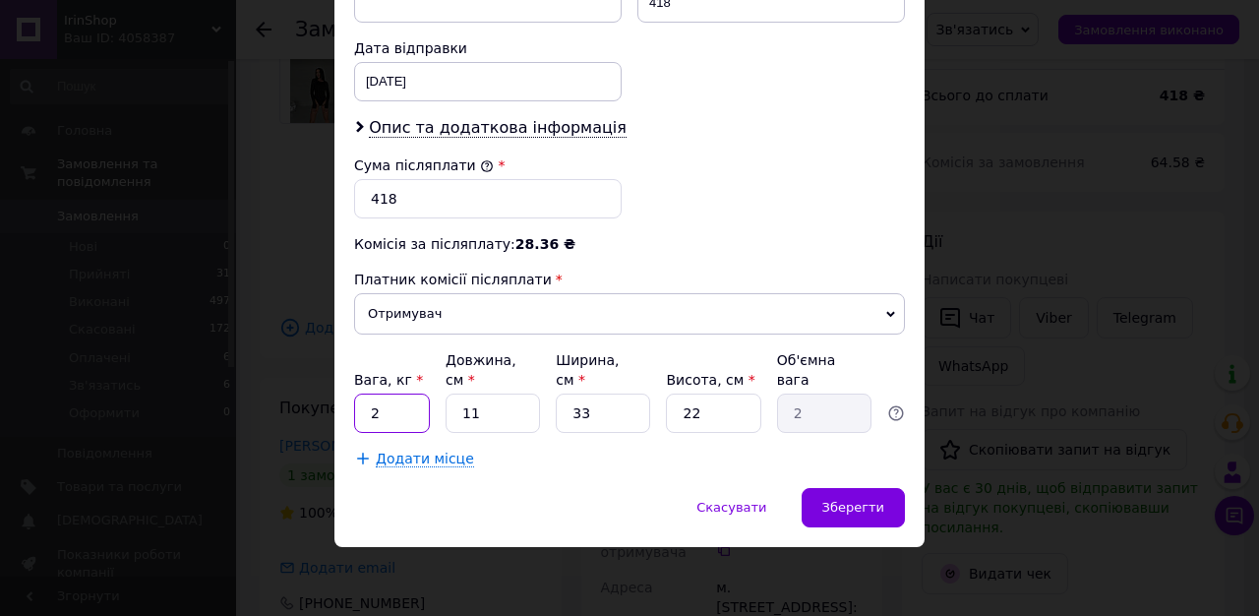
click at [420, 415] on input "2" at bounding box center [392, 412] width 76 height 39
click at [420, 416] on input "2" at bounding box center [392, 412] width 76 height 39
type input "1"
click at [530, 407] on input "11" at bounding box center [492, 412] width 94 height 39
type input "1"
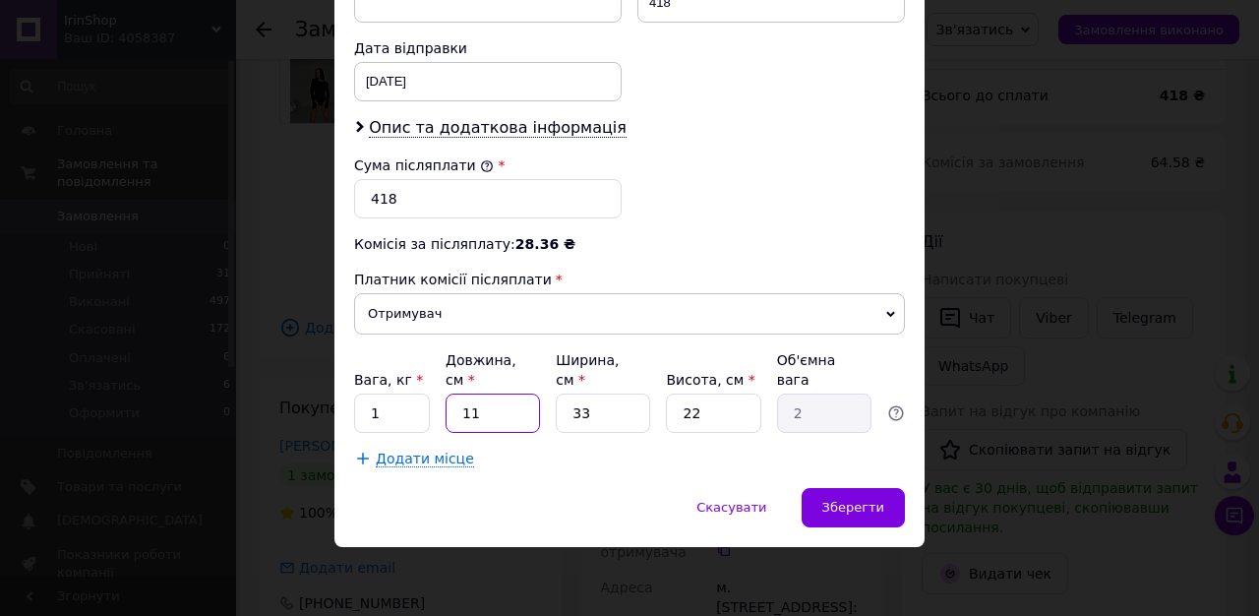
type input "0.18"
type input "10"
type input "1.82"
type input "10"
click at [581, 418] on input "33" at bounding box center [603, 412] width 94 height 39
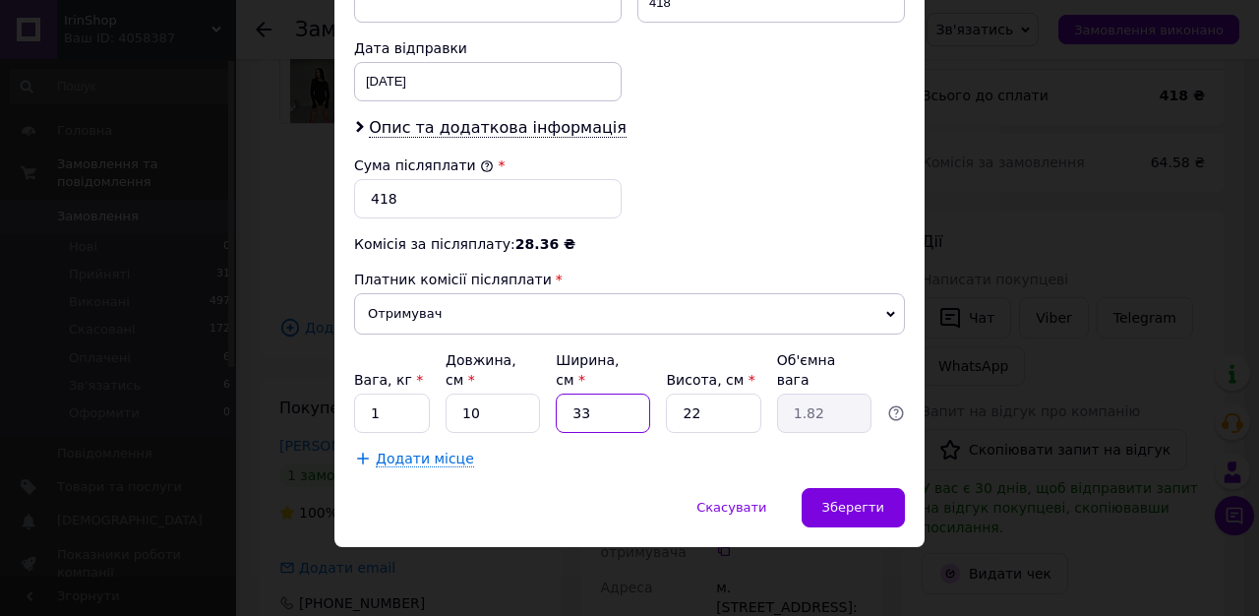
click at [581, 418] on input "33" at bounding box center [603, 412] width 94 height 39
type input "2"
type input "0.11"
type input "20"
type input "1.1"
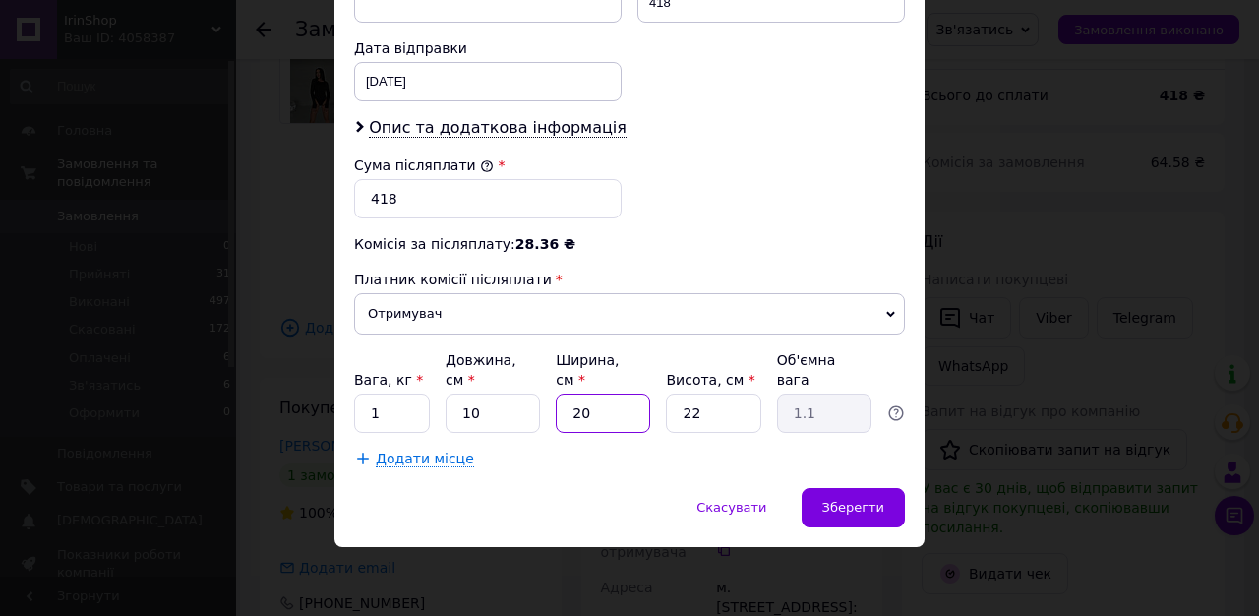
type input "20"
click at [714, 417] on input "22" at bounding box center [713, 412] width 94 height 39
type input "2"
type input "0.1"
type input "20"
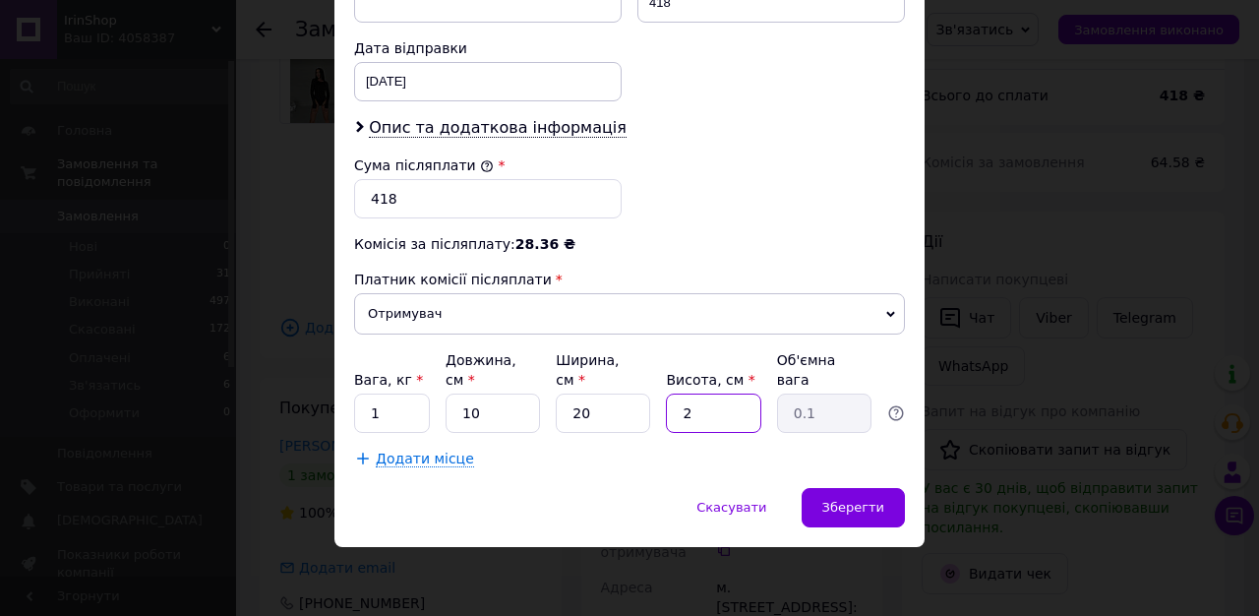
type input "1"
type input "20"
click at [845, 517] on div "Зберегти" at bounding box center [852, 507] width 103 height 39
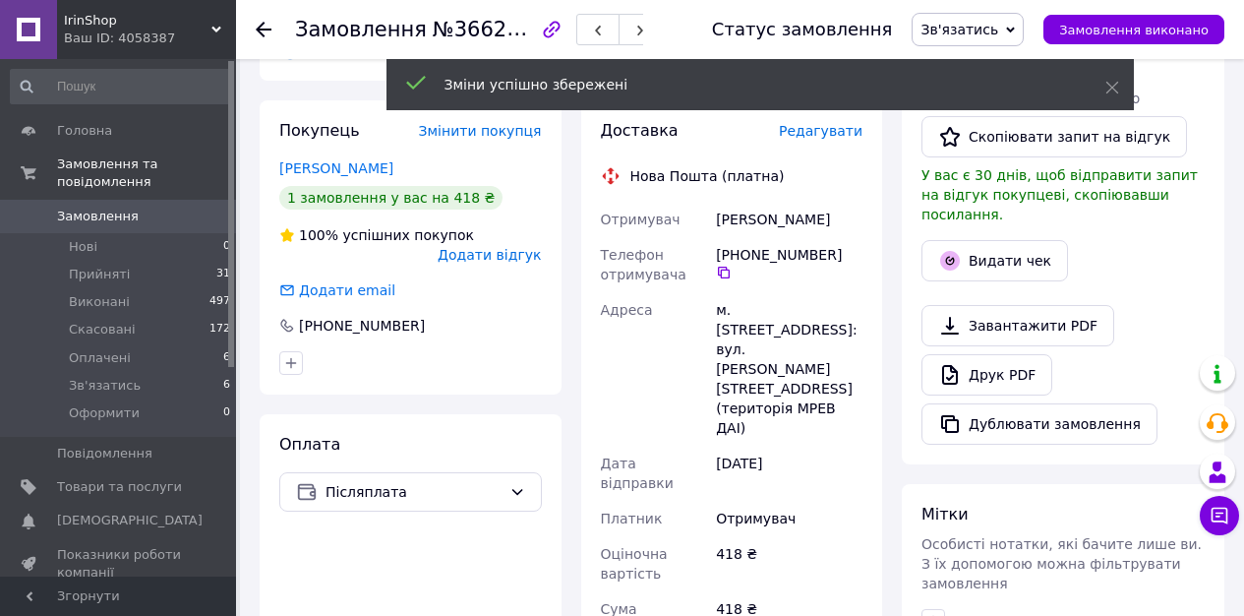
scroll to position [872, 0]
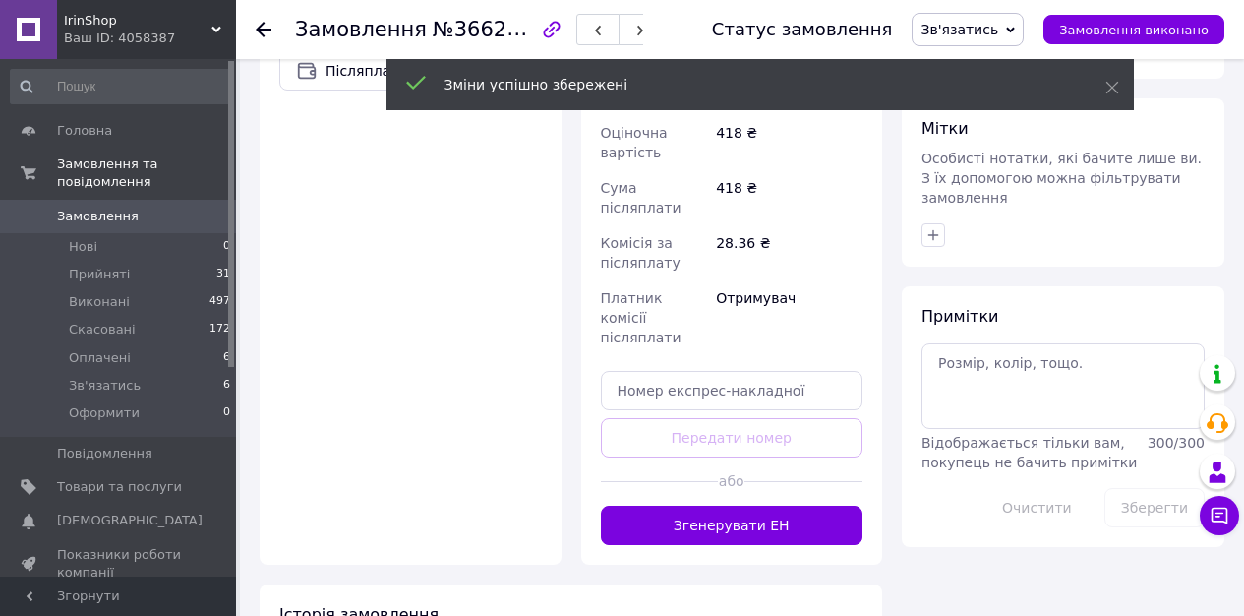
drag, startPoint x: 757, startPoint y: 416, endPoint x: 748, endPoint y: 411, distance: 10.1
click at [756, 505] on button "Згенерувати ЕН" at bounding box center [732, 524] width 263 height 39
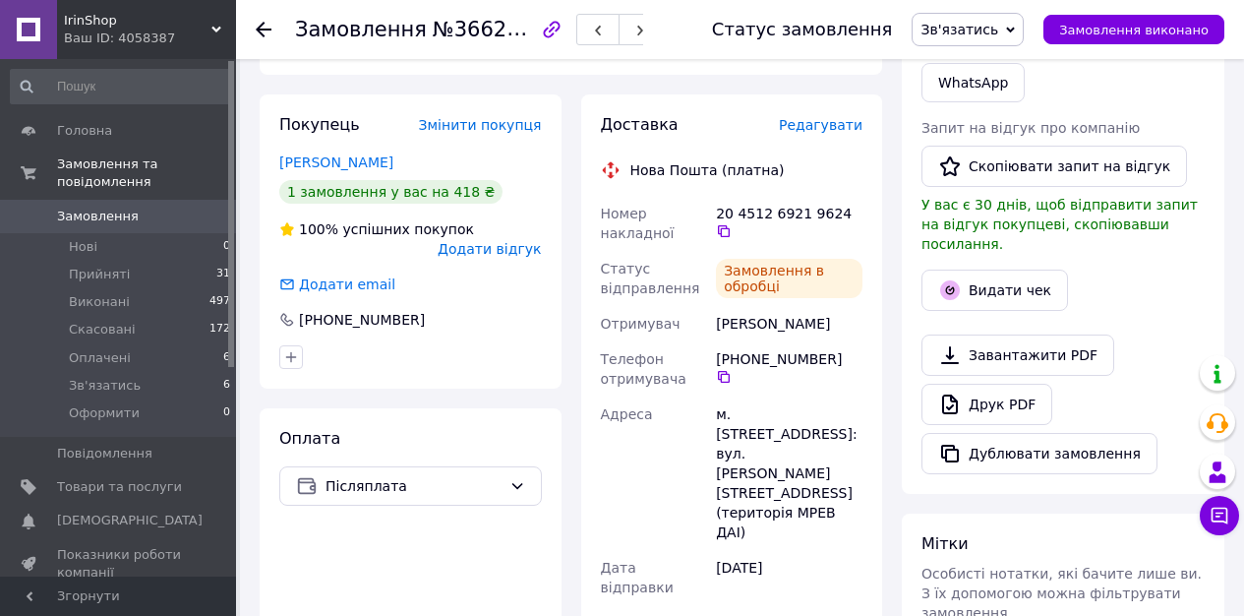
scroll to position [347, 0]
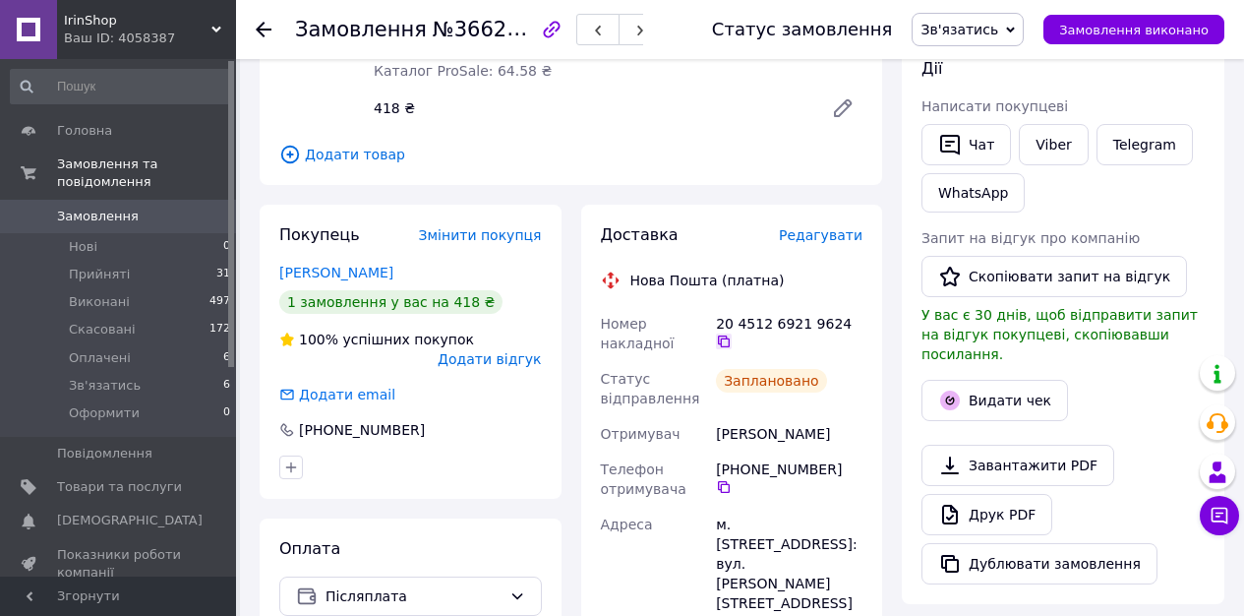
click at [728, 333] on icon at bounding box center [724, 341] width 16 height 16
click at [997, 36] on span "Зв'язатись" at bounding box center [959, 30] width 78 height 16
click at [987, 62] on li "Прийнято" at bounding box center [968, 69] width 110 height 30
click at [1064, 152] on link "Viber" at bounding box center [1053, 144] width 69 height 41
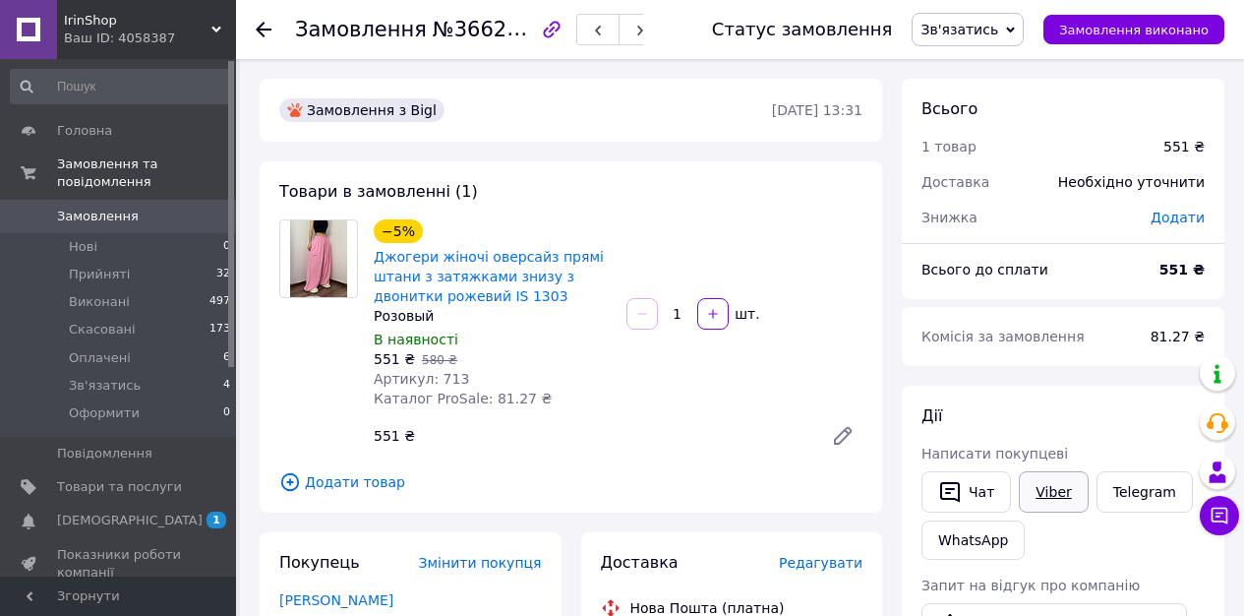
click at [1051, 486] on link "Viber" at bounding box center [1053, 491] width 69 height 41
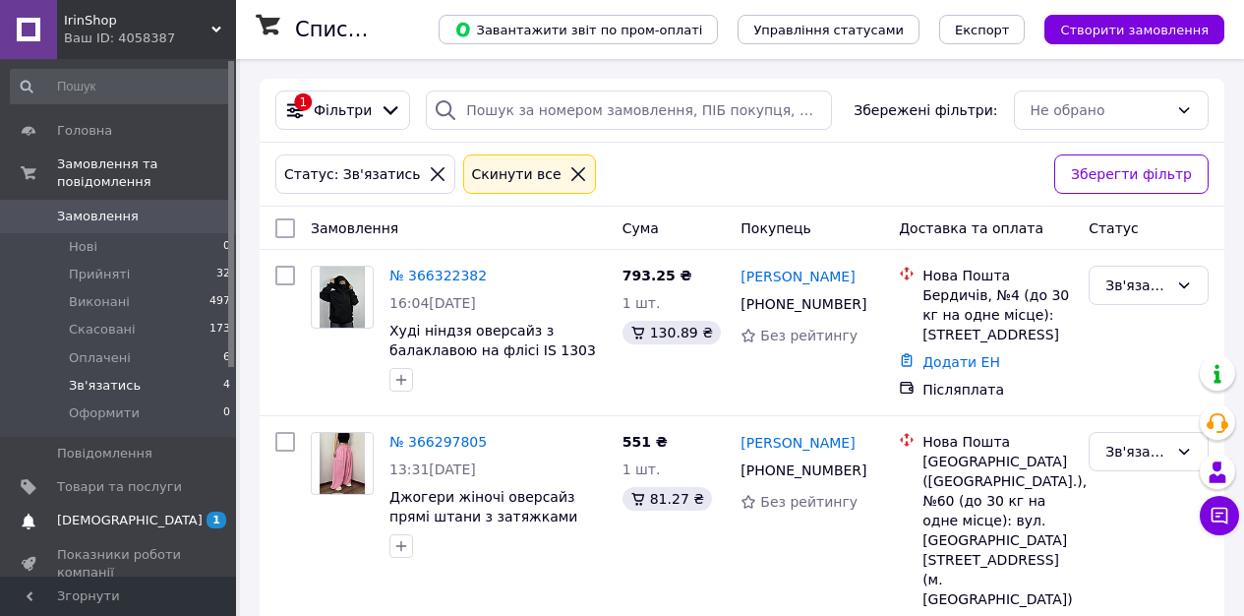
click at [144, 521] on span "[DEMOGRAPHIC_DATA]" at bounding box center [119, 520] width 125 height 18
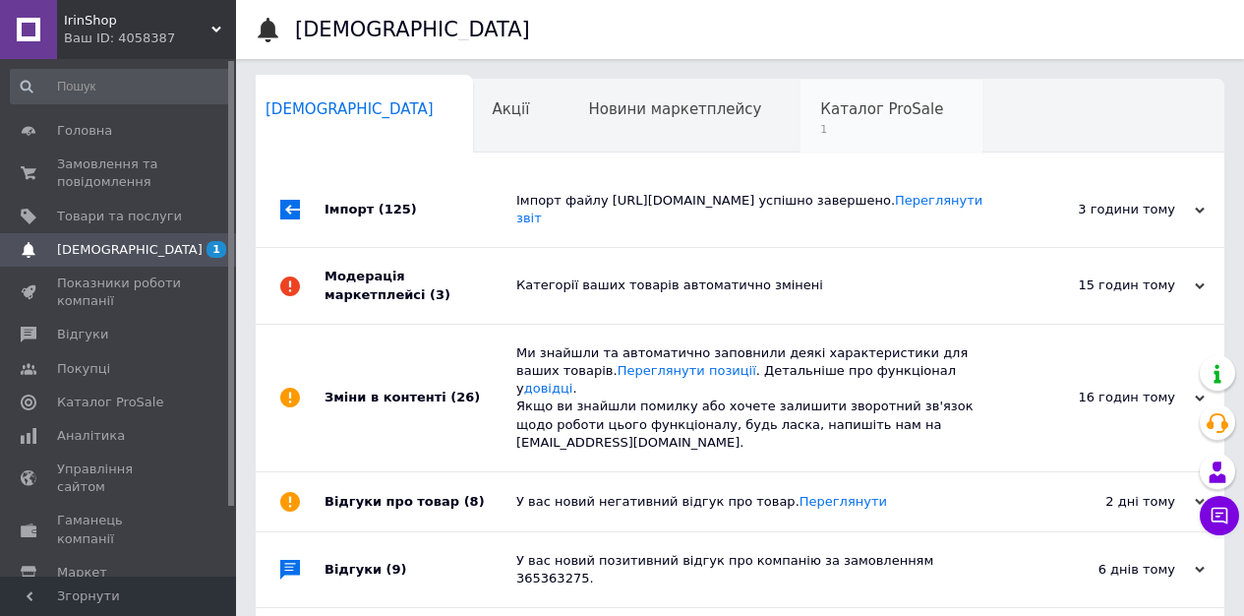
click at [820, 103] on span "Каталог ProSale" at bounding box center [881, 109] width 123 height 18
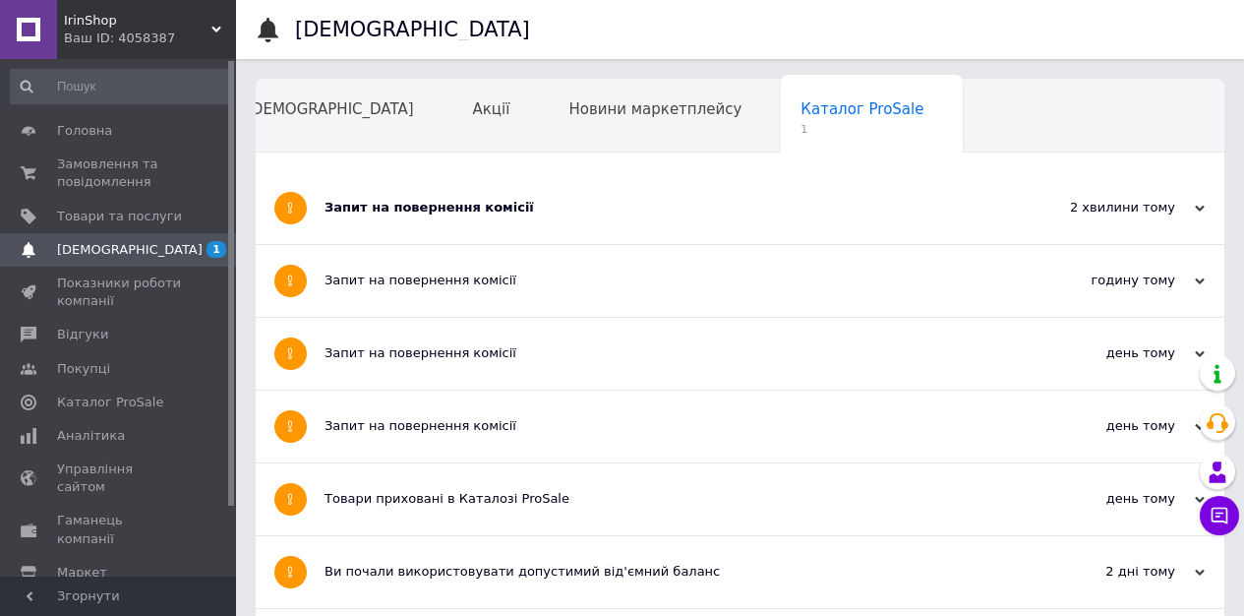
click at [434, 210] on div "Запит на повернення комісії" at bounding box center [666, 208] width 683 height 18
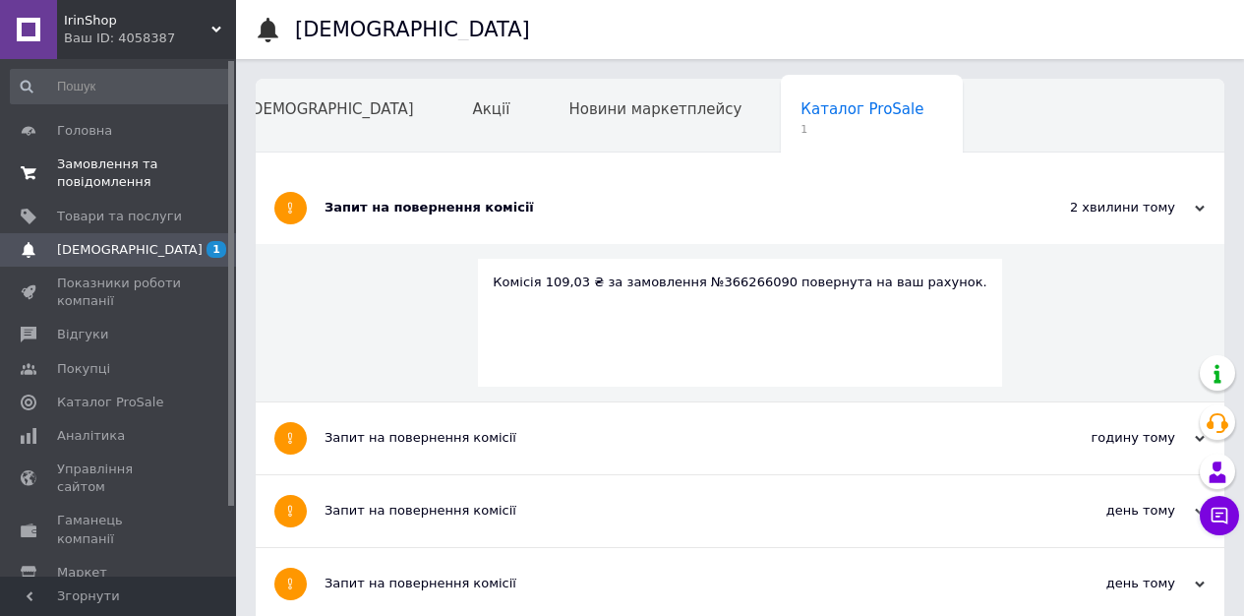
click at [142, 169] on span "Замовлення та повідомлення" at bounding box center [119, 172] width 125 height 35
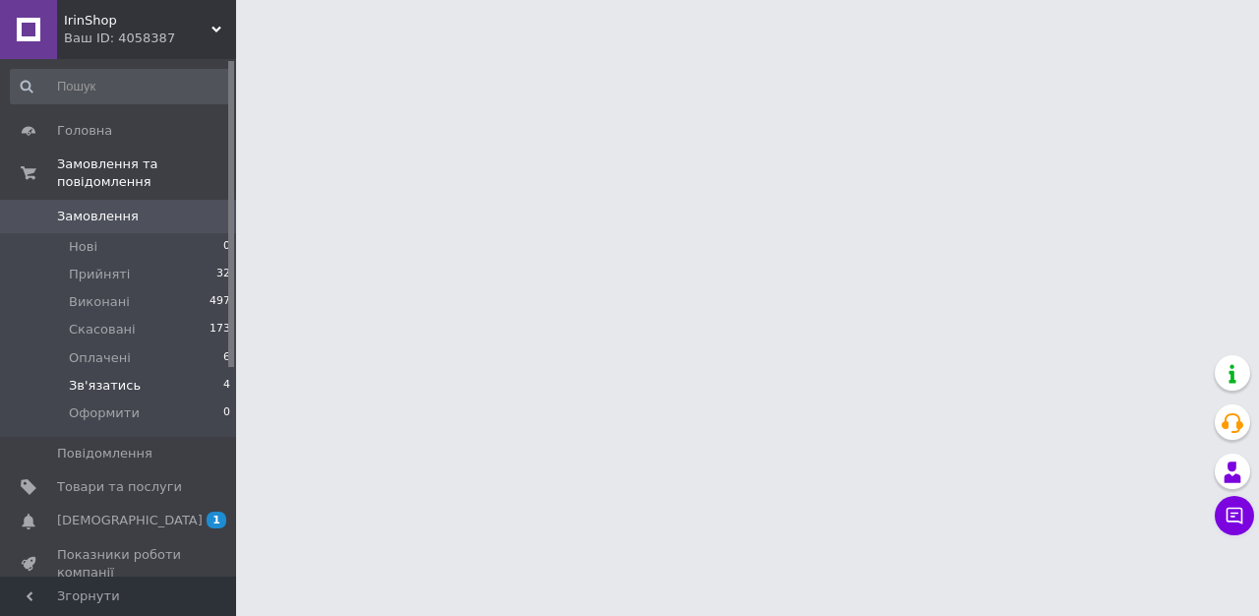
click at [100, 394] on li "Зв'язатись 4" at bounding box center [121, 386] width 242 height 28
click at [99, 394] on li "Зв'язатись 4" at bounding box center [121, 386] width 242 height 28
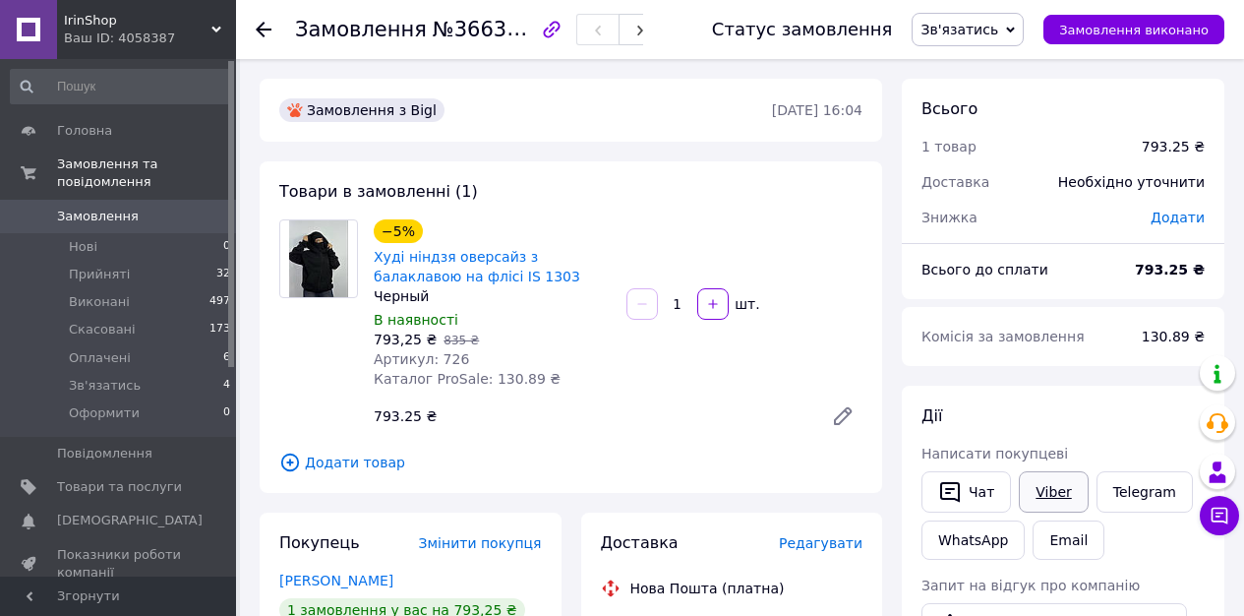
click at [1066, 481] on link "Viber" at bounding box center [1053, 491] width 69 height 41
click at [998, 33] on span "Зв'язатись" at bounding box center [959, 30] width 78 height 16
click at [998, 116] on li "Скасовано" at bounding box center [968, 128] width 110 height 30
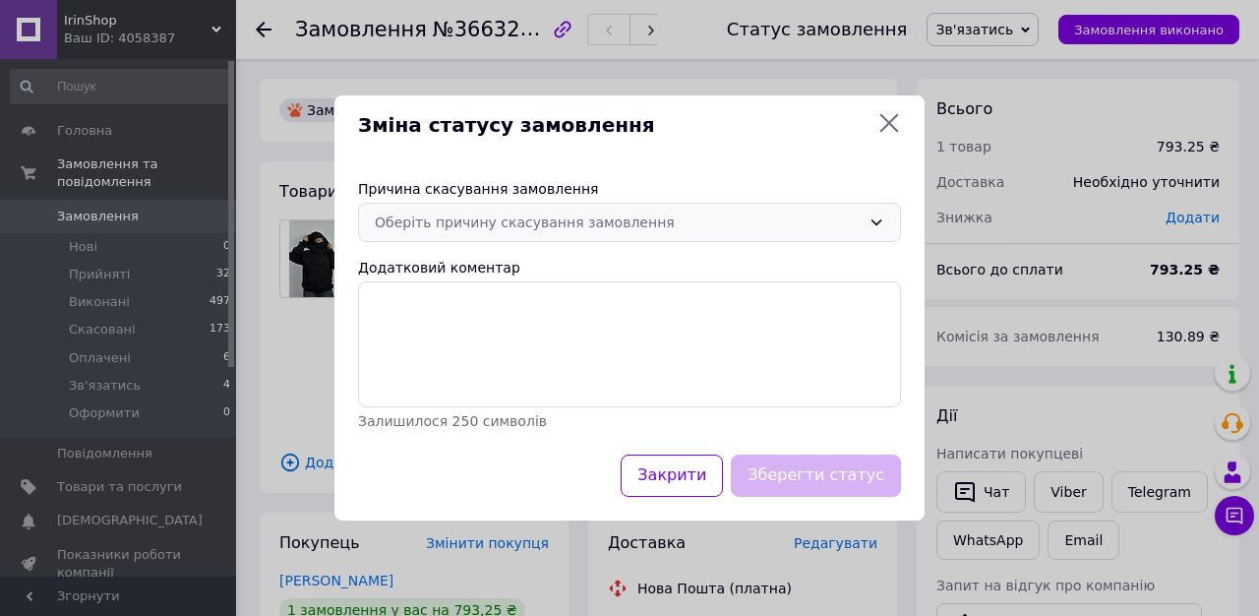
click at [673, 230] on div "Оберіть причину скасування замовлення" at bounding box center [618, 222] width 486 height 22
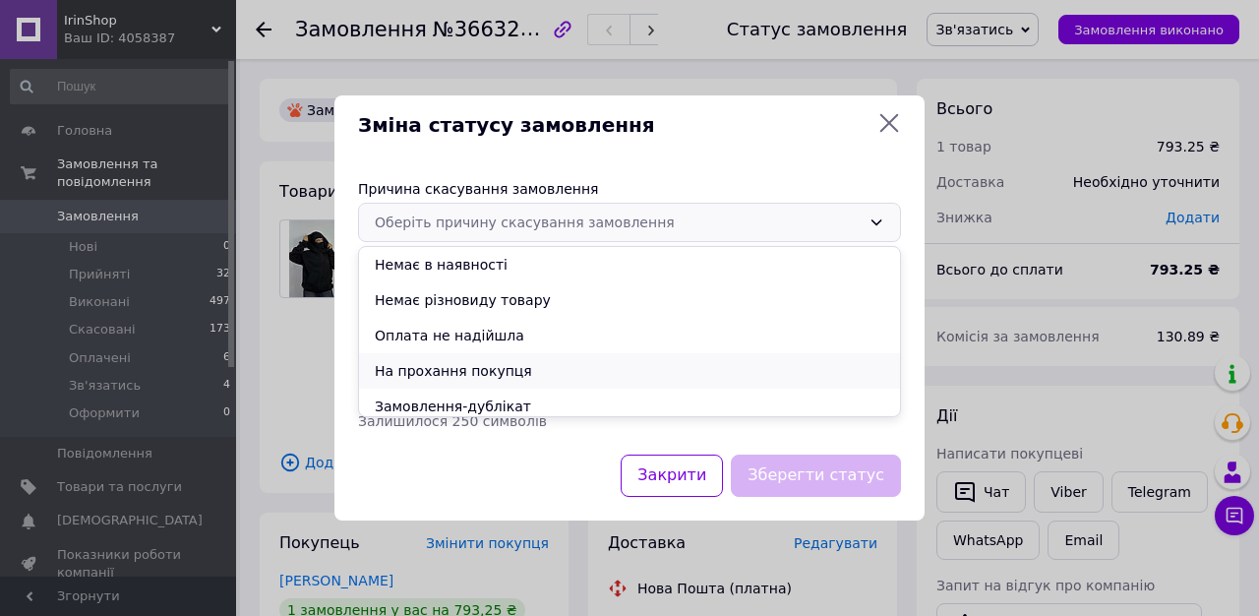
click at [472, 361] on li "На прохання покупця" at bounding box center [629, 370] width 541 height 35
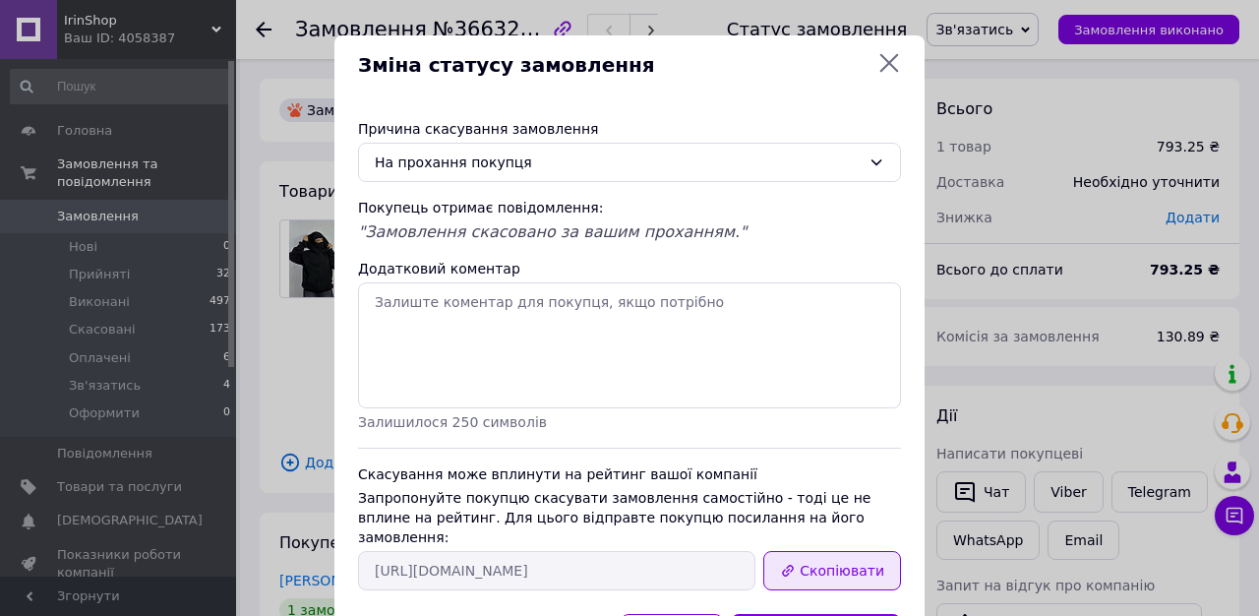
click at [823, 553] on button "Скопіювати" at bounding box center [832, 570] width 138 height 39
